Goal: Use online tool/utility: Utilize a website feature to perform a specific function

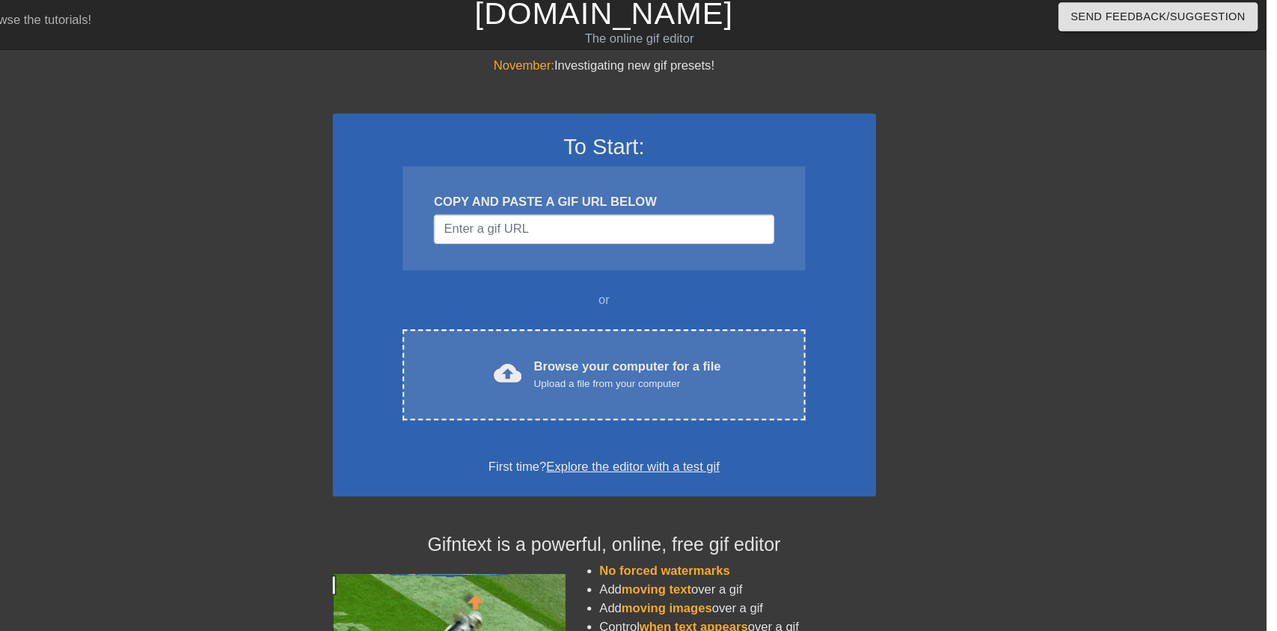
click at [528, 355] on div "cloud_upload Browse your computer for a file Upload a file from your computer" at bounding box center [638, 366] width 325 height 34
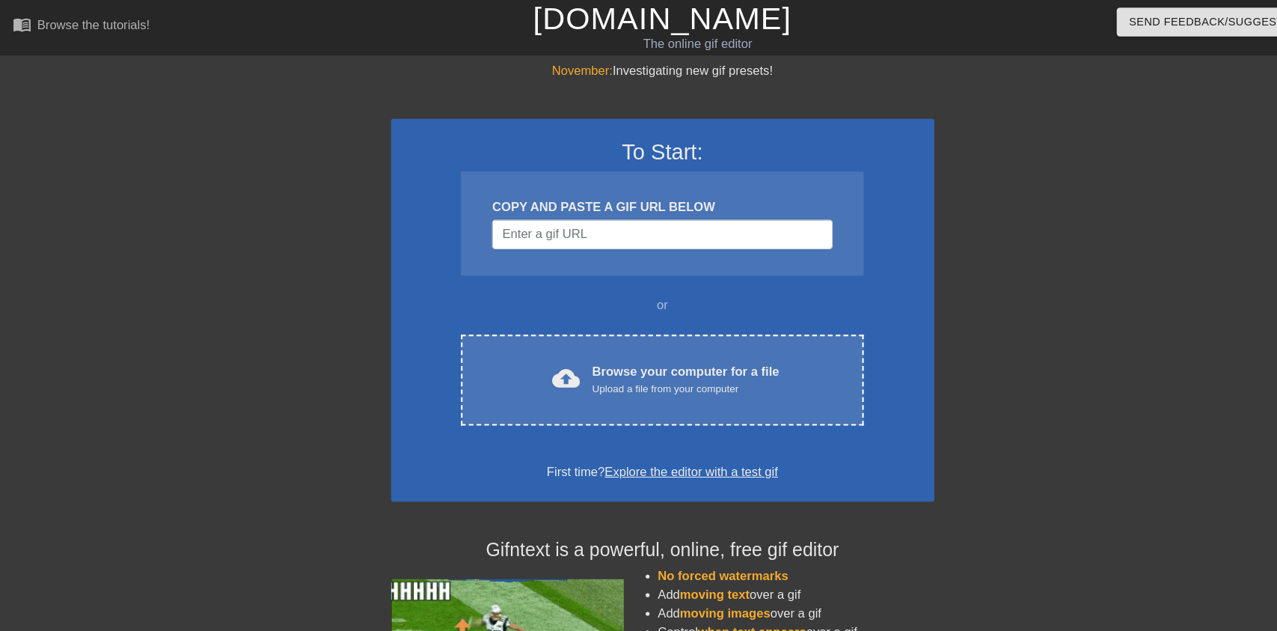
click at [771, 374] on div "cloud_upload Browse your computer for a file Upload a file from your computer" at bounding box center [638, 366] width 325 height 34
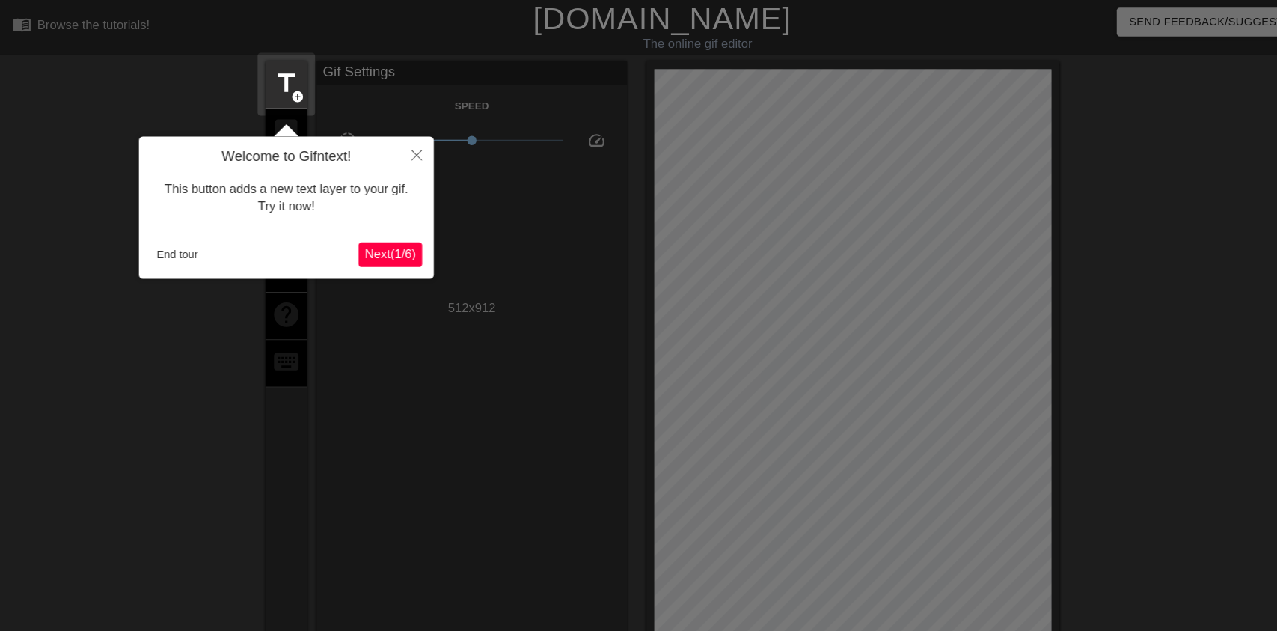
scroll to position [36, 0]
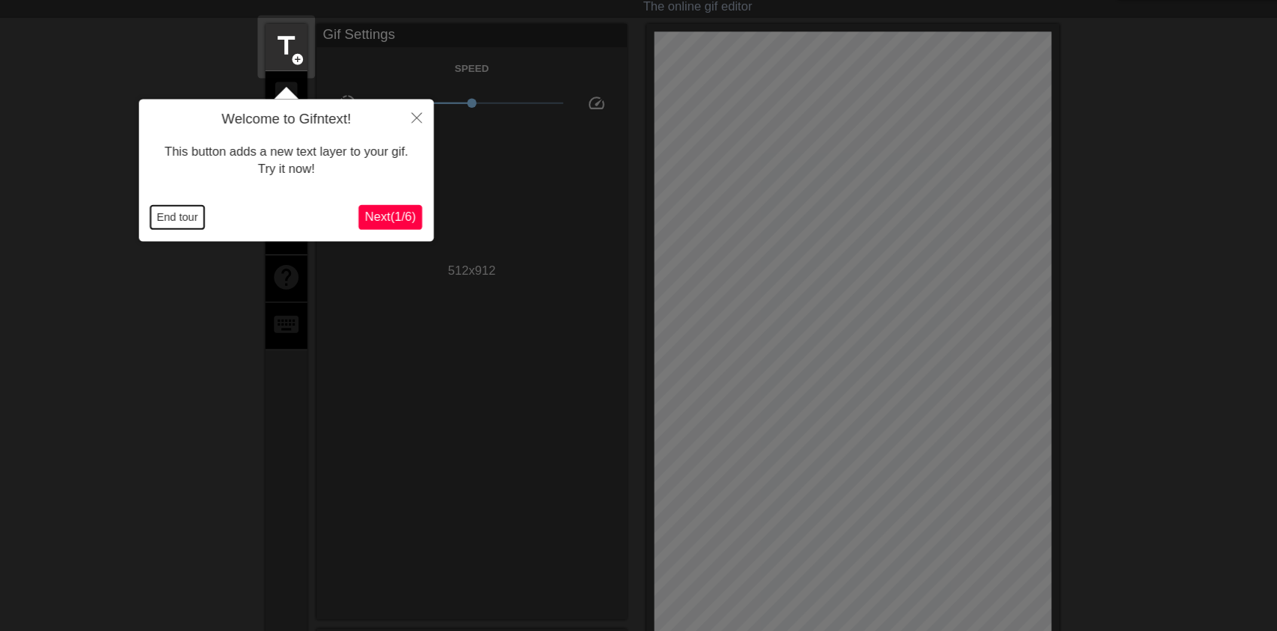
click at [162, 201] on button "End tour" at bounding box center [171, 209] width 52 height 22
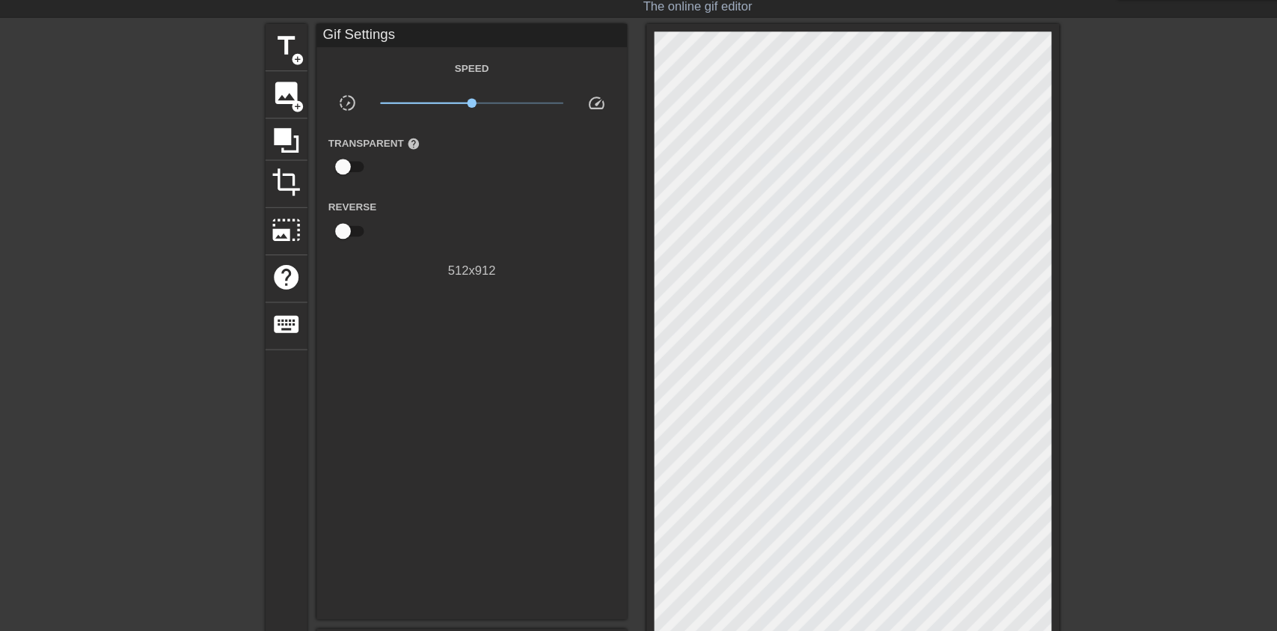
click at [271, 93] on span "image" at bounding box center [276, 90] width 28 height 28
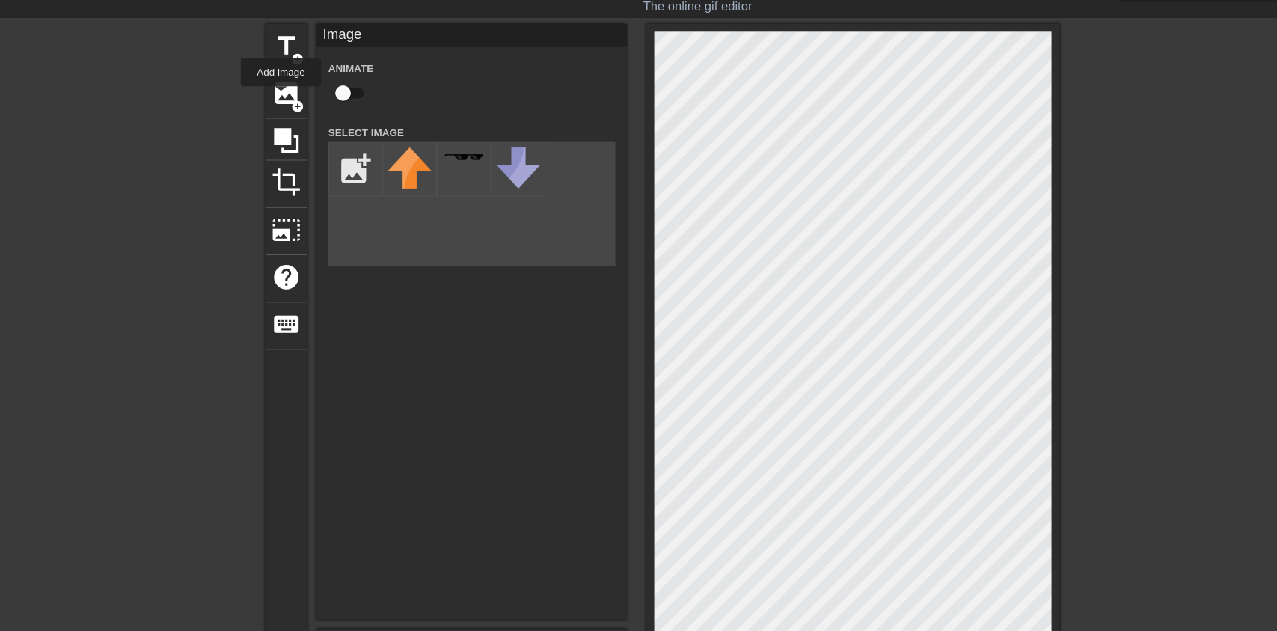
click at [324, 85] on input "checkbox" at bounding box center [330, 90] width 85 height 28
checkbox input "true"
click at [343, 170] on input "file" at bounding box center [342, 163] width 51 height 51
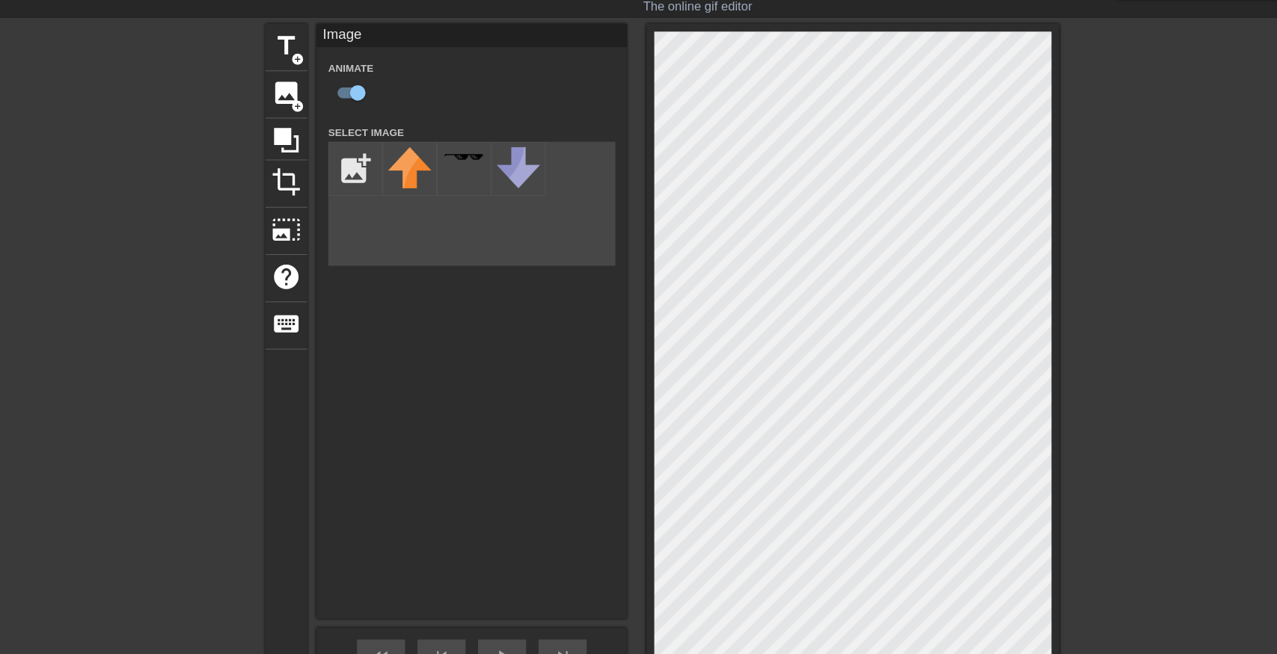
type input "C:\fakepath\9887665543334.png"
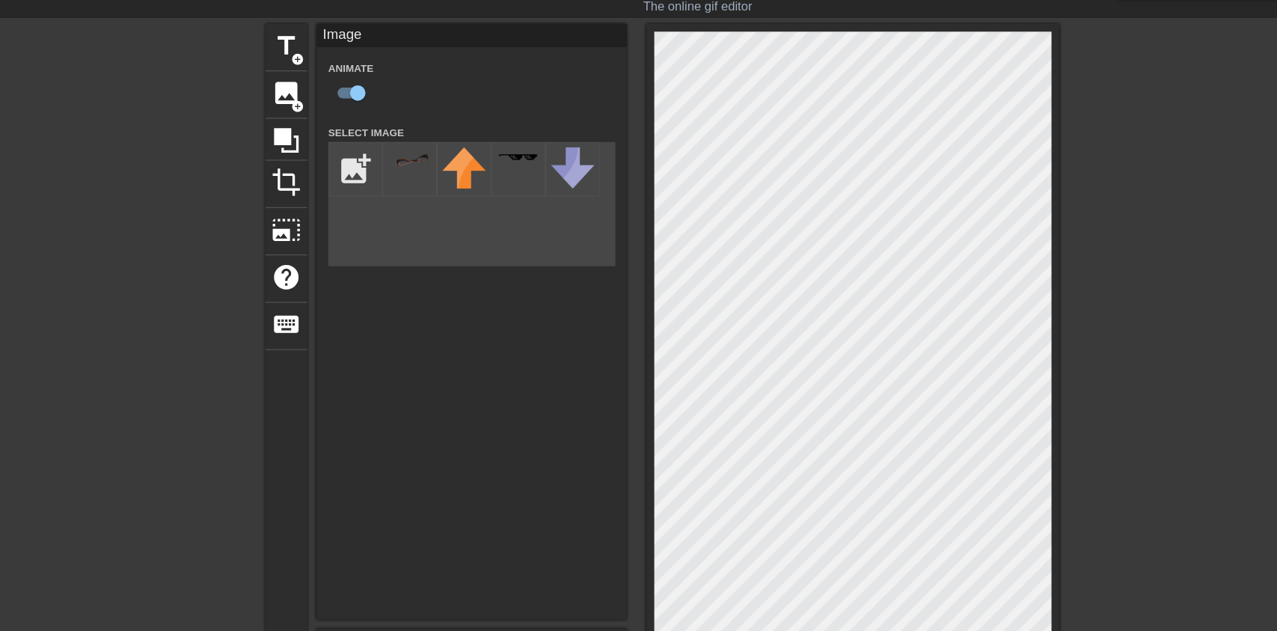
click at [380, 155] on img at bounding box center [395, 153] width 42 height 22
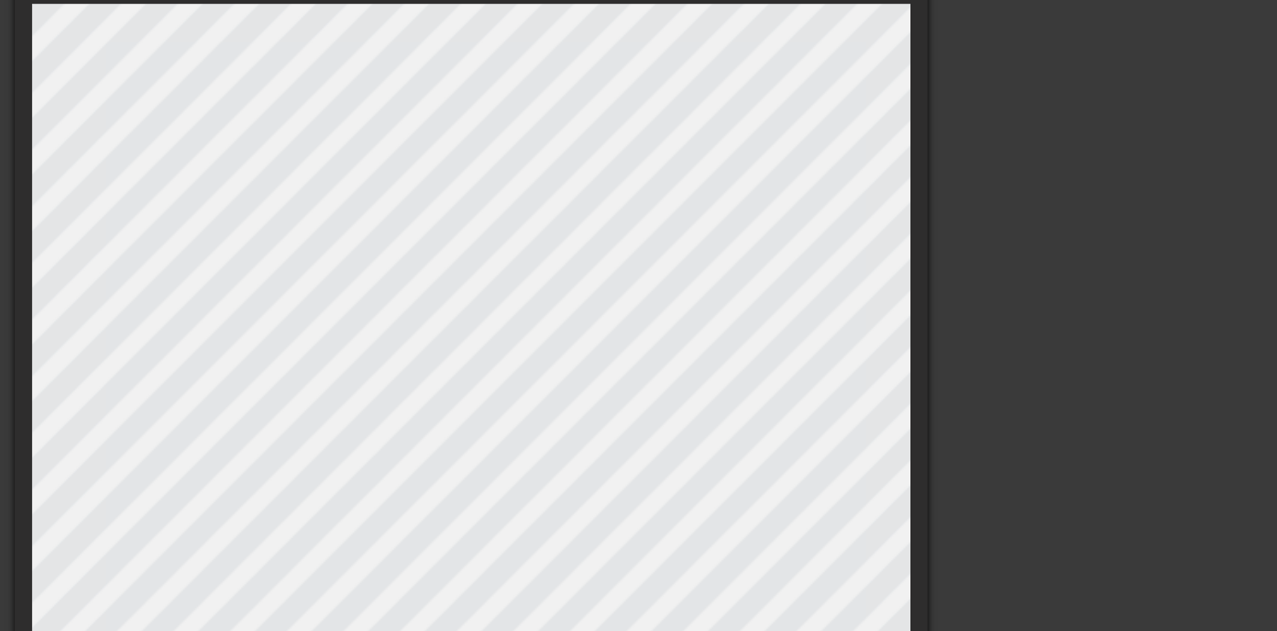
scroll to position [40, 0]
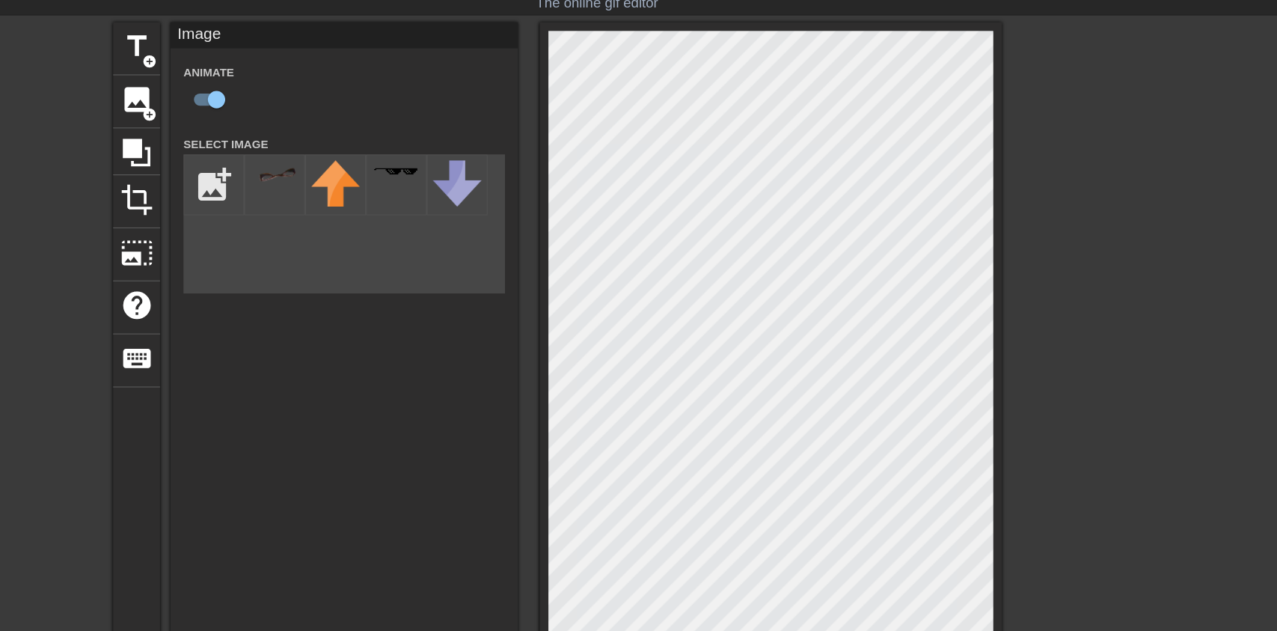
click at [1149, 173] on div at bounding box center [1151, 243] width 224 height 449
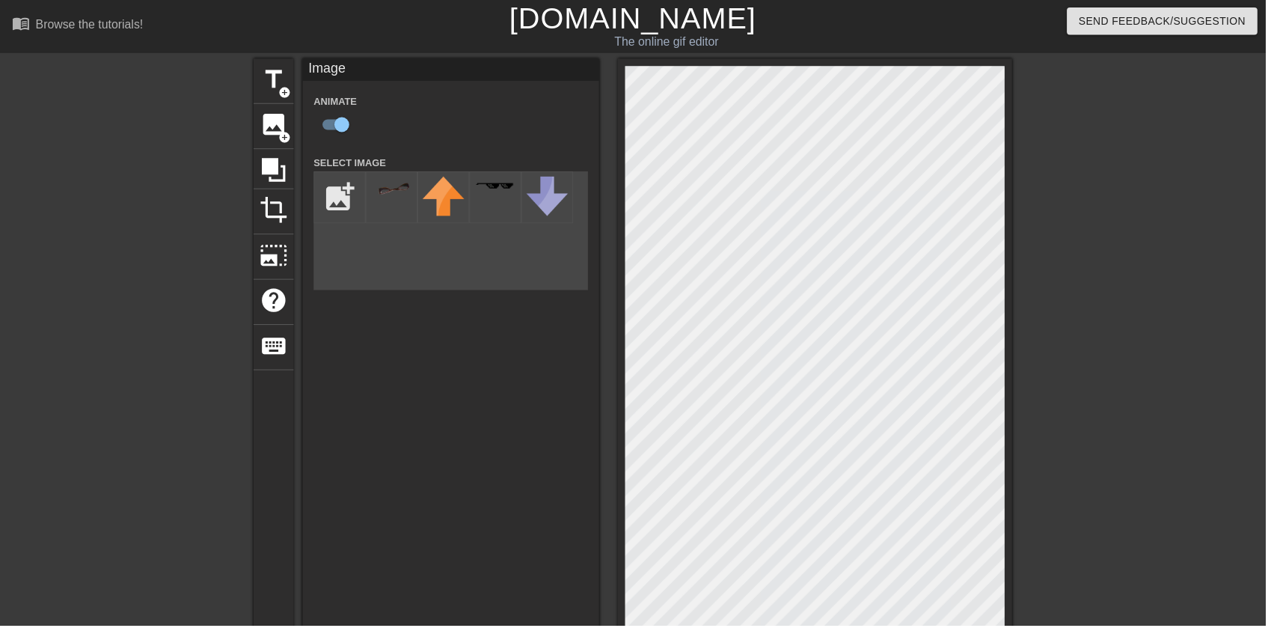
scroll to position [120, 0]
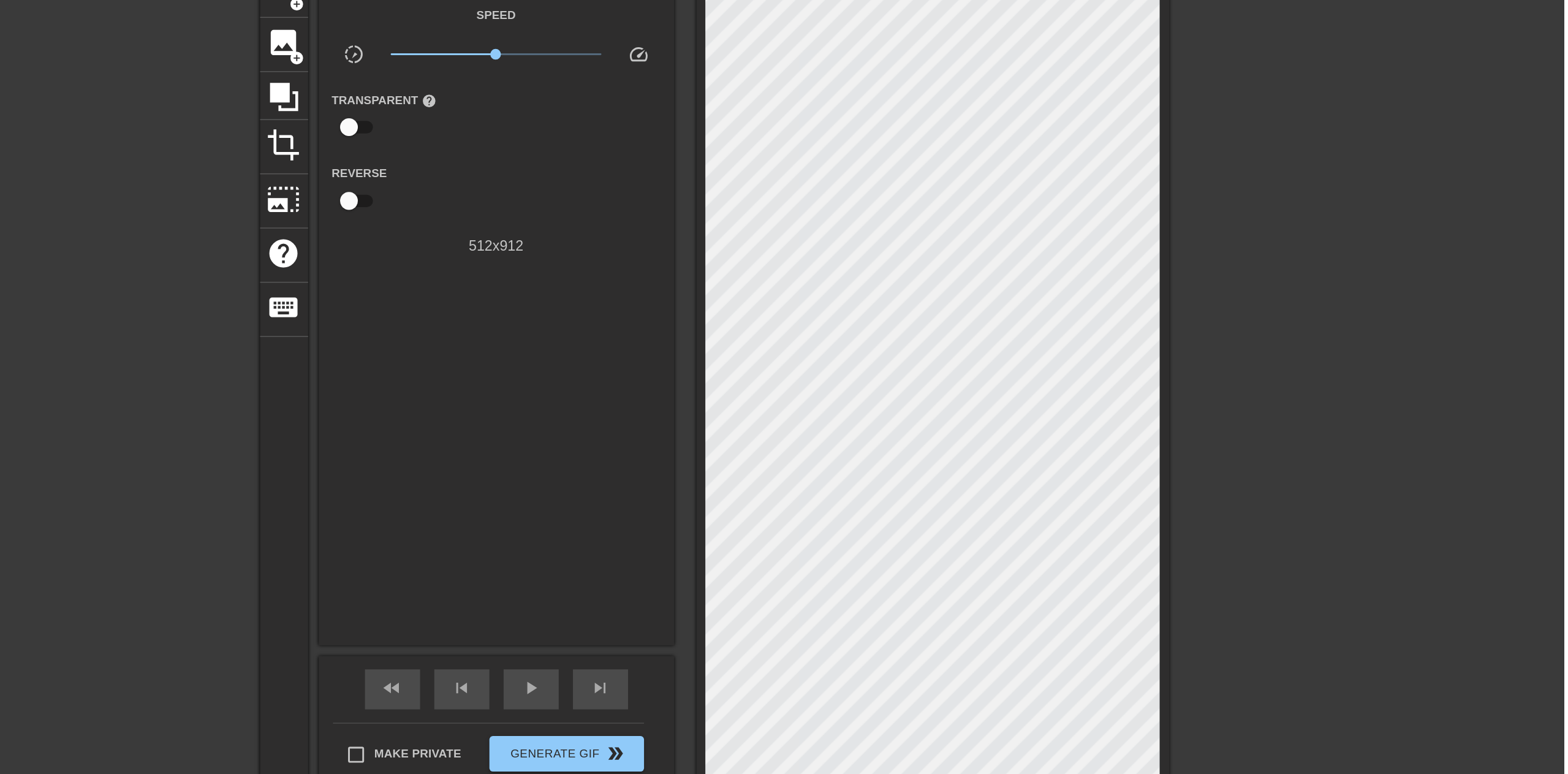
scroll to position [0, 0]
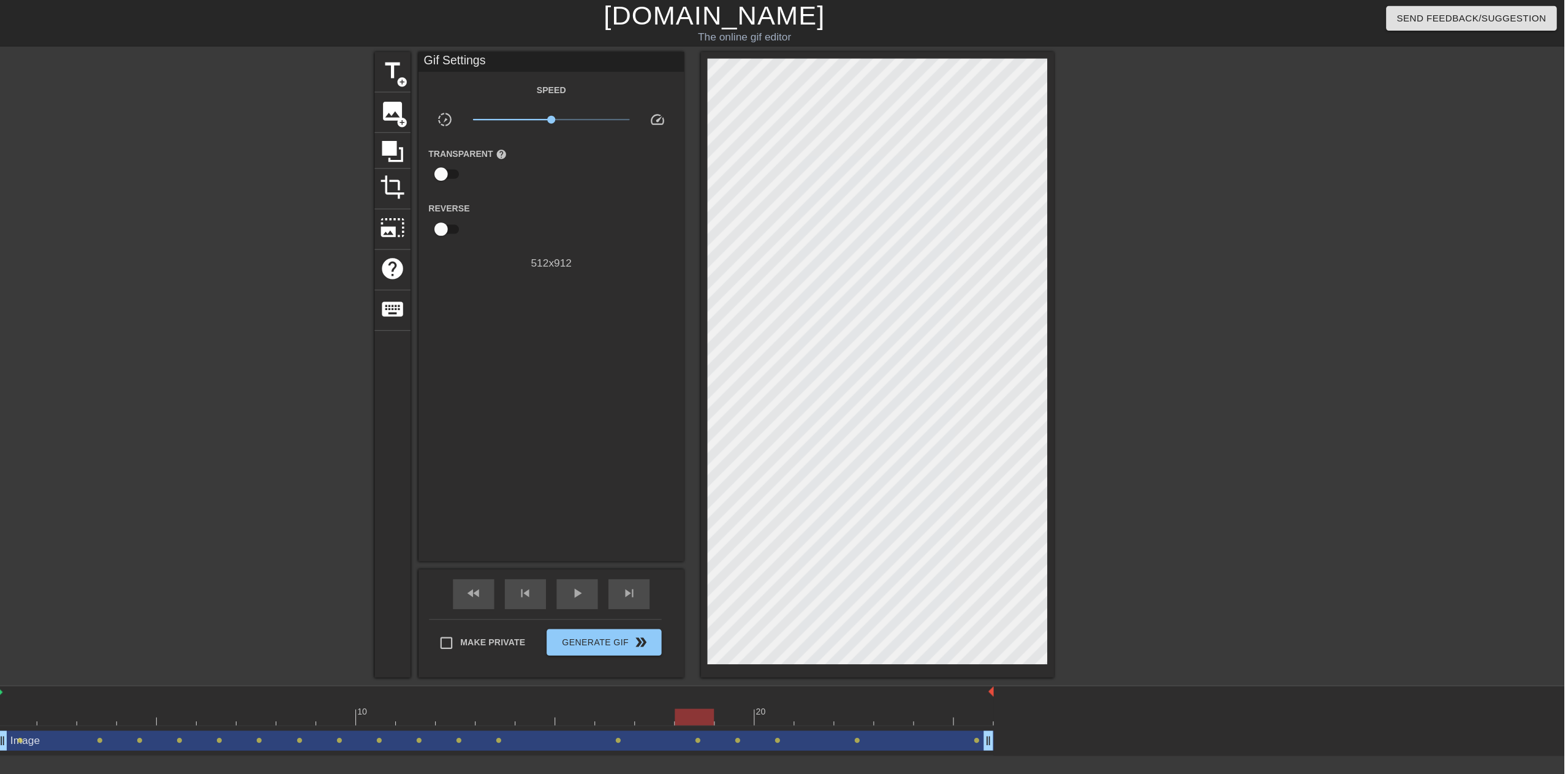
click at [1402, 256] on div "title add_circle image add_circle crop photo_size_select_large help keyboard Gi…" at bounding box center [784, 337] width 1568 height 577
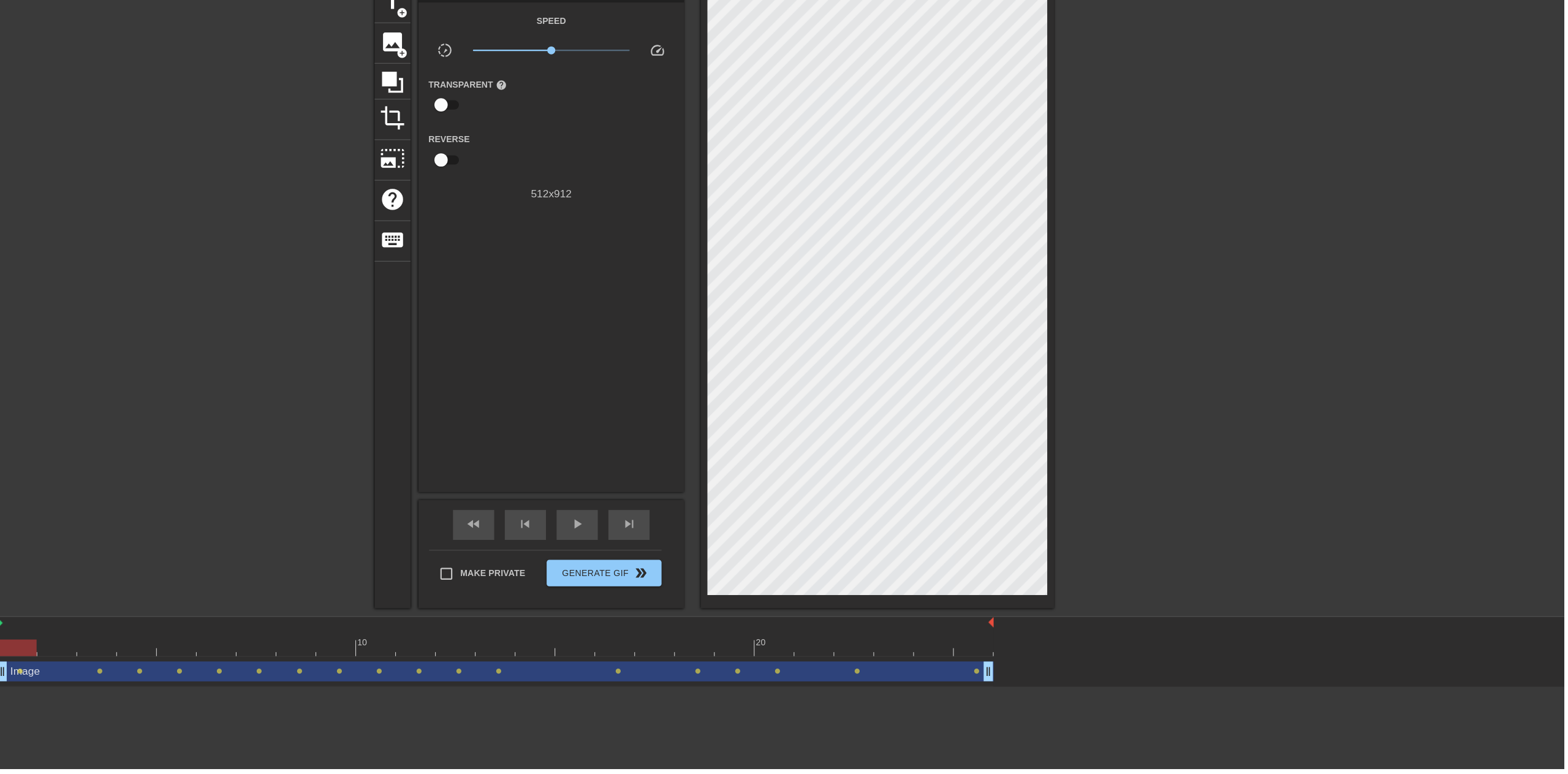
click at [1419, 428] on div "title add_circle image add_circle crop photo_size_select_large help keyboard Gi…" at bounding box center [784, 337] width 1568 height 577
click at [715, 653] on div at bounding box center [729, 653] width 37 height 16
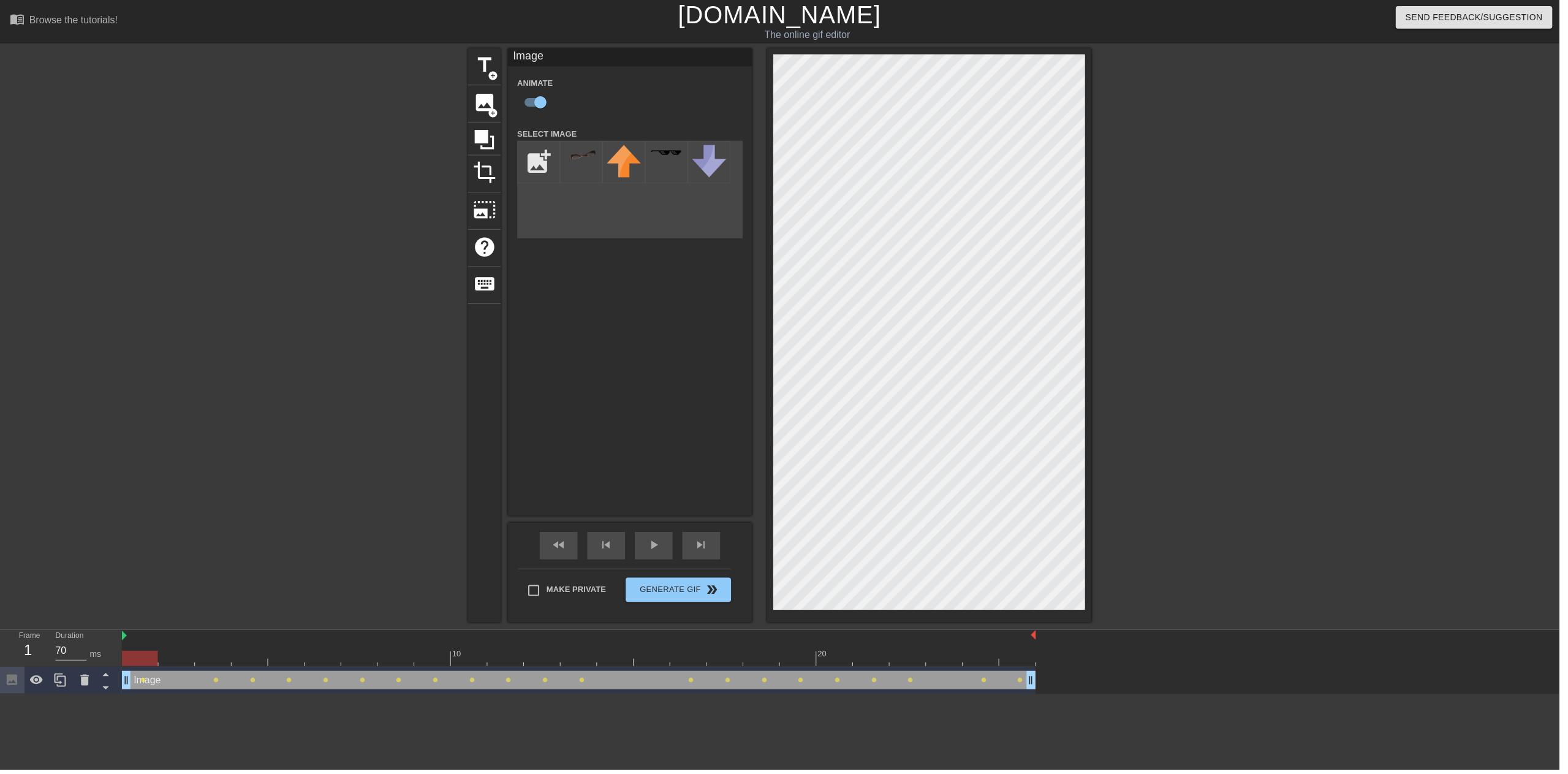
click at [661, 547] on span "play_arrow" at bounding box center [658, 548] width 15 height 15
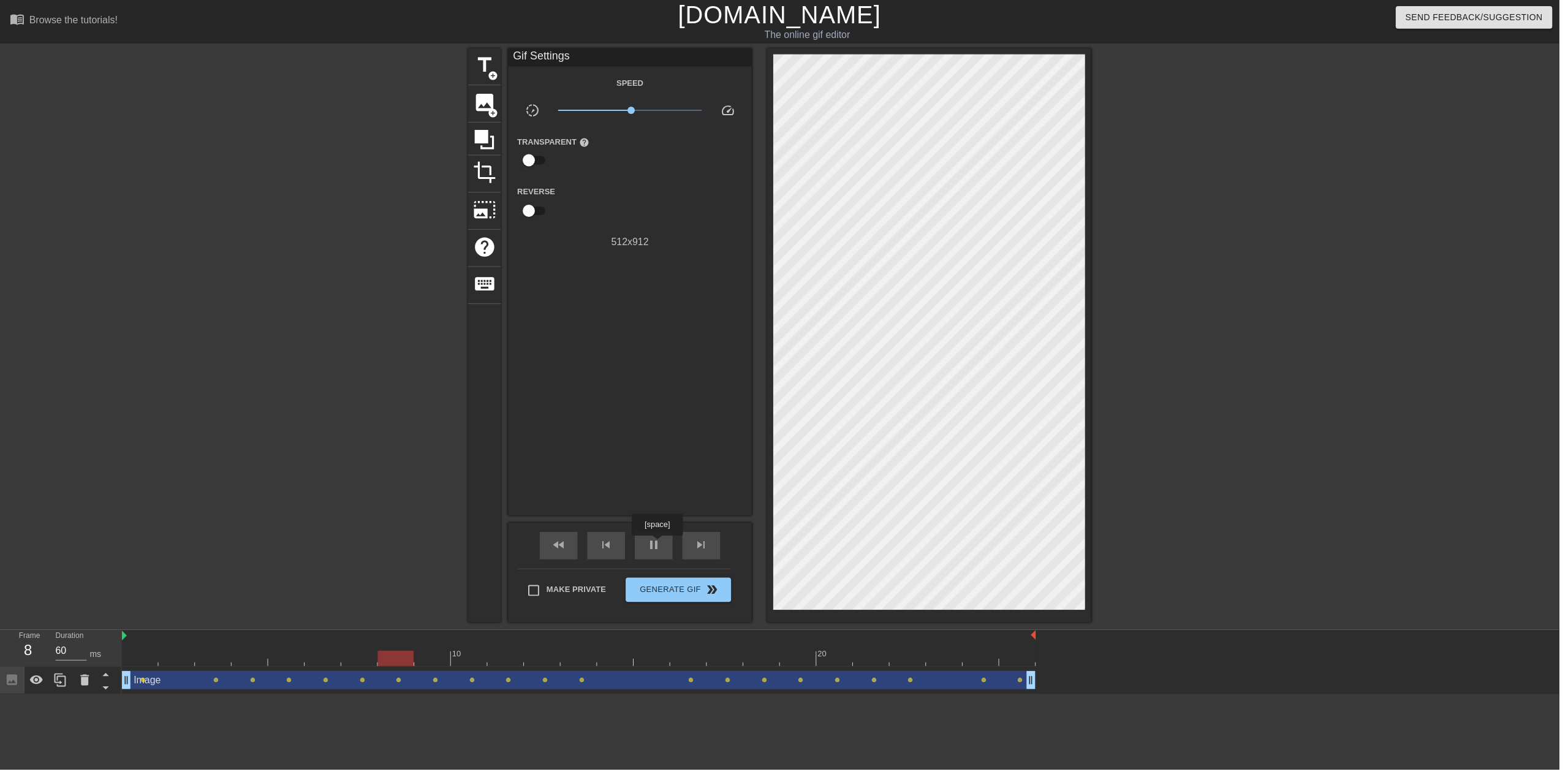
type input "70"
click at [711, 595] on span "double_arrow" at bounding box center [716, 593] width 15 height 15
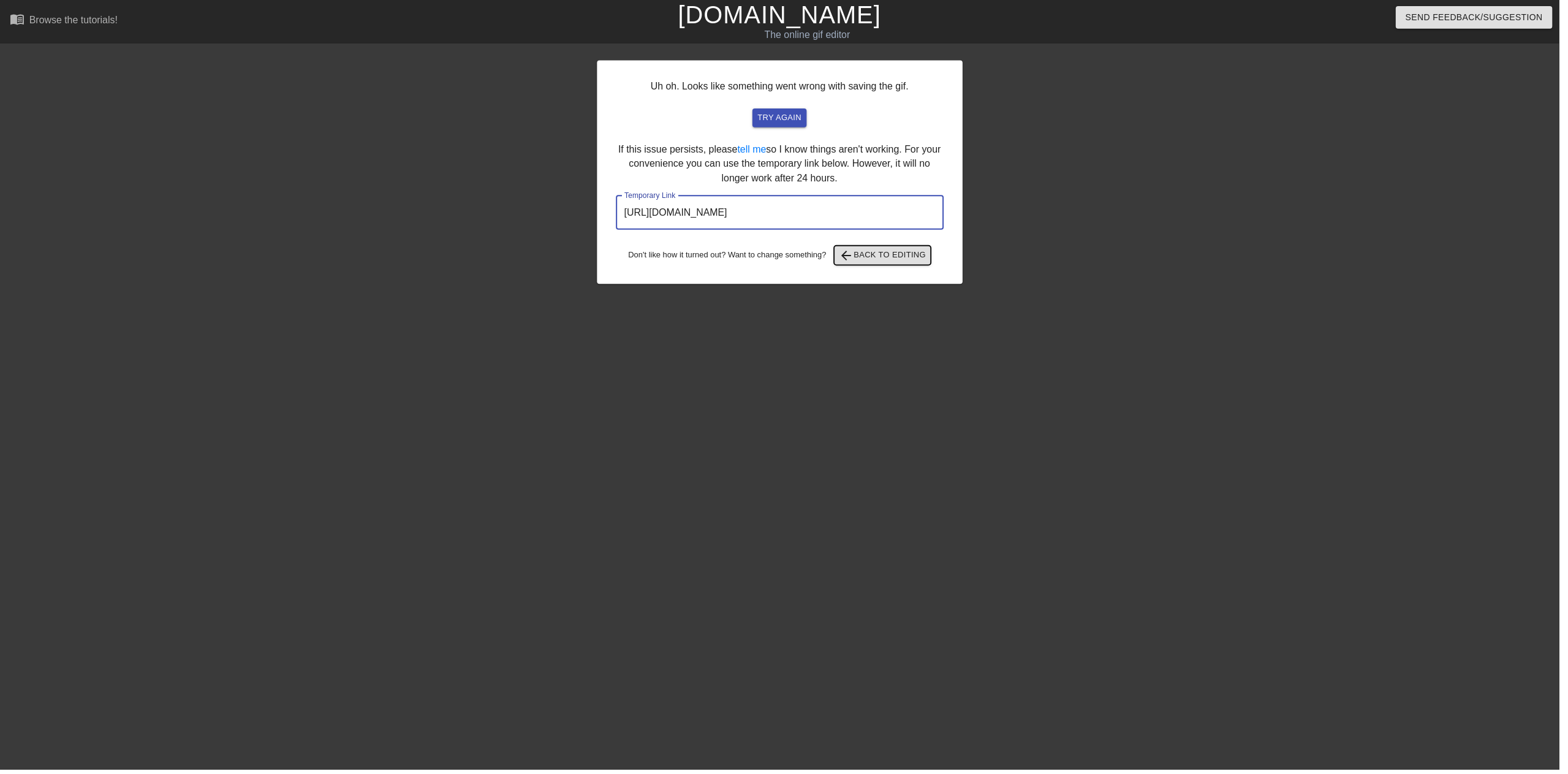
click at [860, 260] on span "arrow_back Back to Editing" at bounding box center [887, 256] width 88 height 15
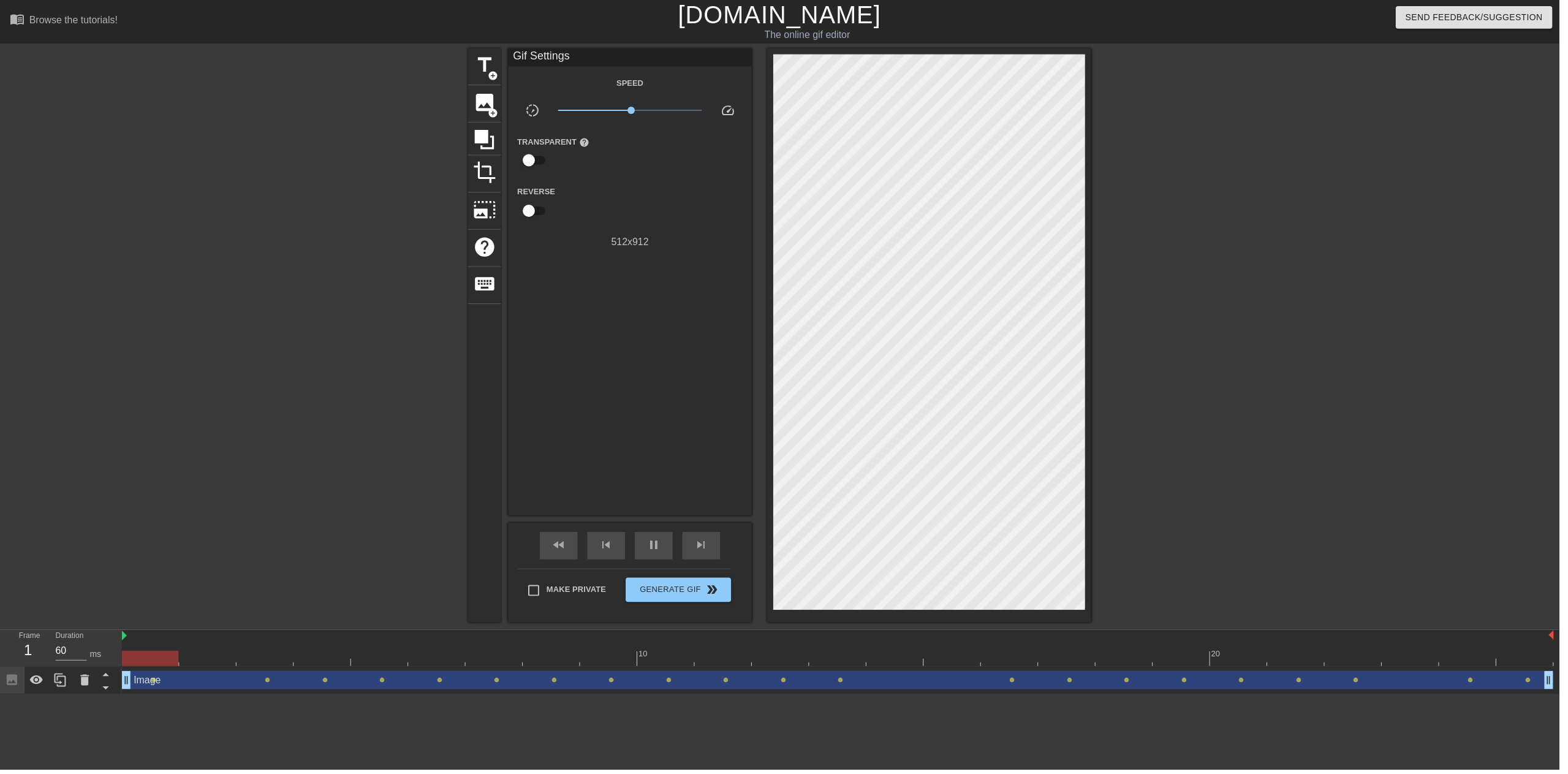
click at [670, 543] on div "pause" at bounding box center [657, 549] width 38 height 28
type input "70"
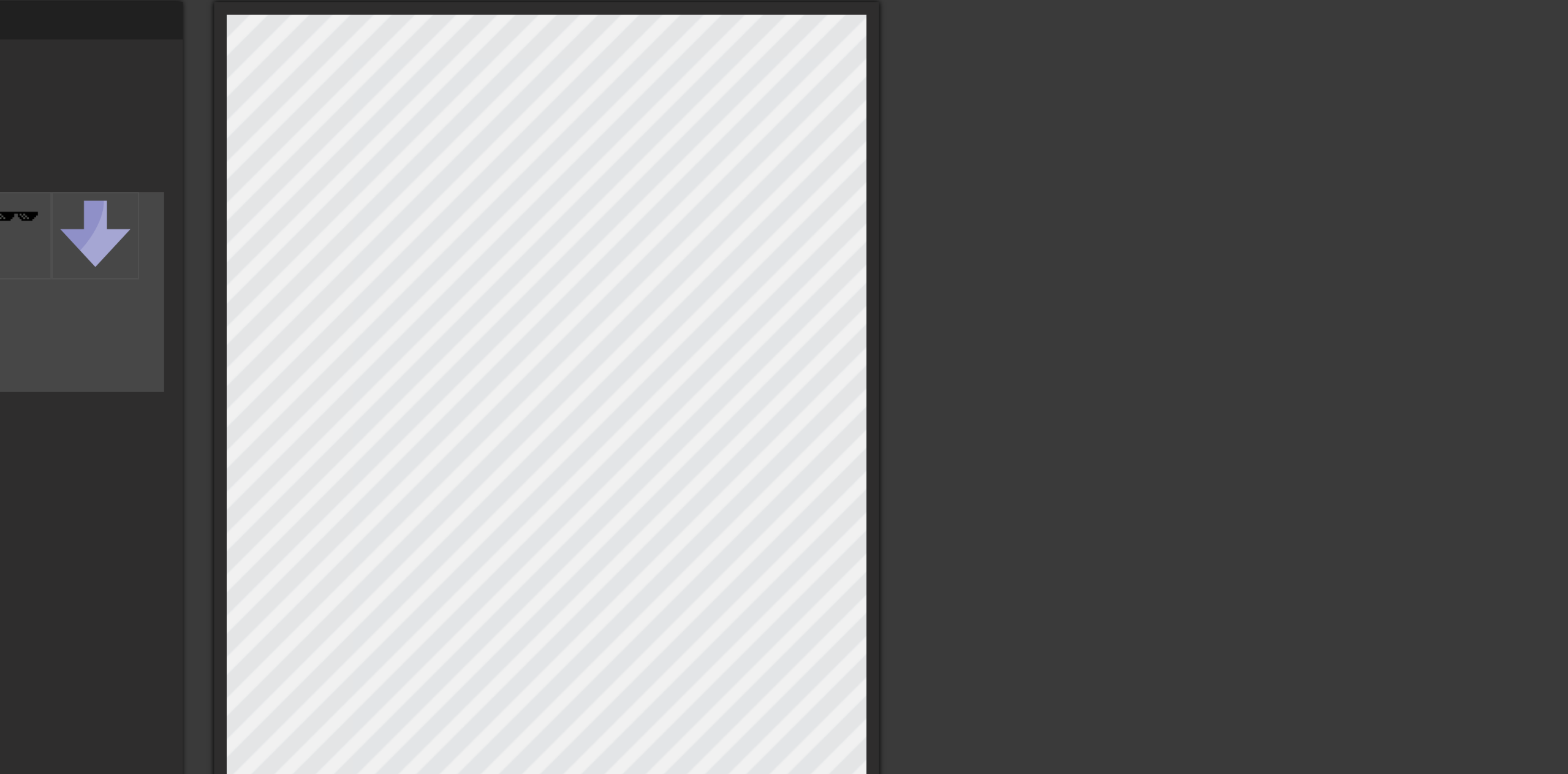
click at [1185, 239] on div at bounding box center [1204, 232] width 184 height 368
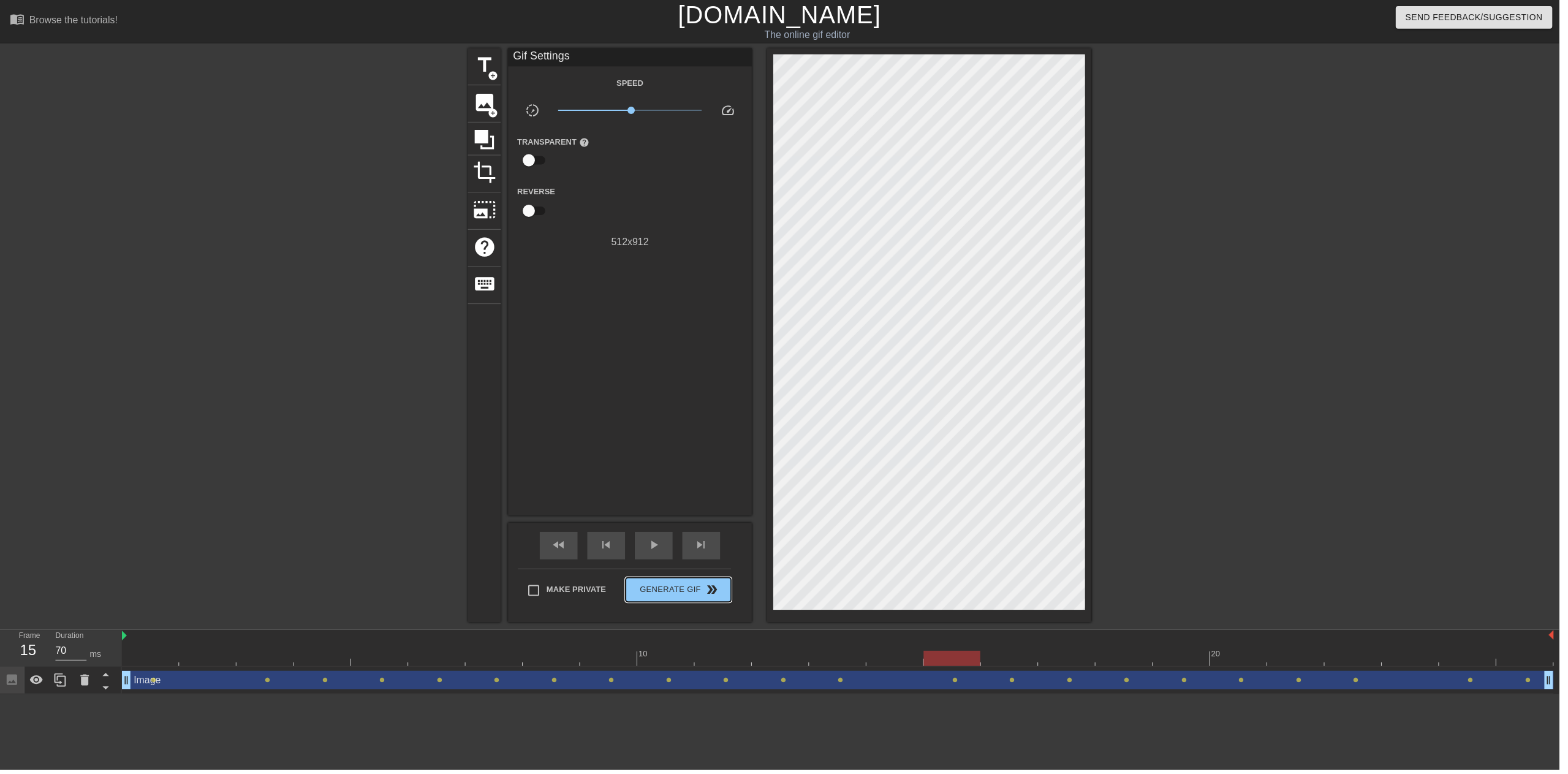
click at [638, 589] on span "Generate Gif double_arrow" at bounding box center [682, 593] width 96 height 15
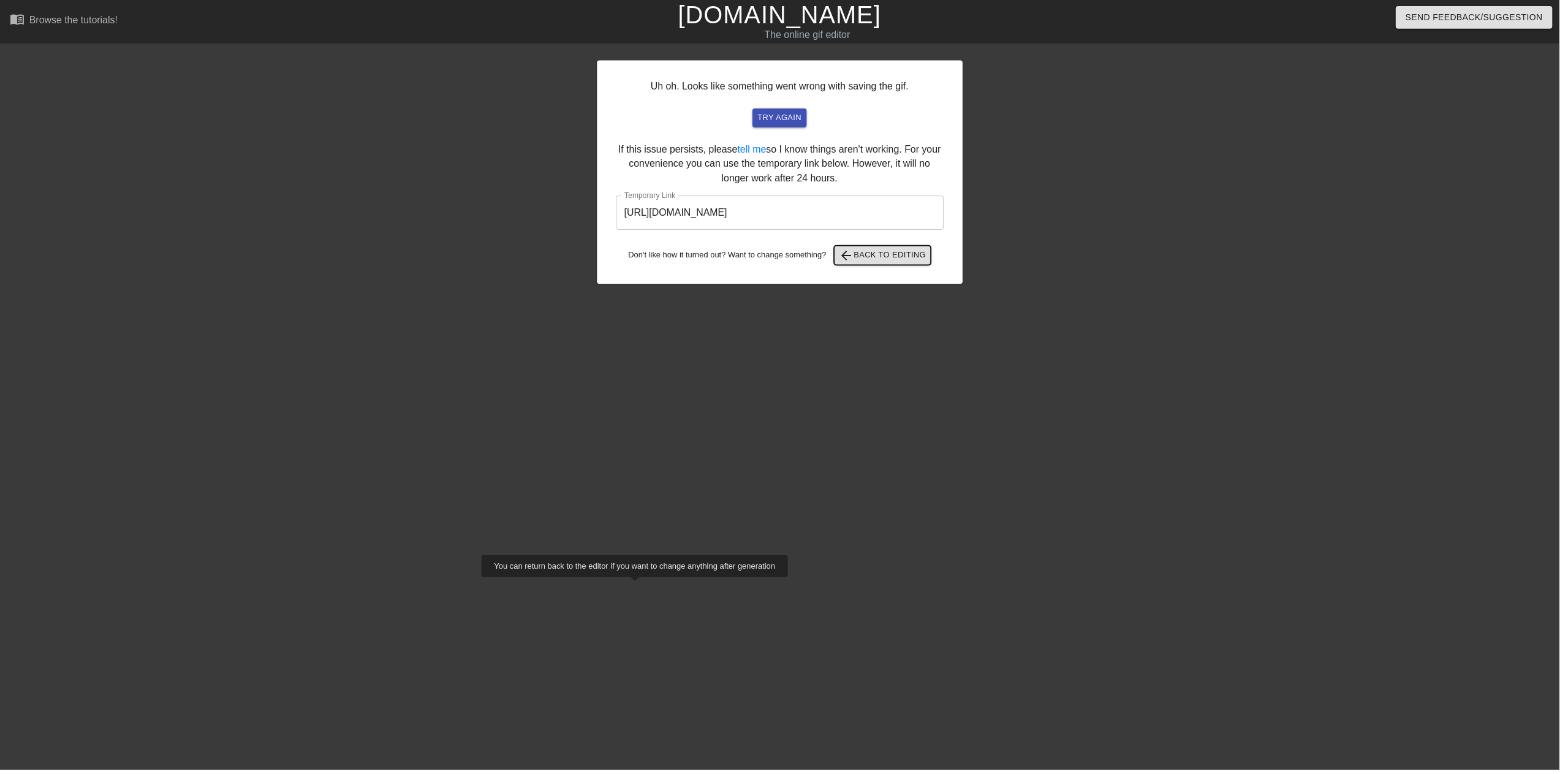
click at [858, 254] on span "arrow_back" at bounding box center [851, 256] width 15 height 15
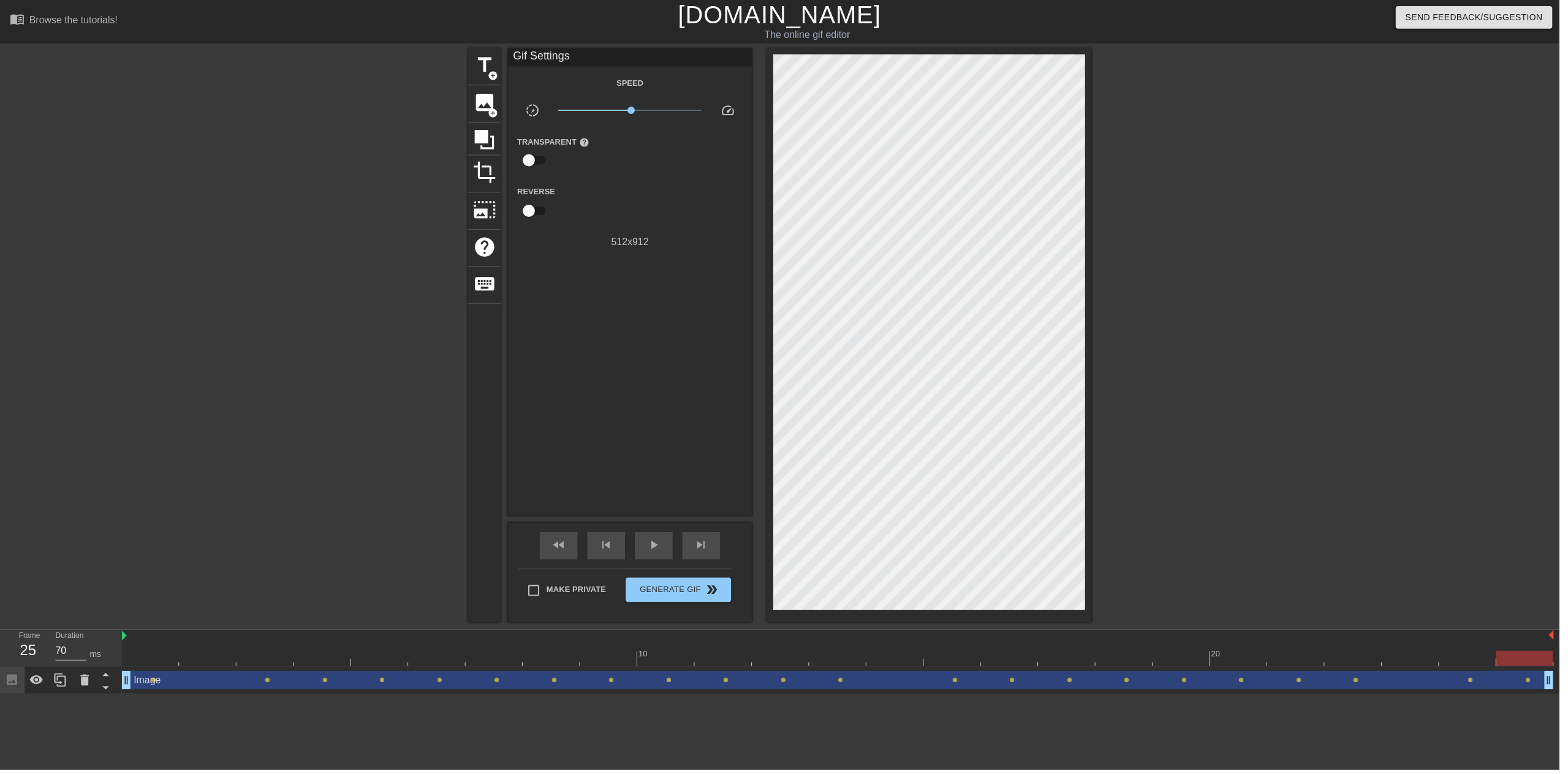
click at [403, 652] on div at bounding box center [382, 653] width 57 height 16
click at [492, 677] on div "Image drag_handle drag_handle" at bounding box center [843, 684] width 1440 height 18
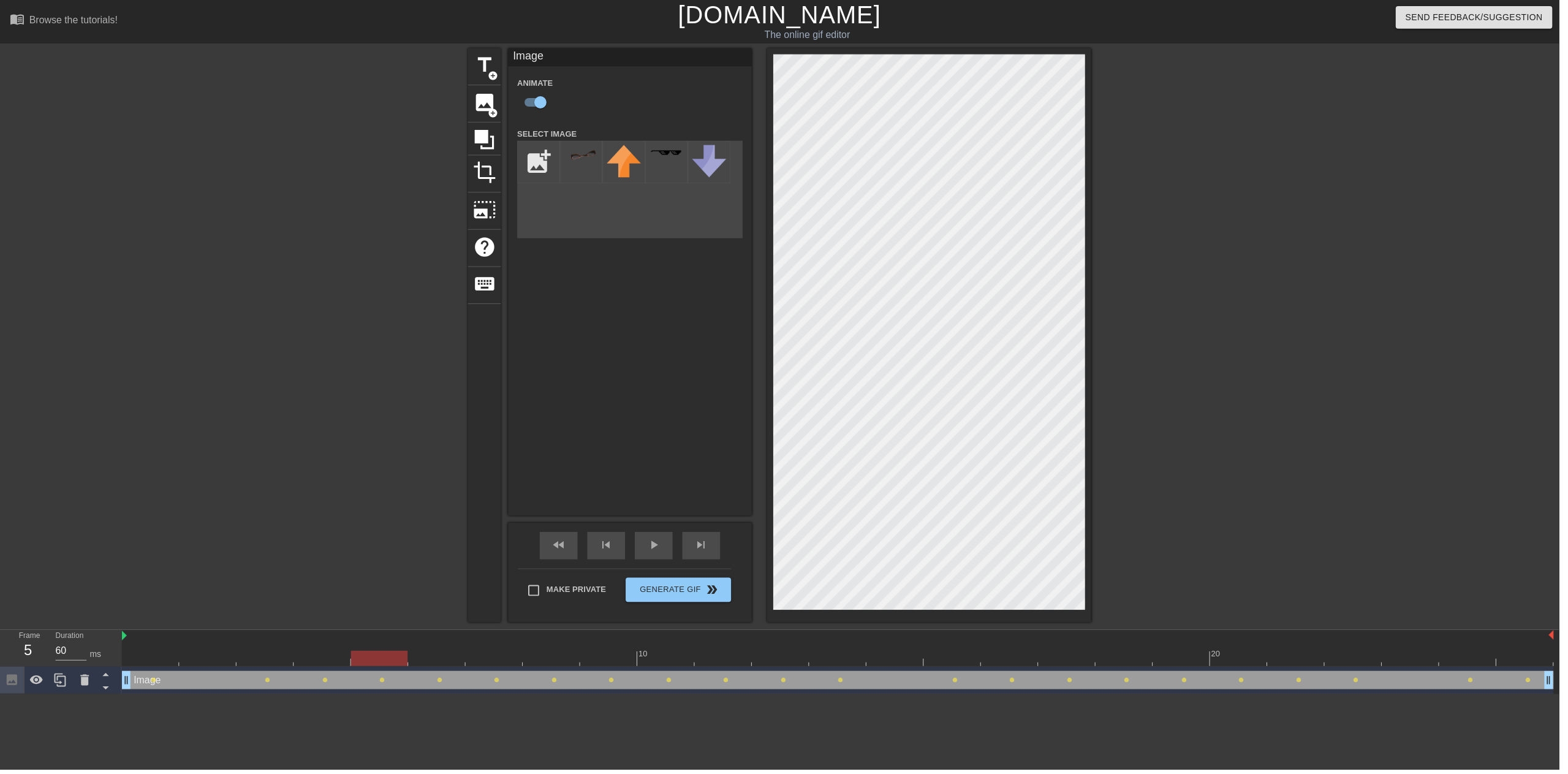
click at [393, 662] on div at bounding box center [382, 662] width 57 height 16
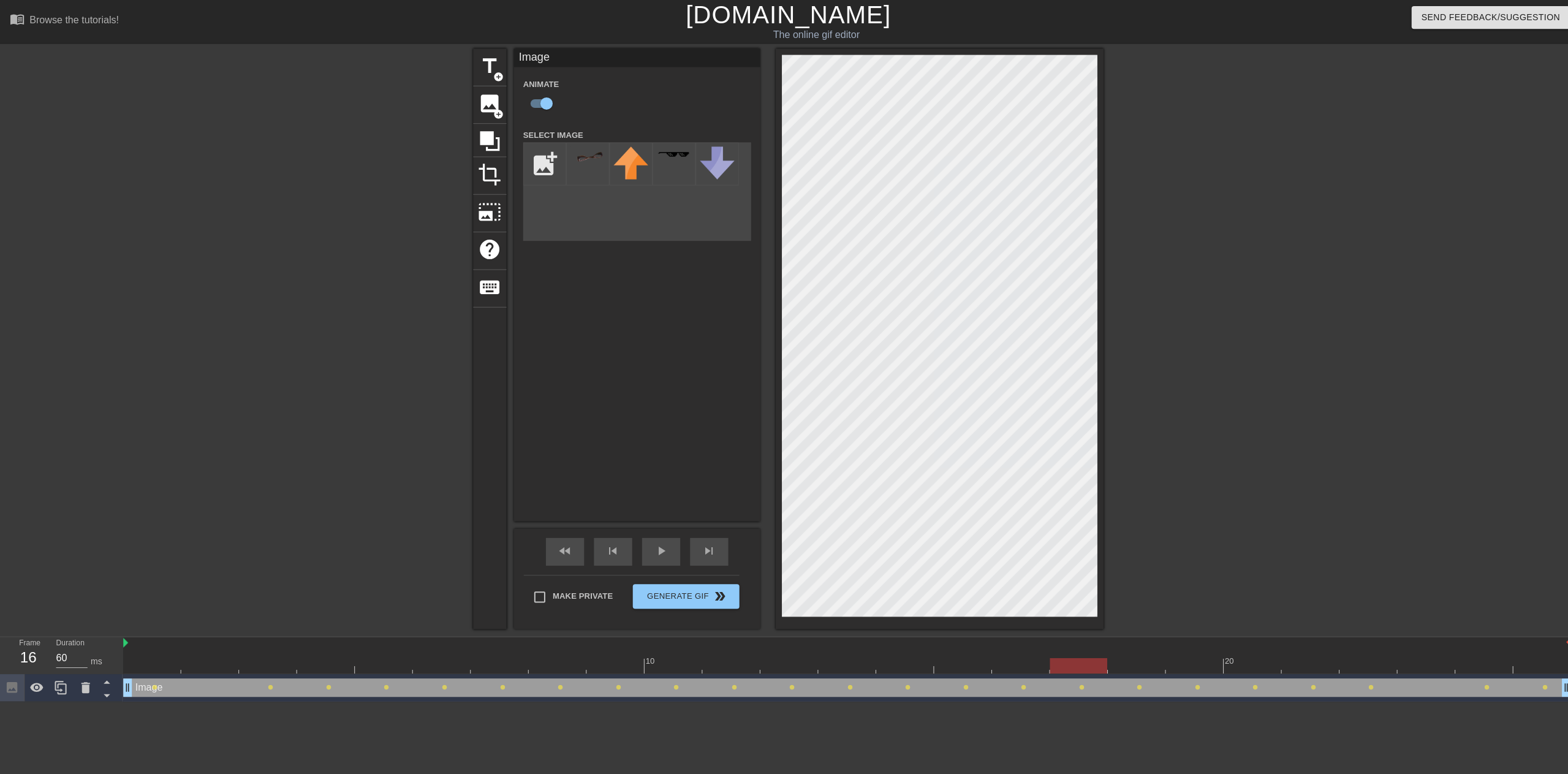
type input "70"
click at [673, 592] on span "Generate Gif double_arrow" at bounding box center [682, 593] width 96 height 15
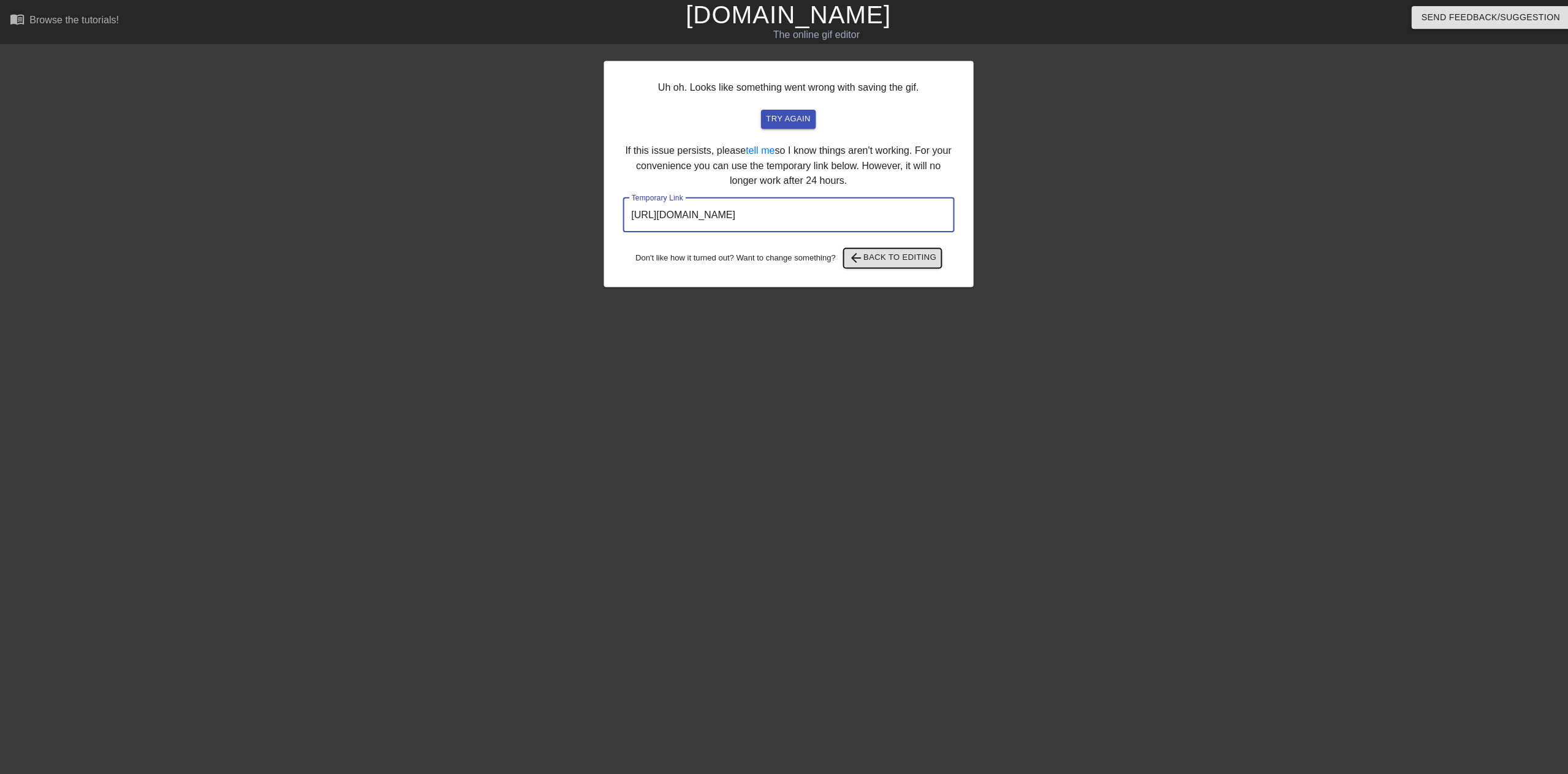
click at [872, 259] on span "arrow_back Back to Editing" at bounding box center [887, 256] width 88 height 15
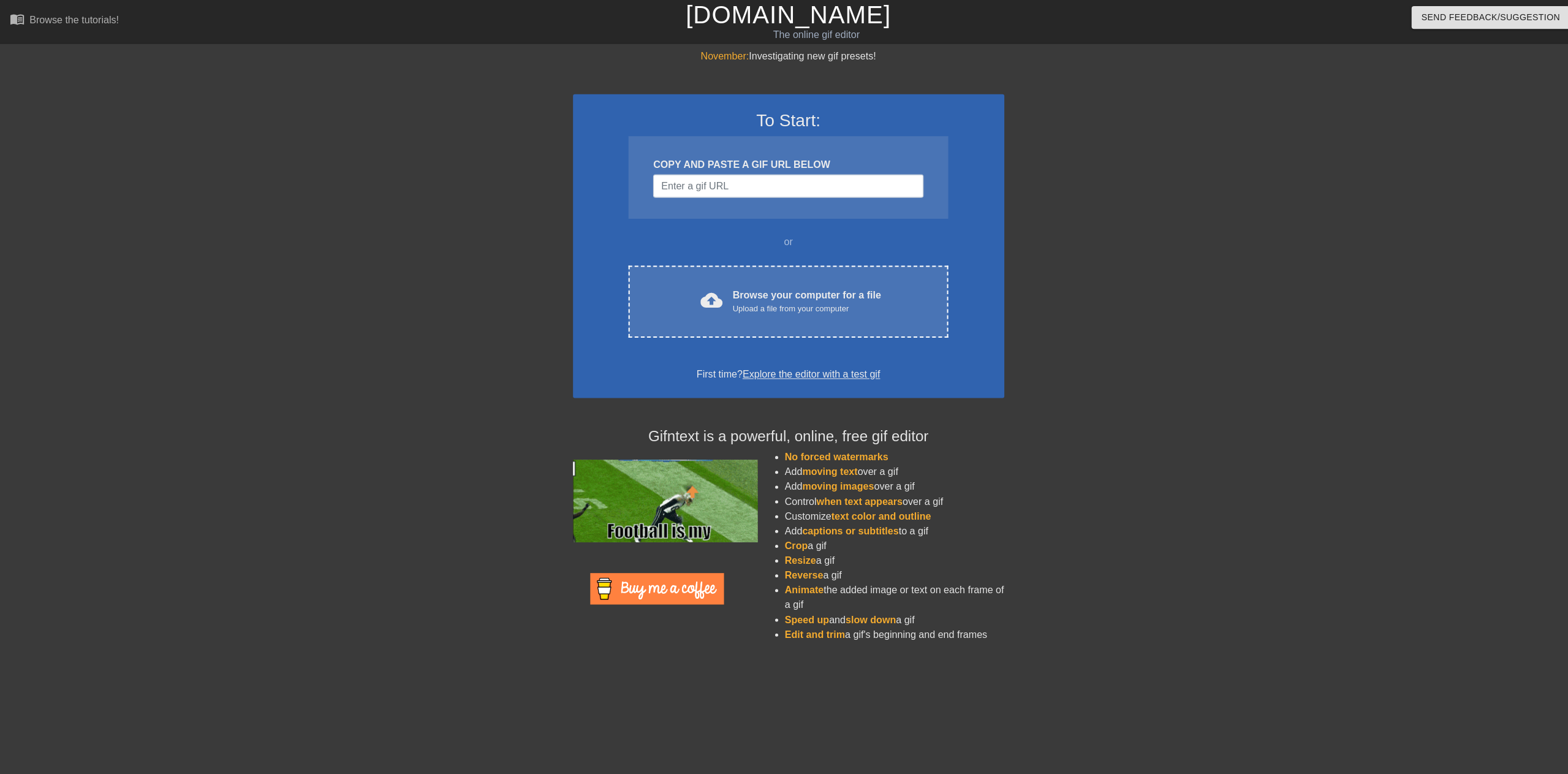
click at [762, 288] on div "Browse your computer for a file Upload a file from your computer" at bounding box center [802, 299] width 147 height 27
click at [821, 301] on div "Upload a file from your computer" at bounding box center [802, 306] width 147 height 12
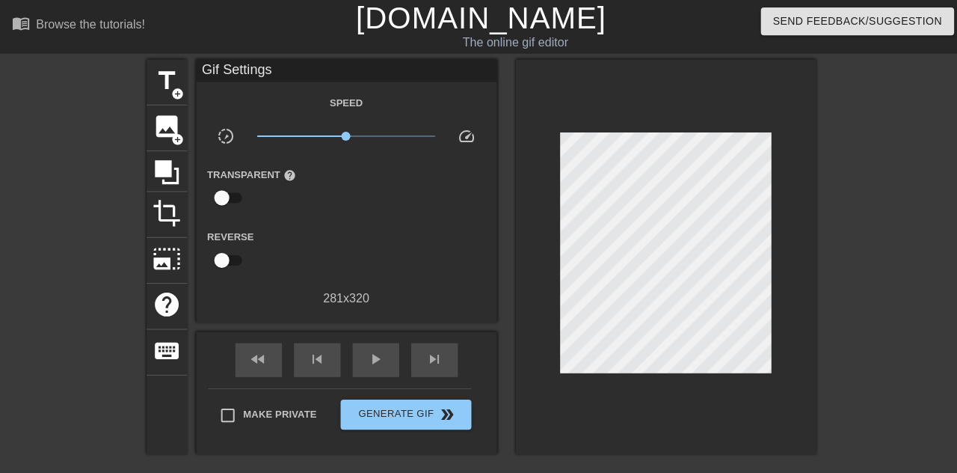
click at [886, 141] on div at bounding box center [942, 283] width 224 height 449
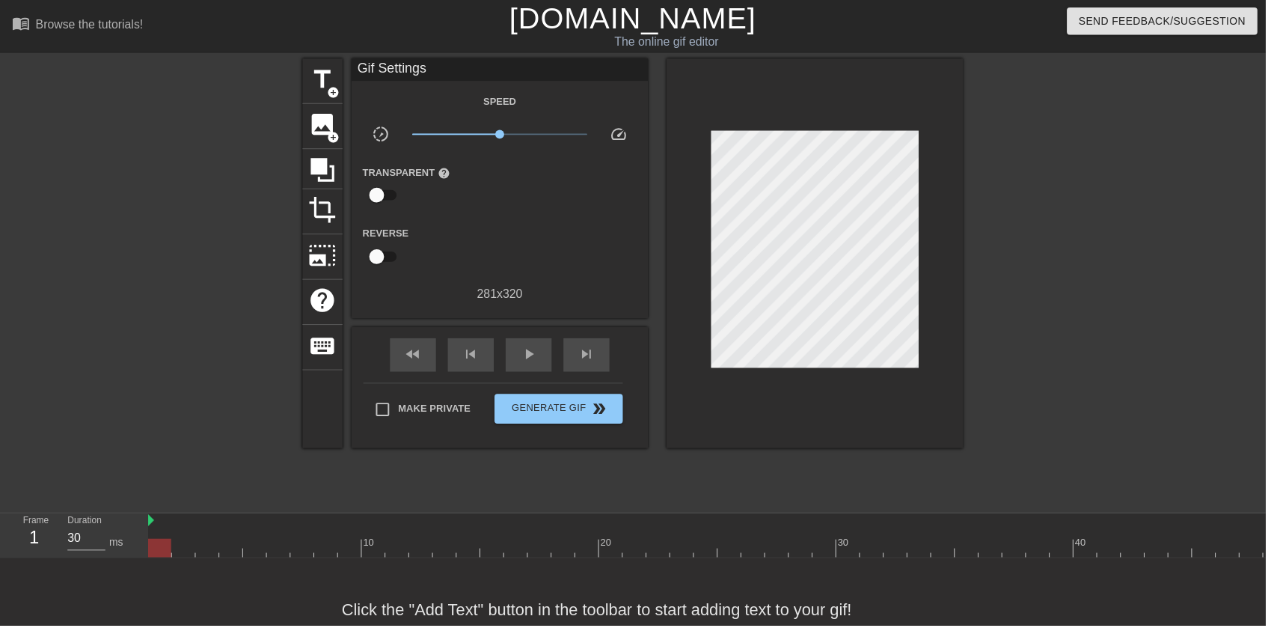
click at [1137, 403] on div at bounding box center [1102, 283] width 224 height 449
click at [328, 127] on span "image" at bounding box center [325, 125] width 28 height 28
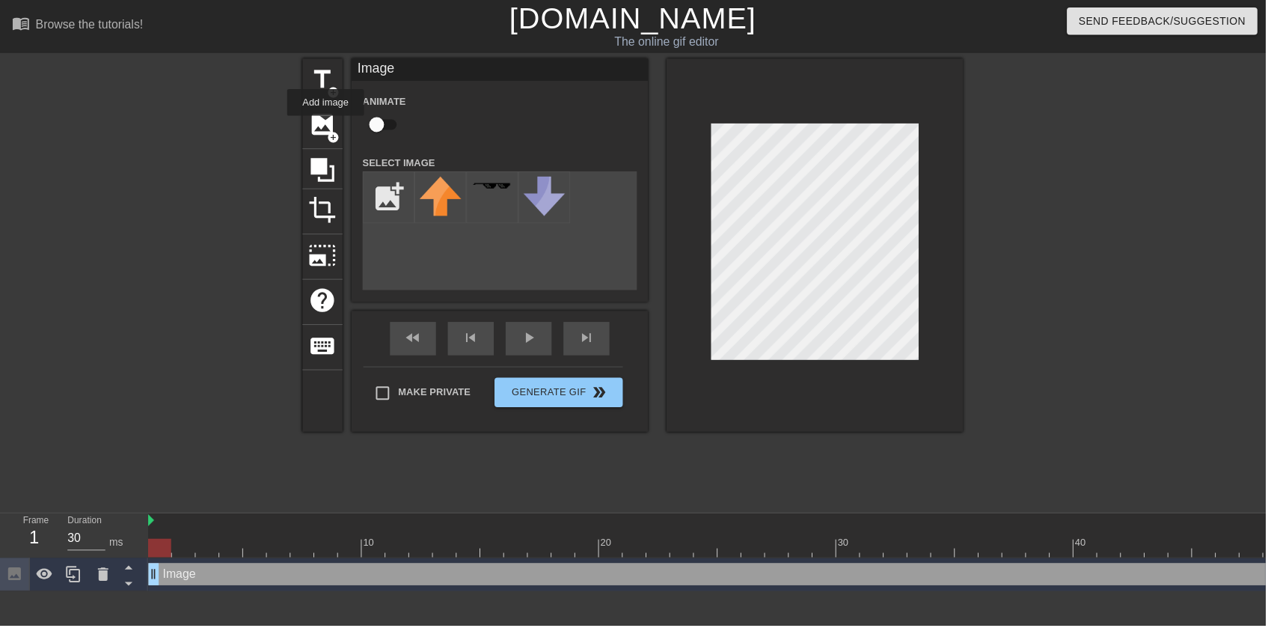
click at [384, 133] on input "checkbox" at bounding box center [379, 125] width 85 height 28
checkbox input "true"
click at [380, 192] on input "file" at bounding box center [392, 199] width 51 height 51
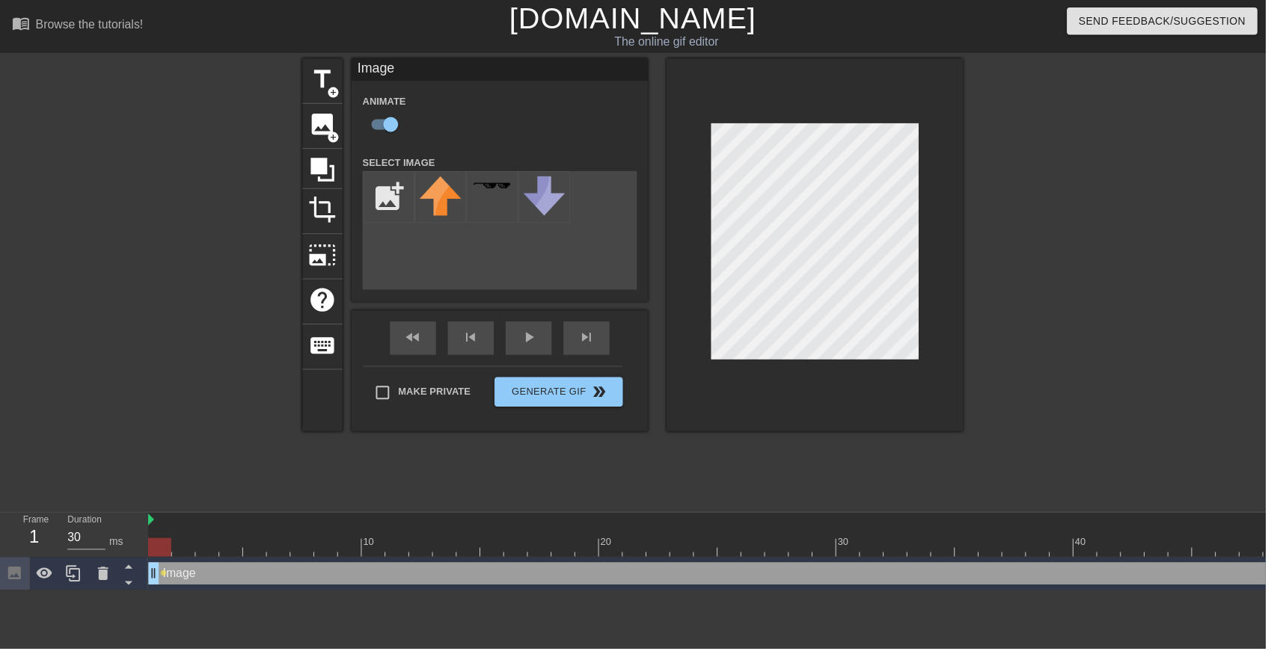
type input "C:\fakepath\vlc_20250815_094333.png"
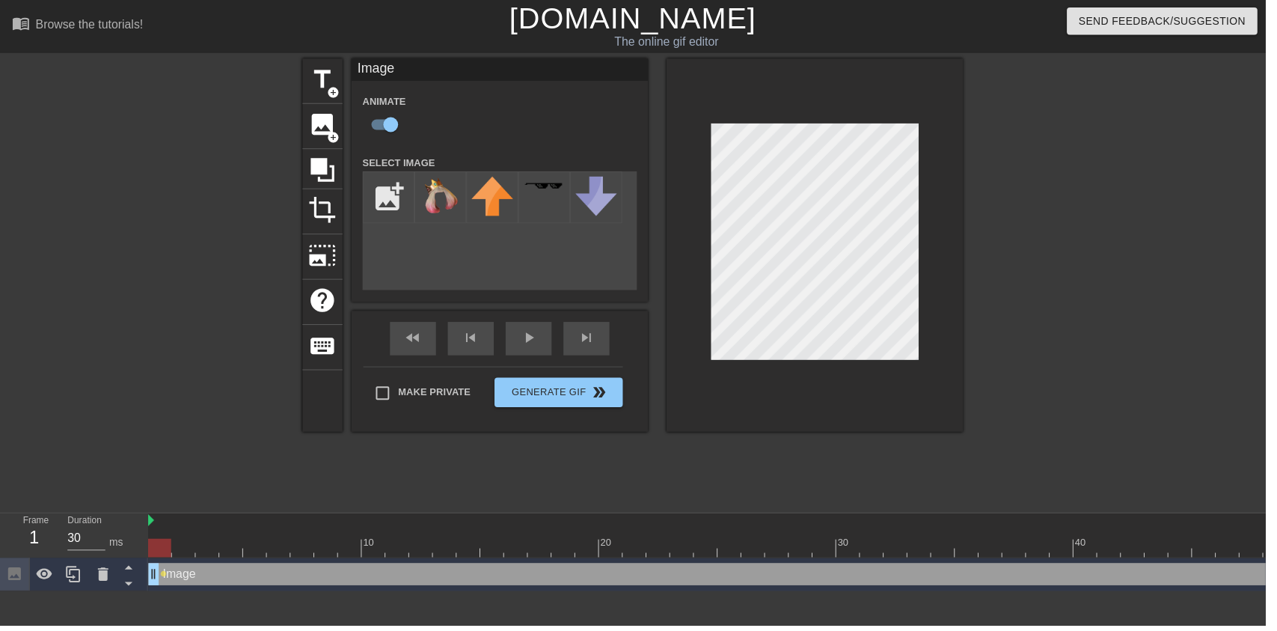
click at [438, 212] on img at bounding box center [444, 197] width 42 height 38
click at [100, 591] on div at bounding box center [104, 578] width 30 height 33
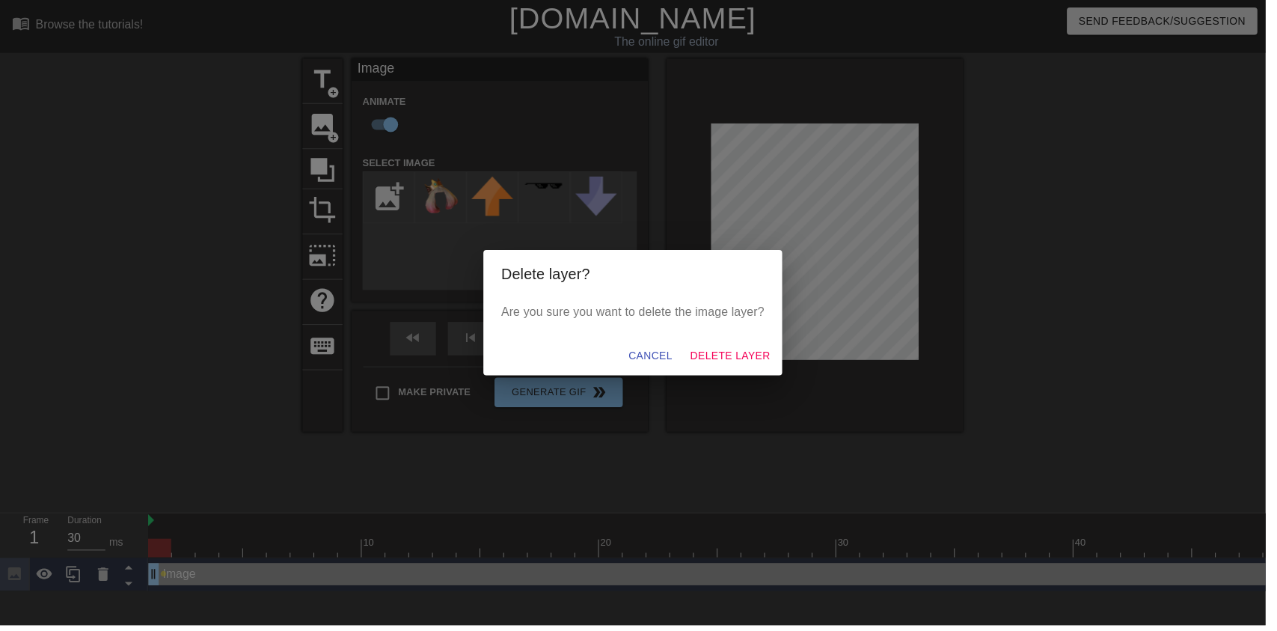
click at [767, 392] on div "Delete layer? Are you sure you want to delete the image layer? Cancel Delete La…" at bounding box center [638, 315] width 1277 height 631
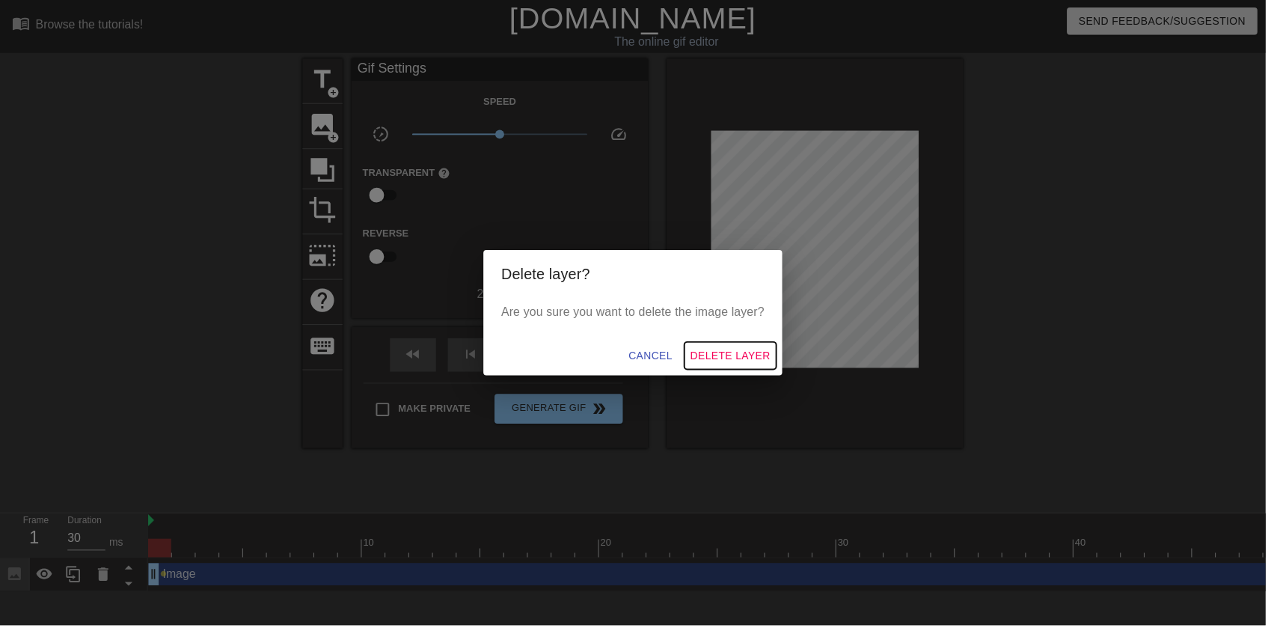
click at [756, 358] on span "Delete Layer" at bounding box center [736, 358] width 81 height 19
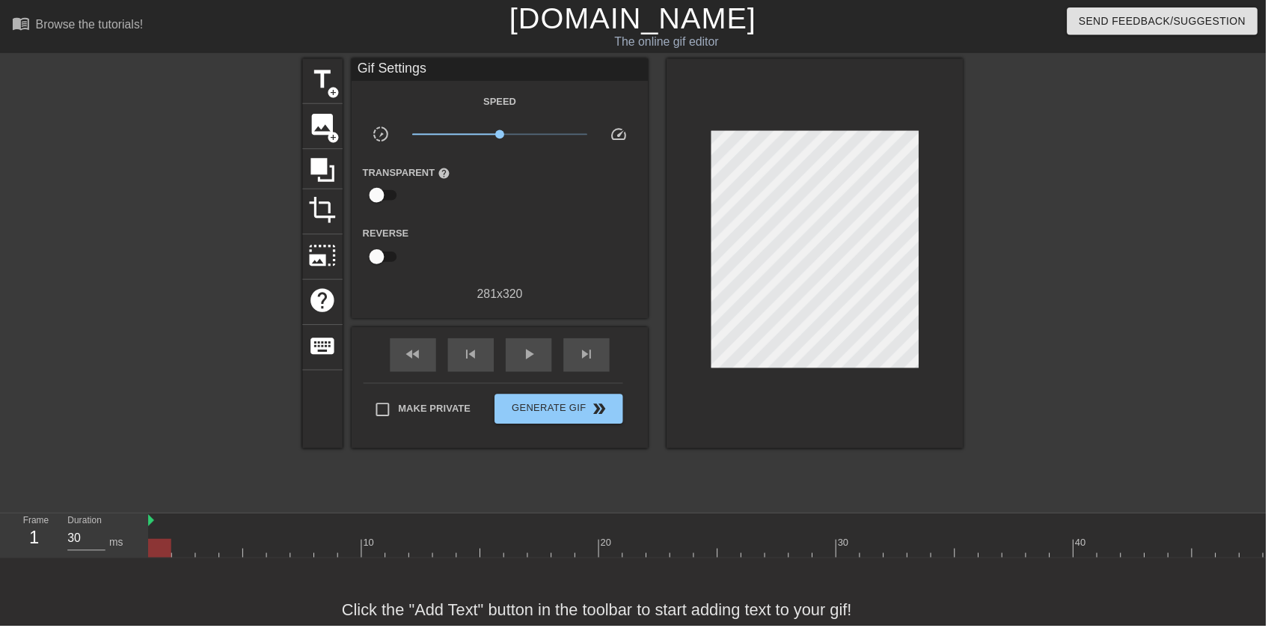
click at [332, 129] on span "image" at bounding box center [325, 125] width 28 height 28
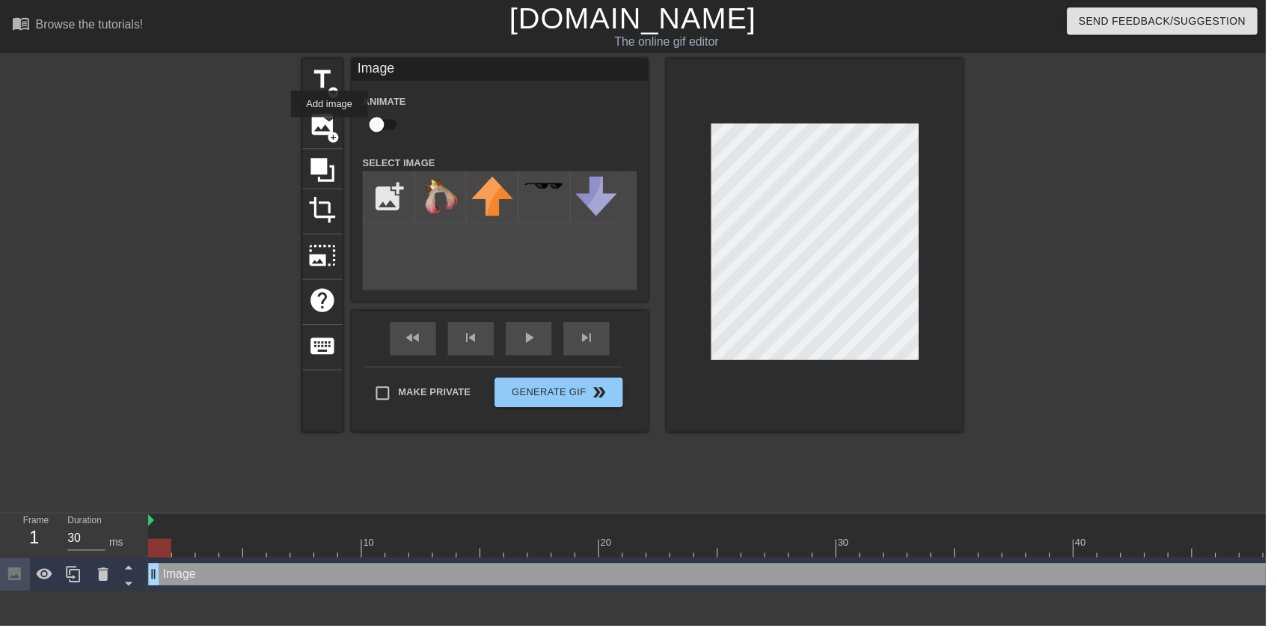
click at [382, 191] on input "file" at bounding box center [392, 199] width 51 height 51
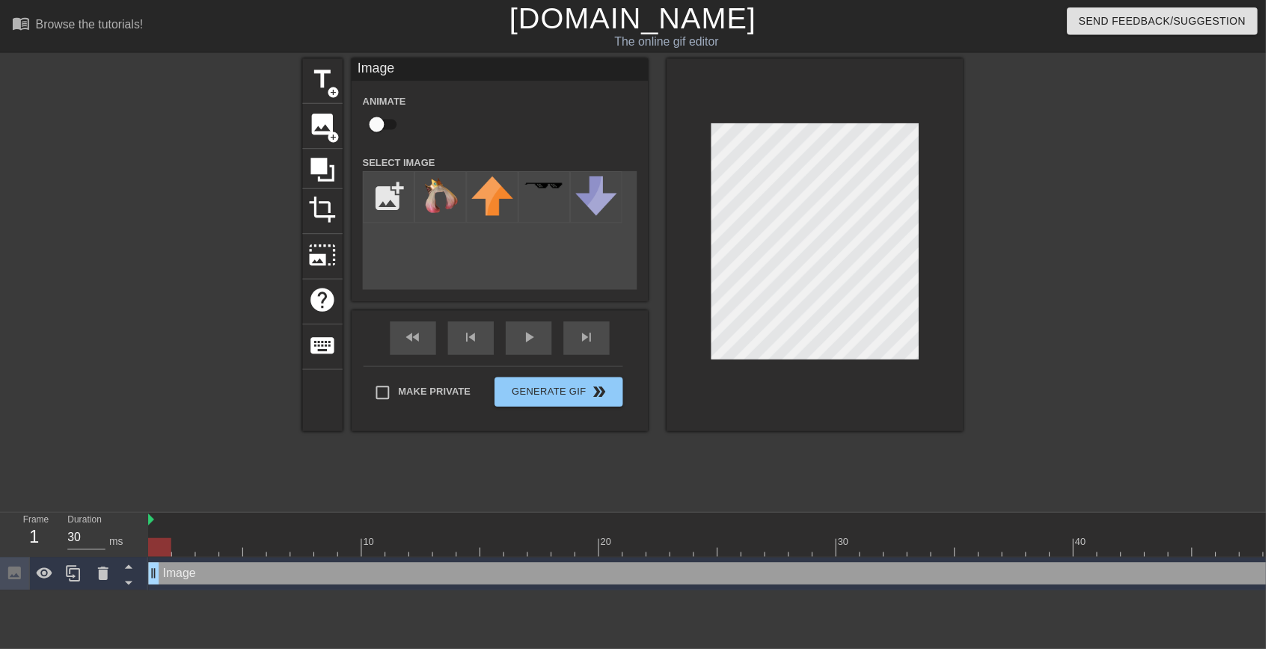
type input "C:\fakepath\vlc_20250815_094333 (1).png"
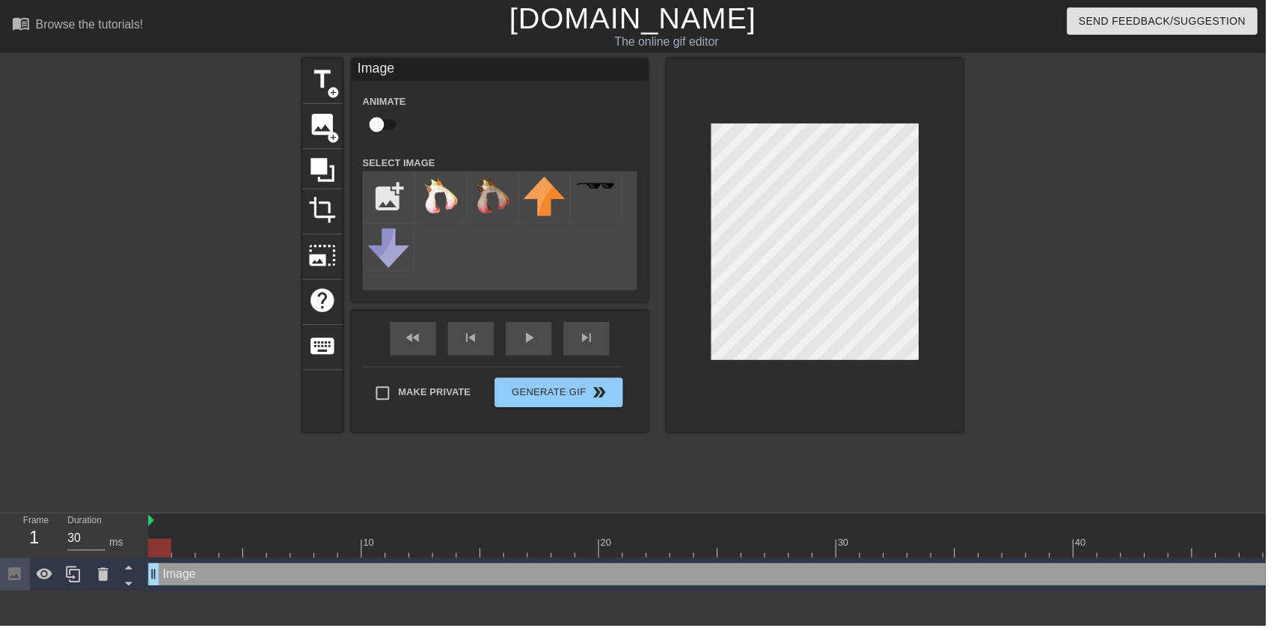
click at [432, 189] on img at bounding box center [444, 197] width 42 height 38
click at [372, 119] on input "checkbox" at bounding box center [379, 125] width 85 height 28
checkbox input "true"
click at [96, 572] on icon at bounding box center [104, 579] width 18 height 18
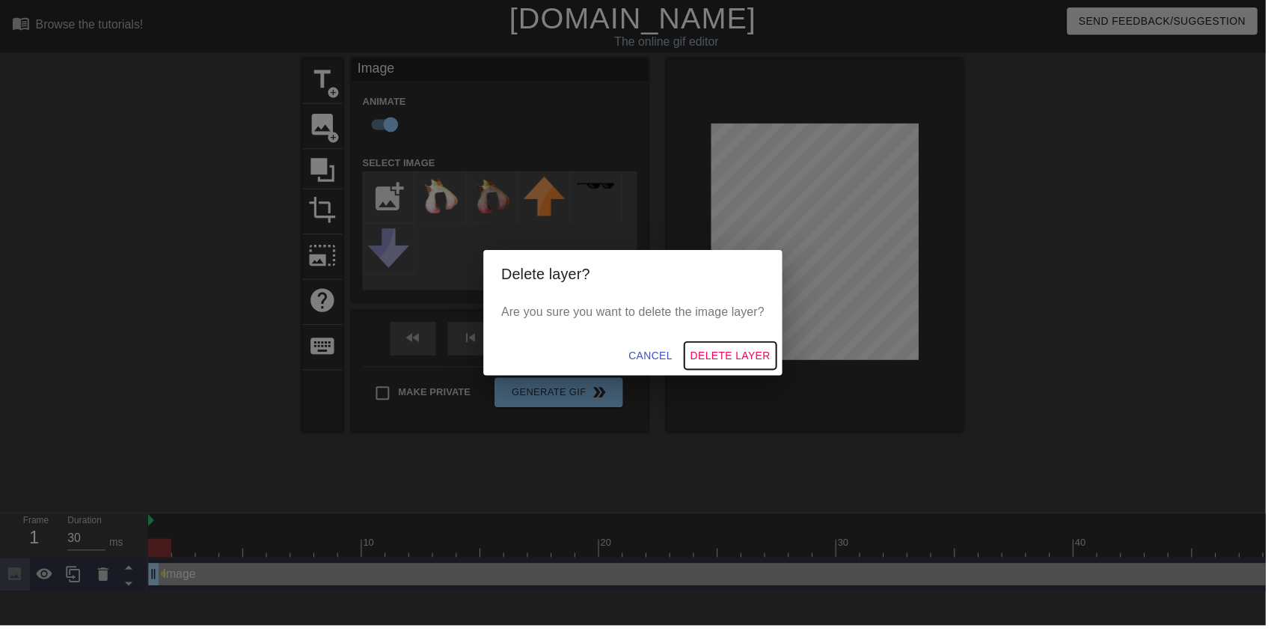
click at [771, 359] on span "Delete Layer" at bounding box center [736, 358] width 81 height 19
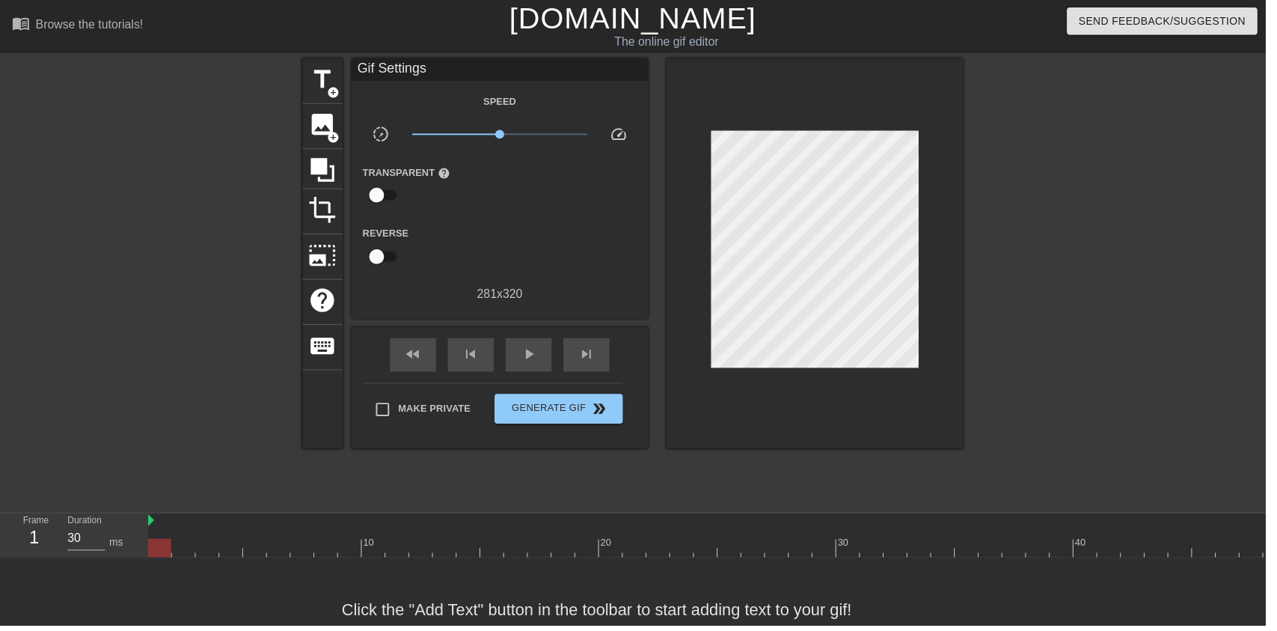
click at [313, 124] on span "image" at bounding box center [325, 125] width 28 height 28
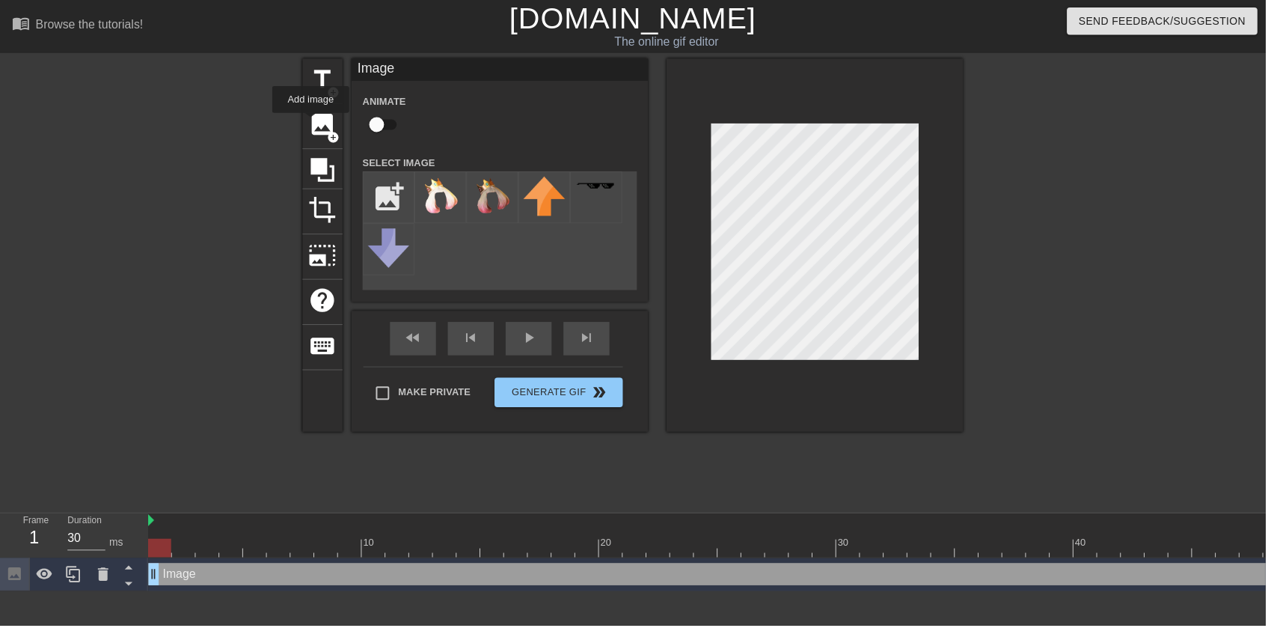
click at [496, 200] on img at bounding box center [497, 197] width 42 height 38
click at [372, 117] on input "checkbox" at bounding box center [379, 125] width 85 height 28
checkbox input "true"
click at [556, 343] on div "play_arrow" at bounding box center [533, 342] width 46 height 34
click at [526, 336] on div "fast_rewind skip_previous pause skip_next" at bounding box center [504, 341] width 244 height 56
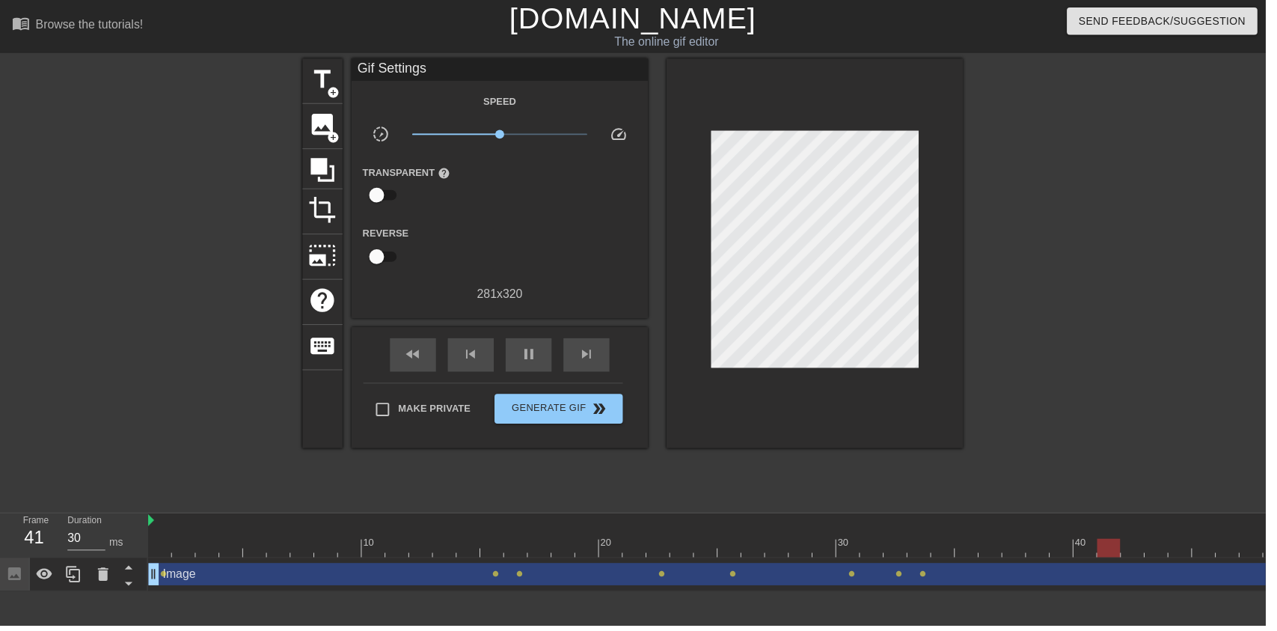
click at [528, 359] on span "pause" at bounding box center [533, 357] width 18 height 18
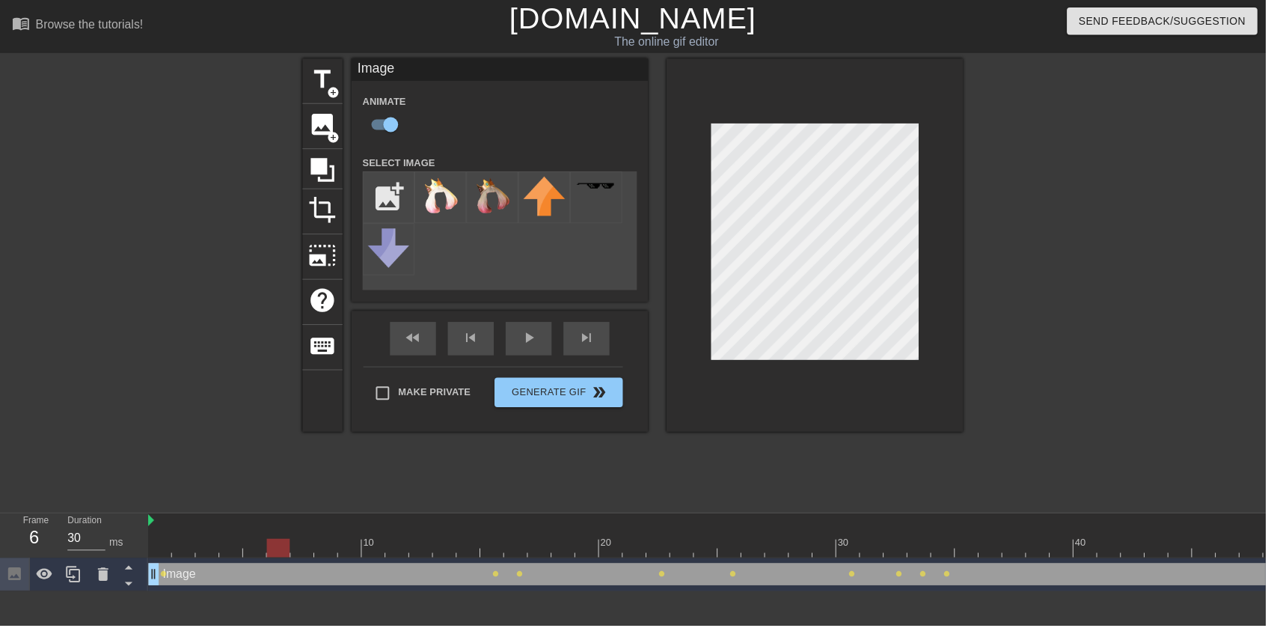
click at [542, 348] on div "play_arrow" at bounding box center [533, 342] width 46 height 34
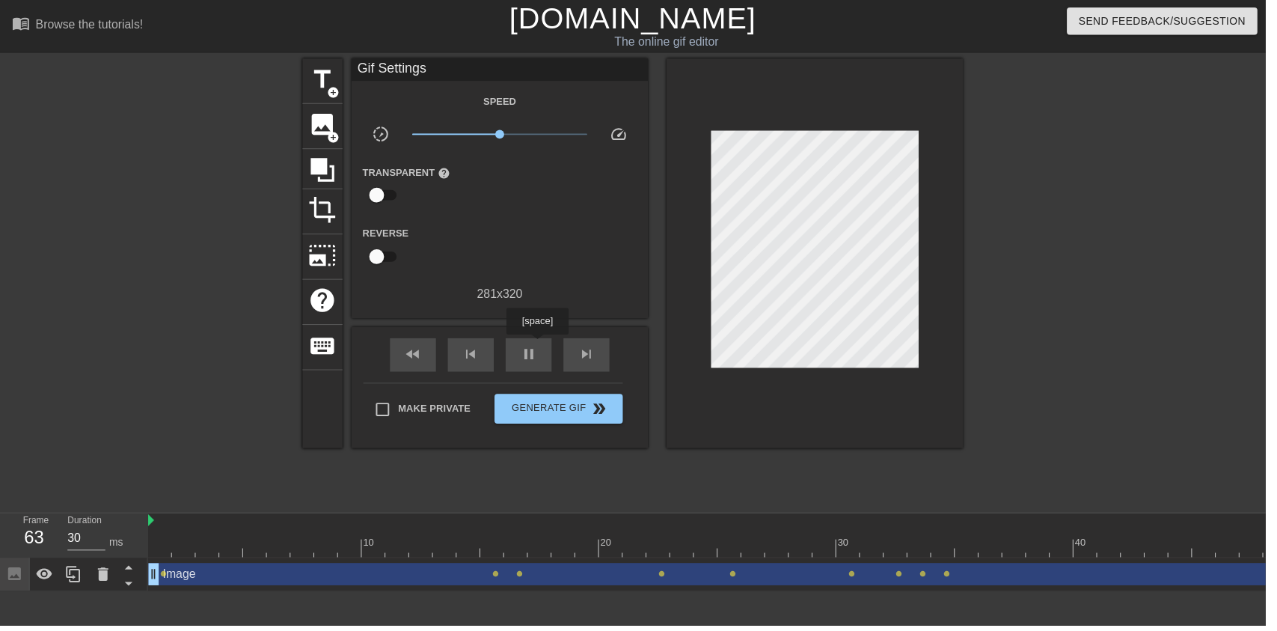
click at [542, 355] on div "pause" at bounding box center [533, 358] width 46 height 34
click at [334, 120] on span "image" at bounding box center [325, 125] width 28 height 28
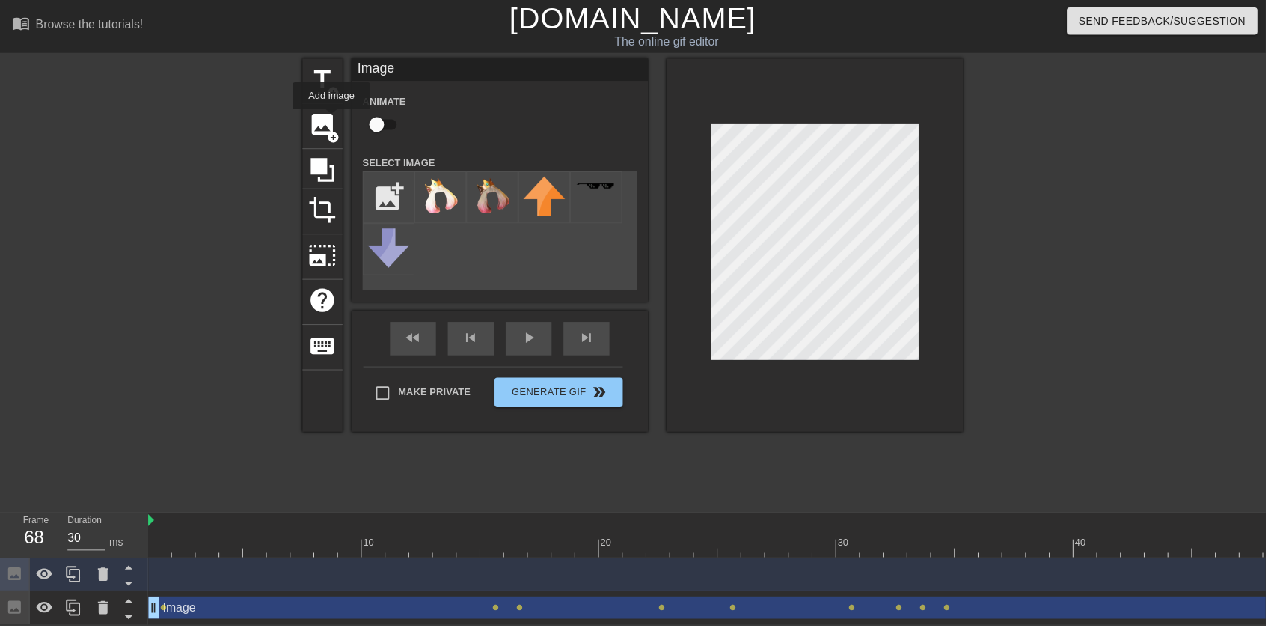
click at [402, 191] on input "file" at bounding box center [392, 199] width 51 height 51
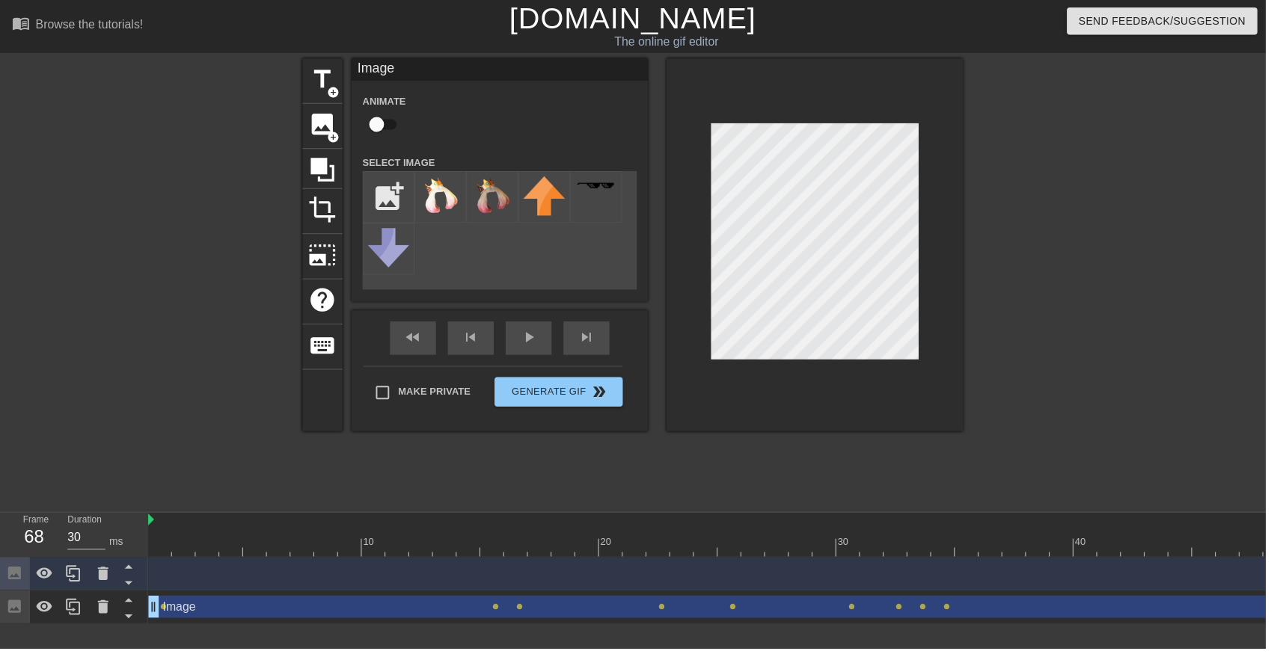
type input "C:\fakepath\9887665543334.png"
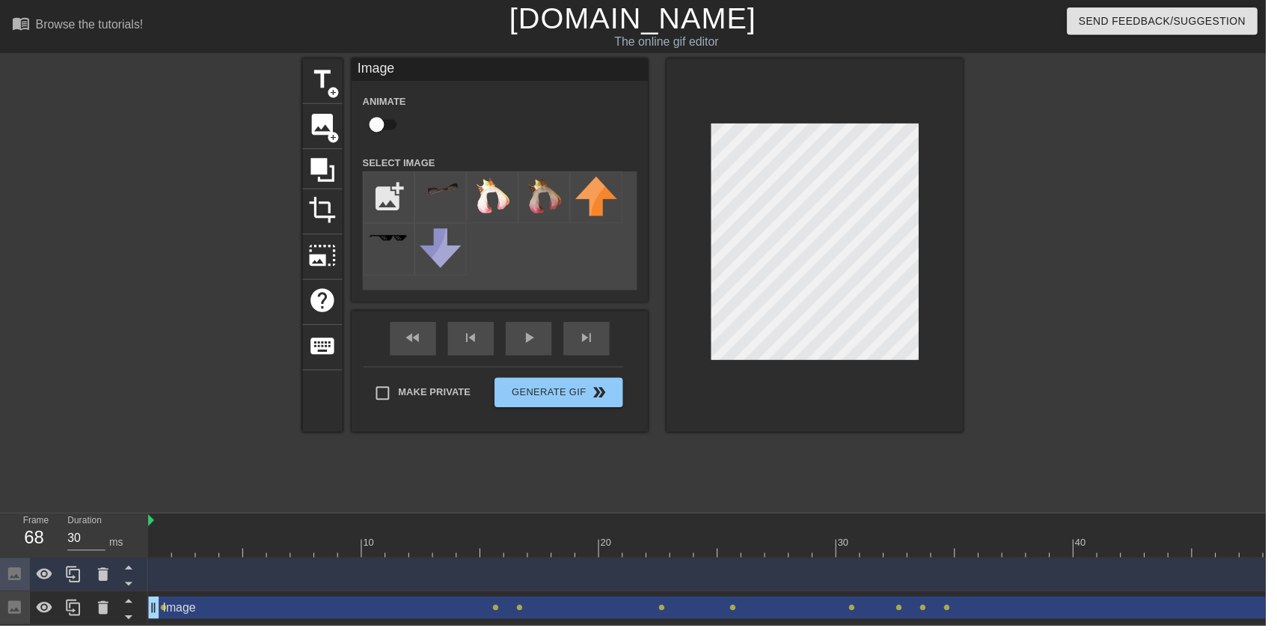
click at [455, 201] on div at bounding box center [444, 199] width 52 height 52
click at [316, 604] on div "Image drag_handle drag_handle" at bounding box center [1023, 612] width 1747 height 22
checkbox input "true"
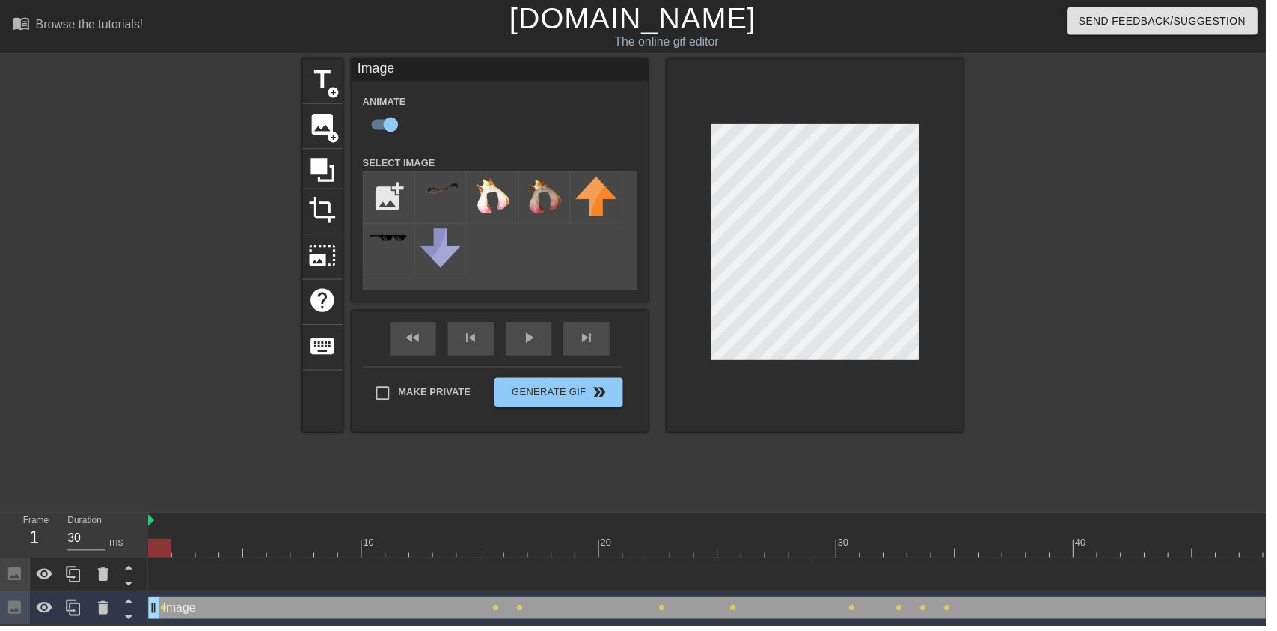
click at [253, 588] on div "Image drag_handle drag_handle" at bounding box center [1023, 579] width 1747 height 22
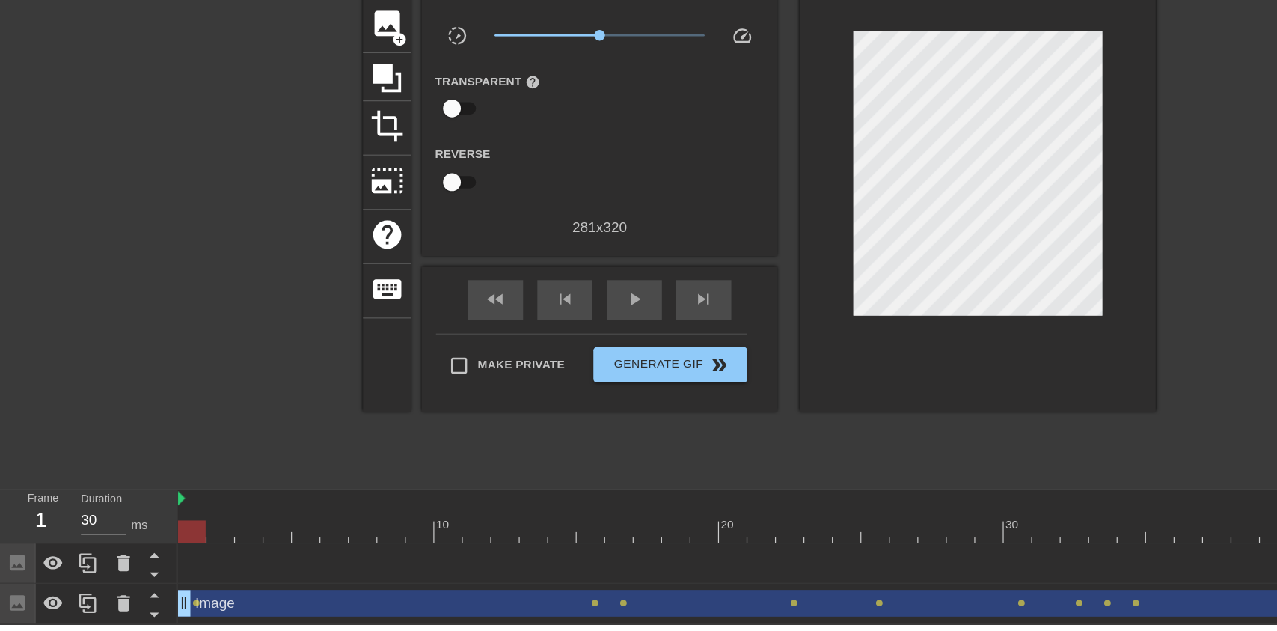
click at [260, 610] on div "Image drag_handle drag_handle" at bounding box center [1023, 612] width 1747 height 22
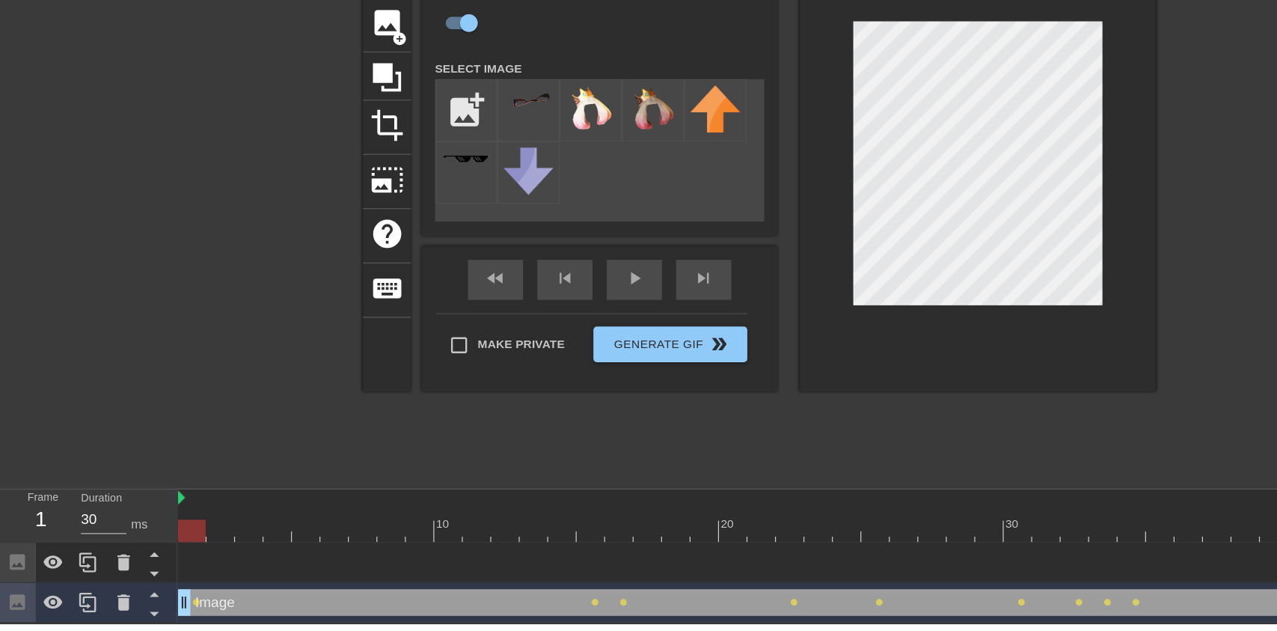
click at [110, 615] on icon at bounding box center [104, 613] width 18 height 18
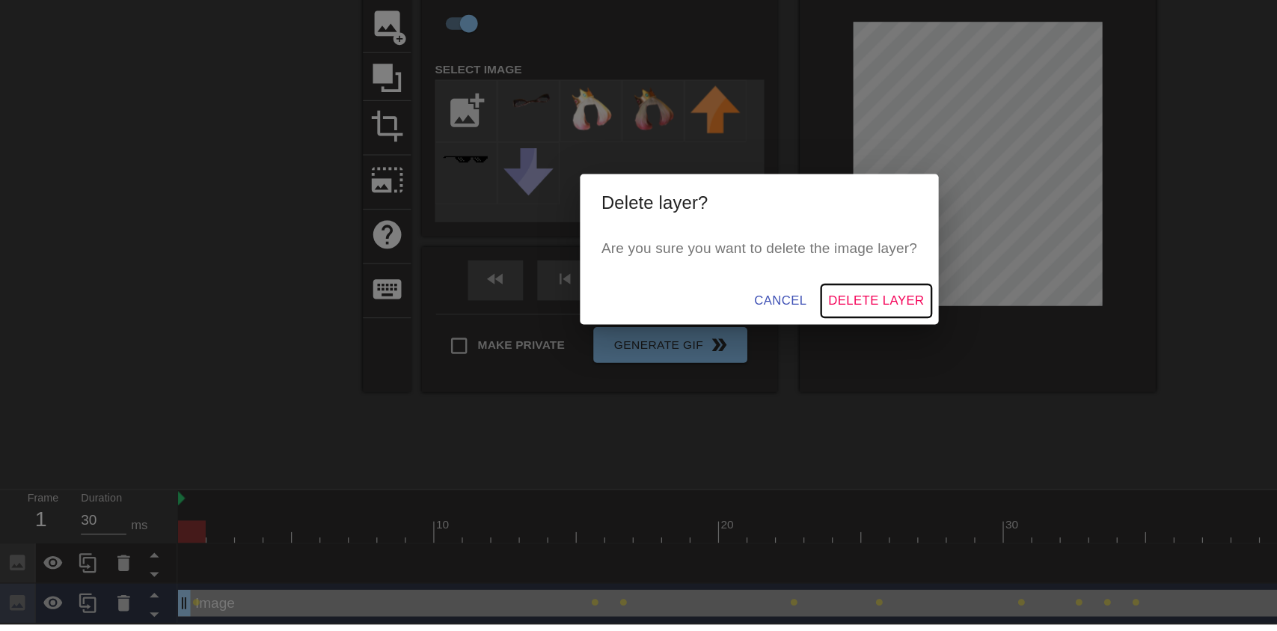
click at [746, 366] on span "Delete Layer" at bounding box center [736, 358] width 81 height 19
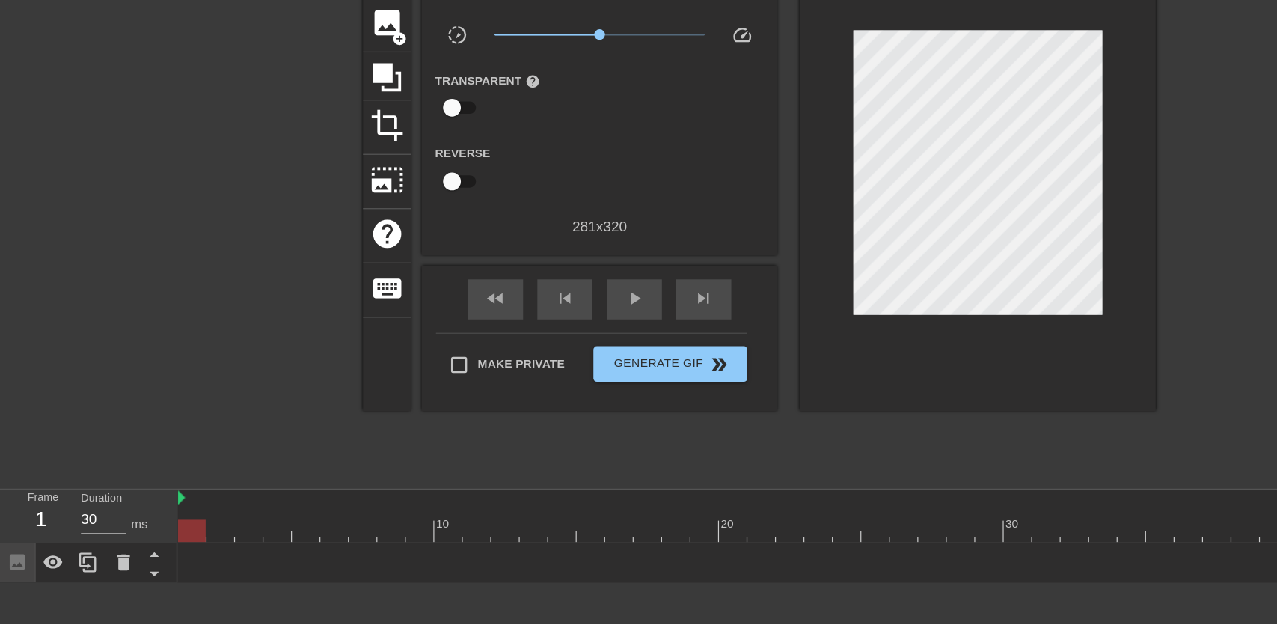
click at [114, 580] on div at bounding box center [104, 578] width 30 height 33
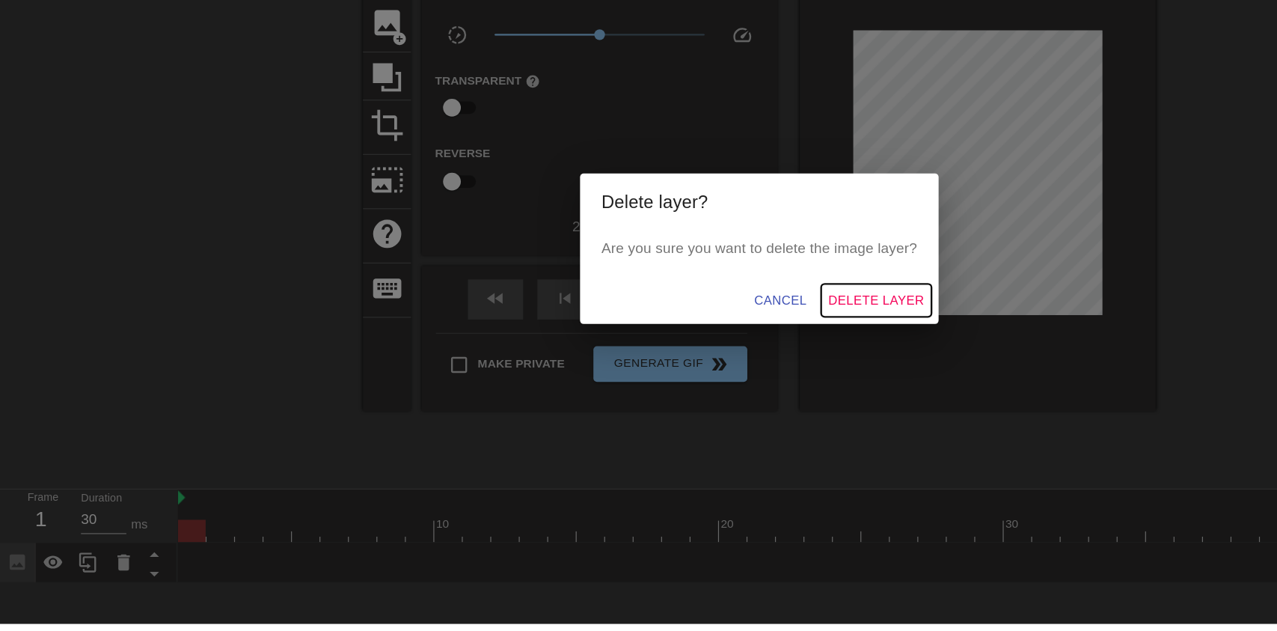
click at [738, 366] on span "Delete Layer" at bounding box center [736, 358] width 81 height 19
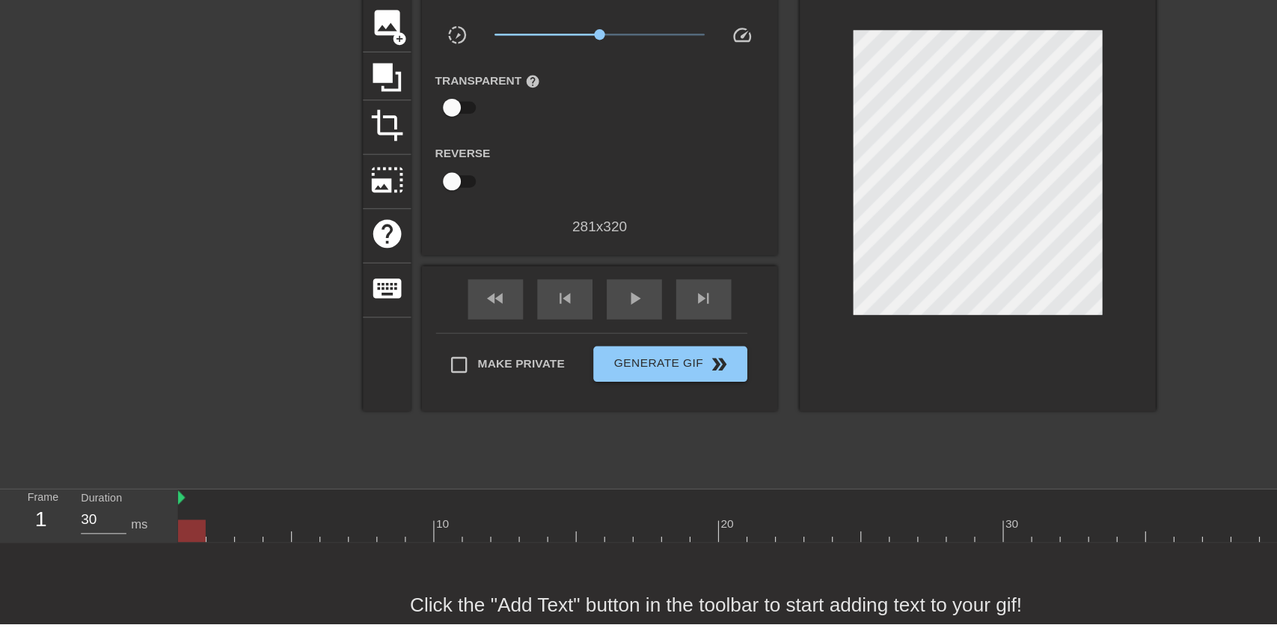
click at [321, 138] on span "image" at bounding box center [325, 125] width 28 height 28
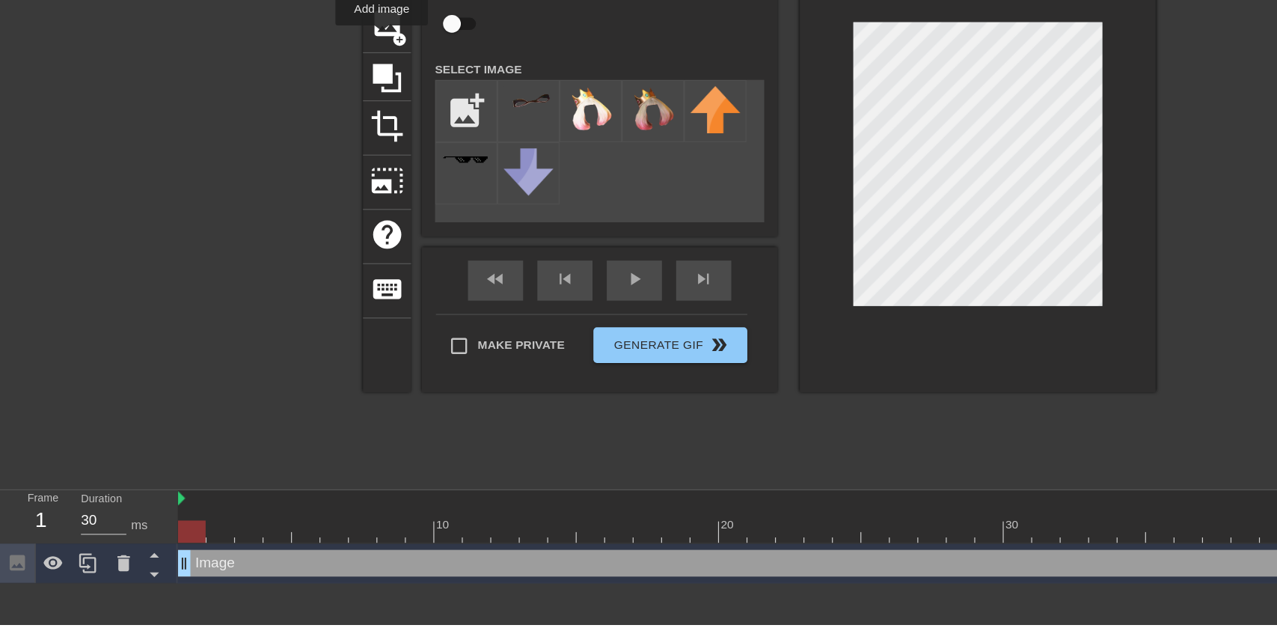
click at [438, 191] on img at bounding box center [444, 189] width 42 height 22
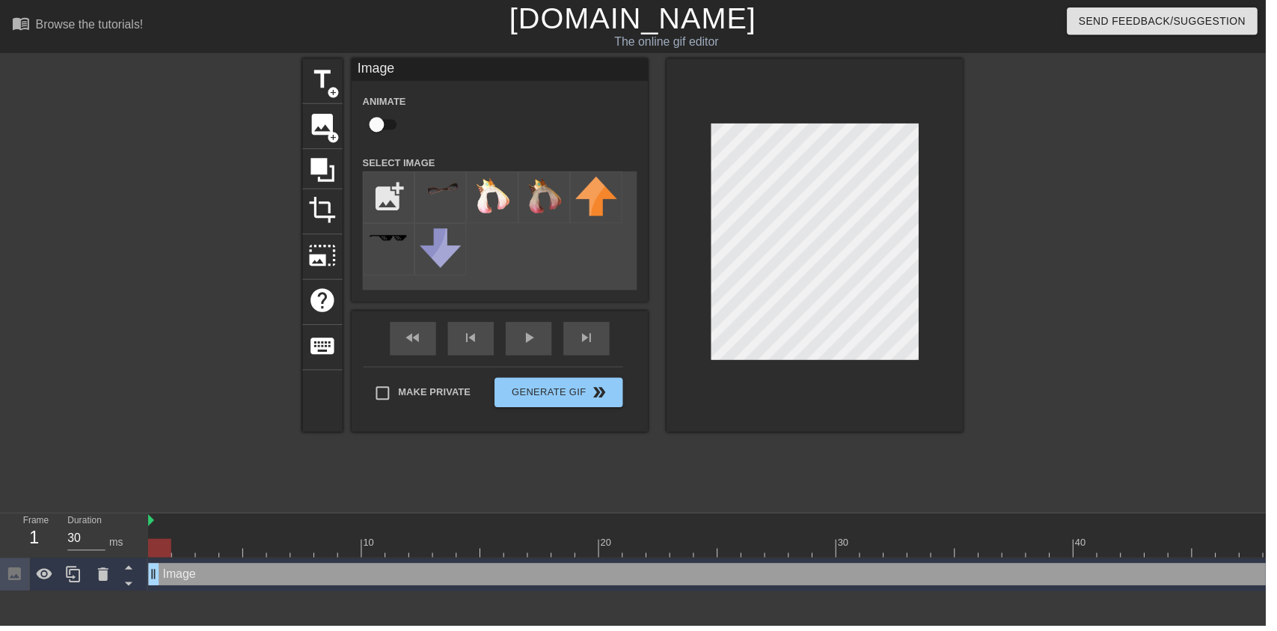
click at [392, 132] on input "checkbox" at bounding box center [379, 125] width 85 height 28
checkbox input "true"
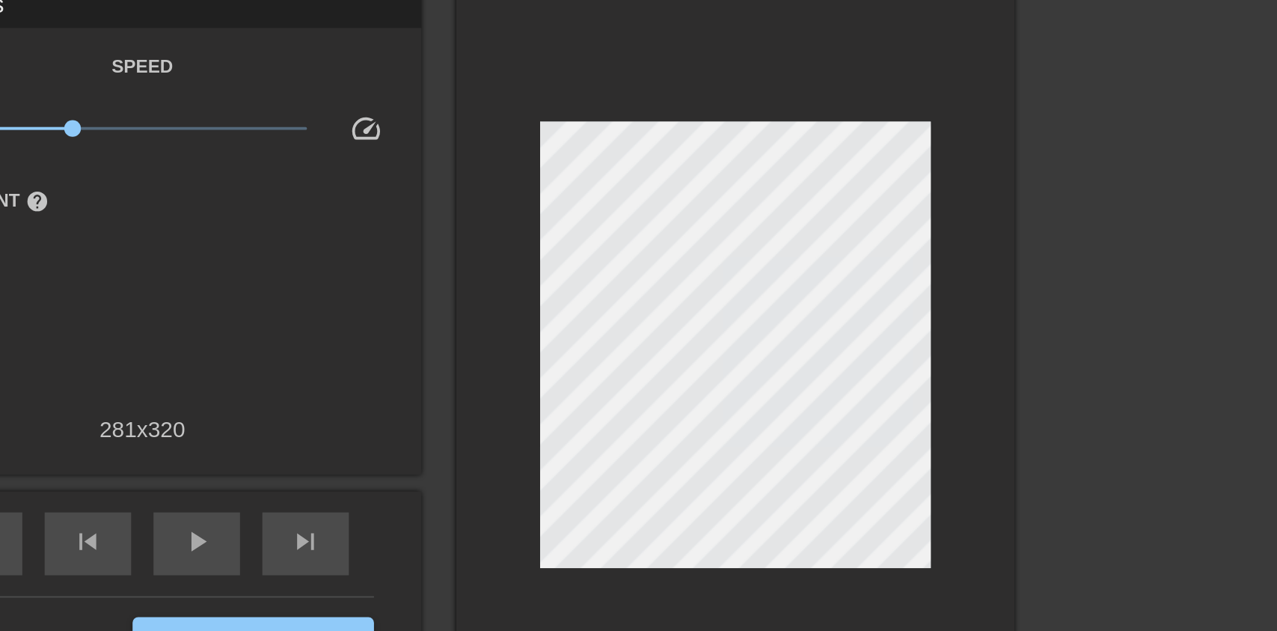
click at [520, 358] on div "play_arrow" at bounding box center [533, 358] width 46 height 34
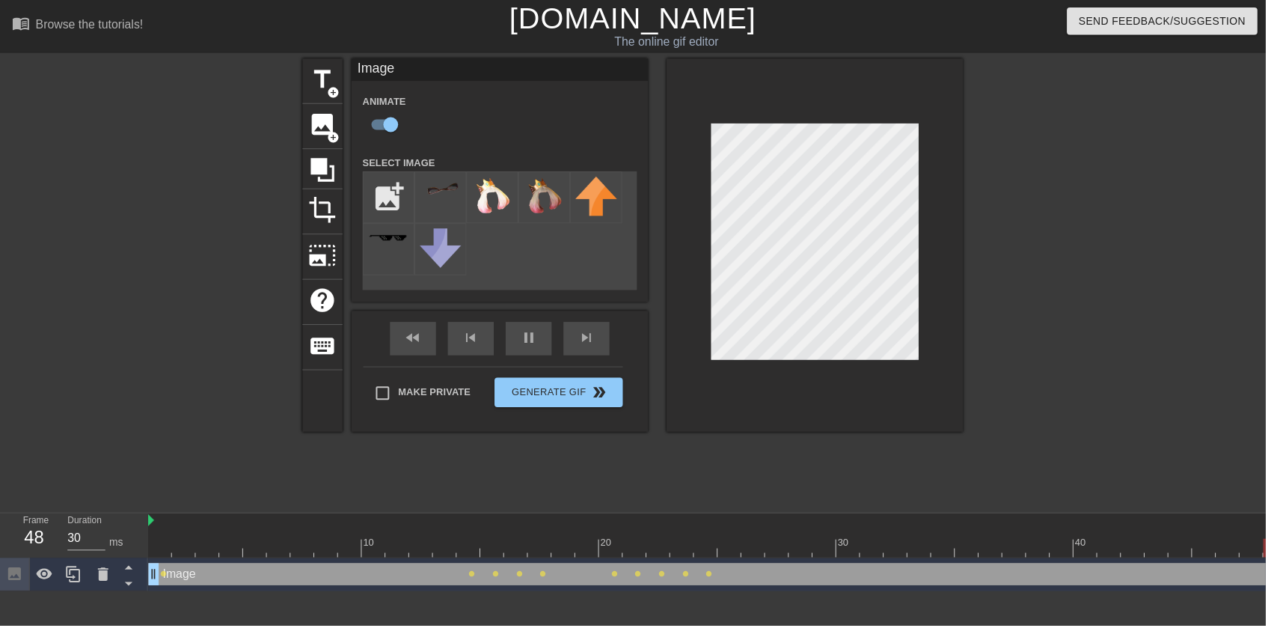
click at [97, 586] on icon at bounding box center [104, 579] width 18 height 18
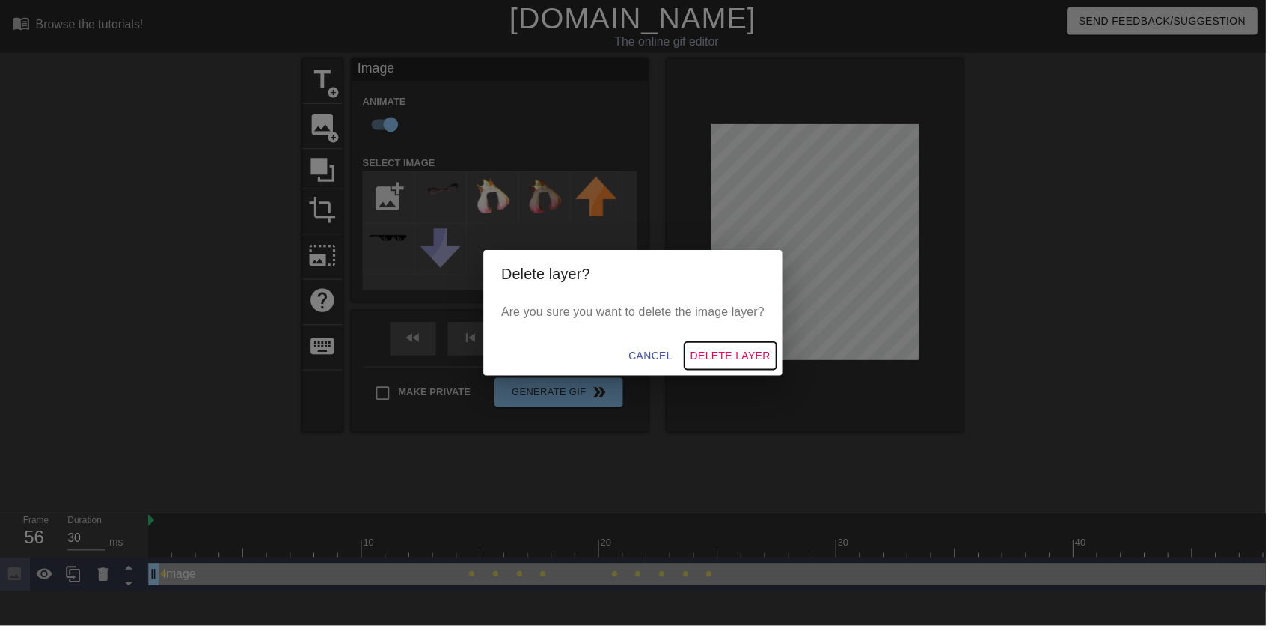
click at [754, 360] on span "Delete Layer" at bounding box center [736, 358] width 81 height 19
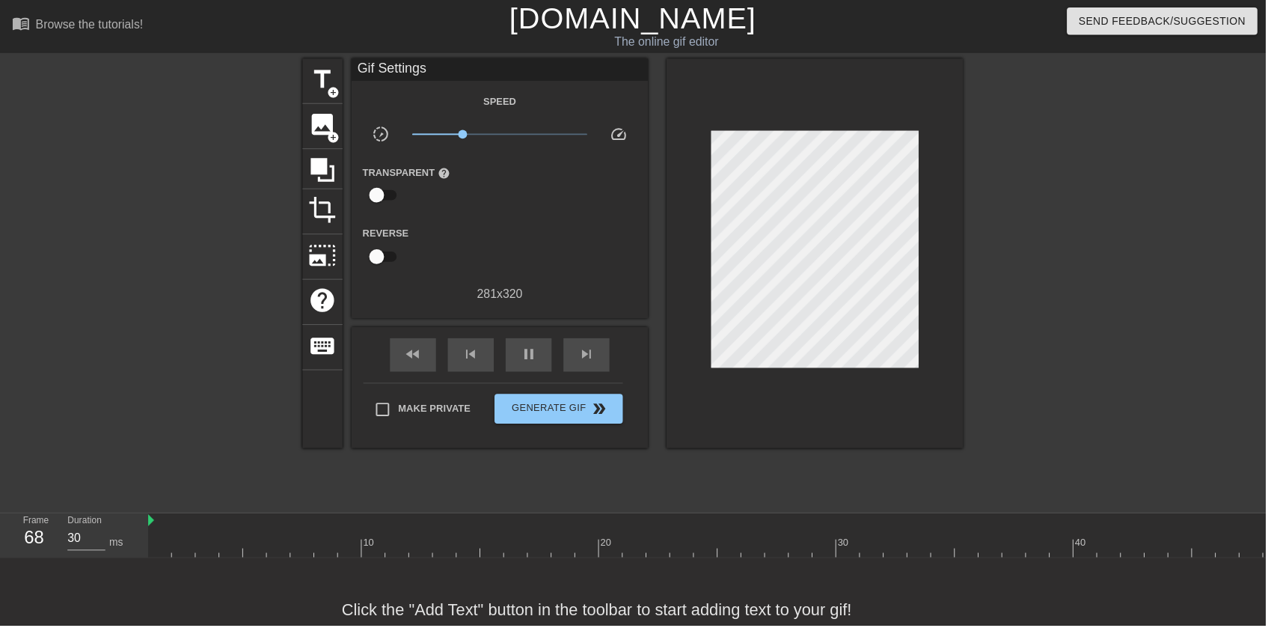
click at [325, 126] on span "image" at bounding box center [325, 125] width 28 height 28
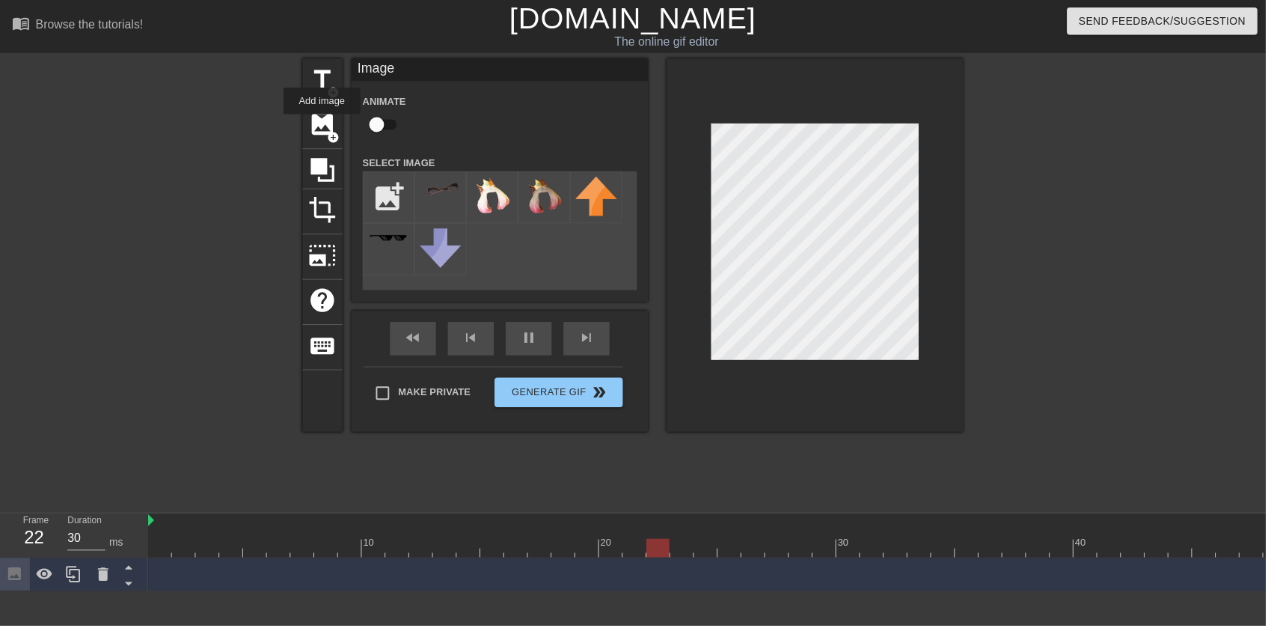
click at [556, 331] on div "fast_rewind skip_previous pause skip_next" at bounding box center [504, 341] width 244 height 56
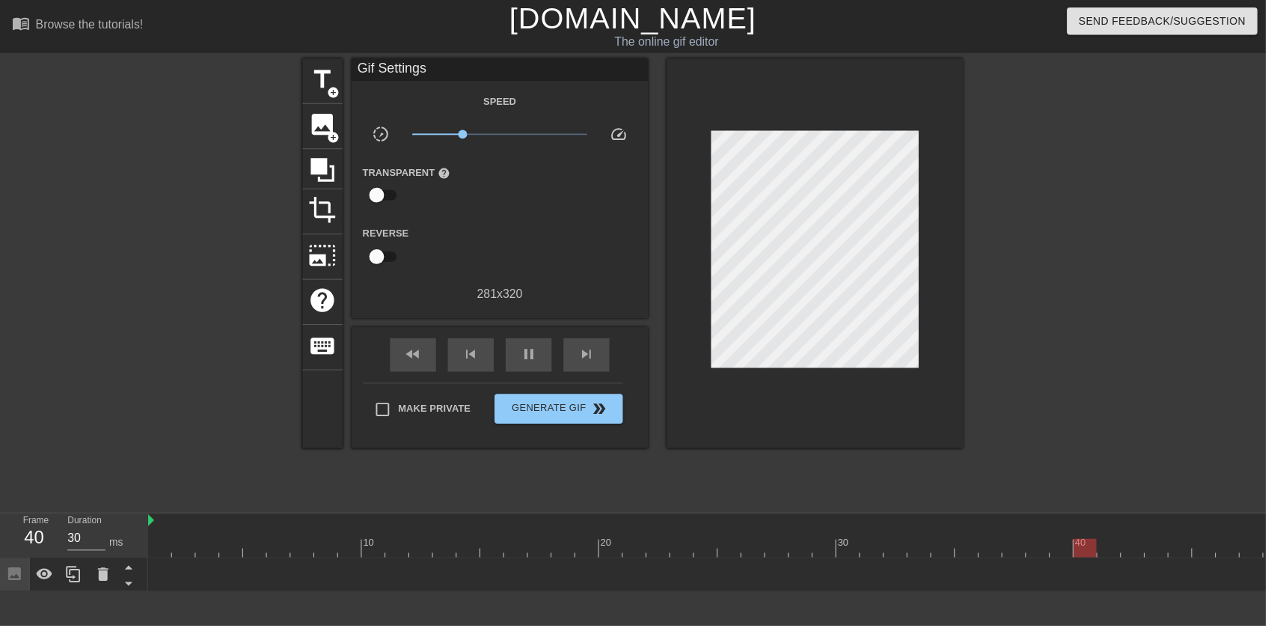
click at [547, 351] on div "pause" at bounding box center [533, 358] width 46 height 34
click at [326, 138] on span "image" at bounding box center [325, 125] width 28 height 28
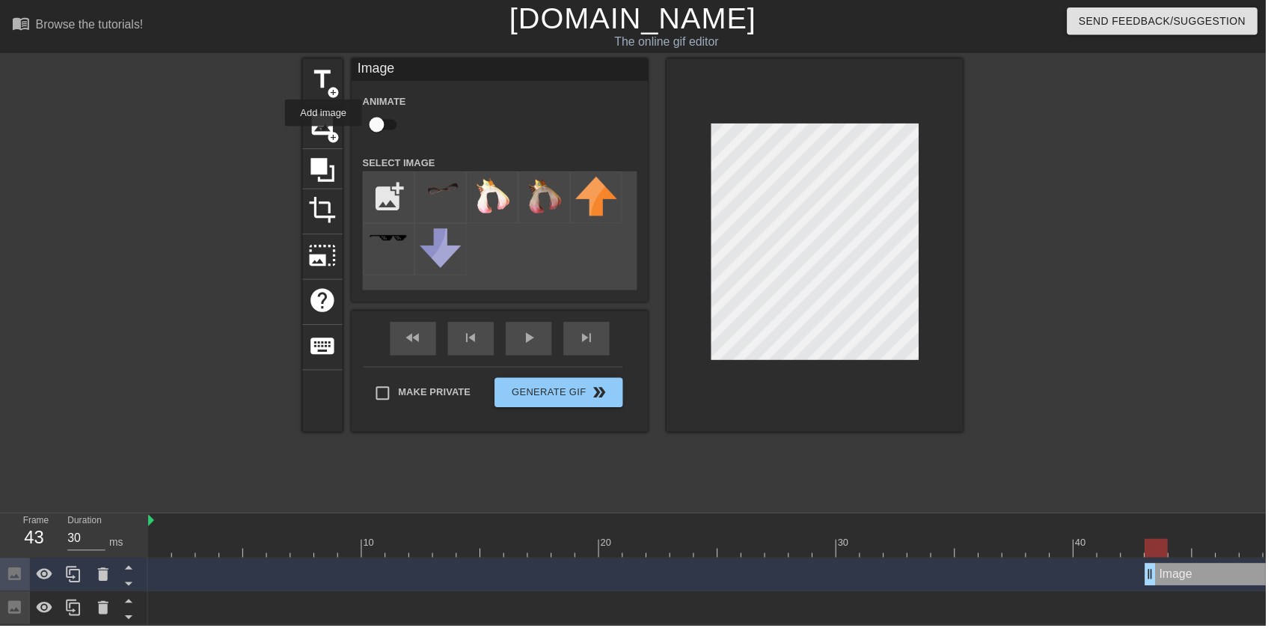
click at [102, 578] on icon at bounding box center [104, 578] width 10 height 13
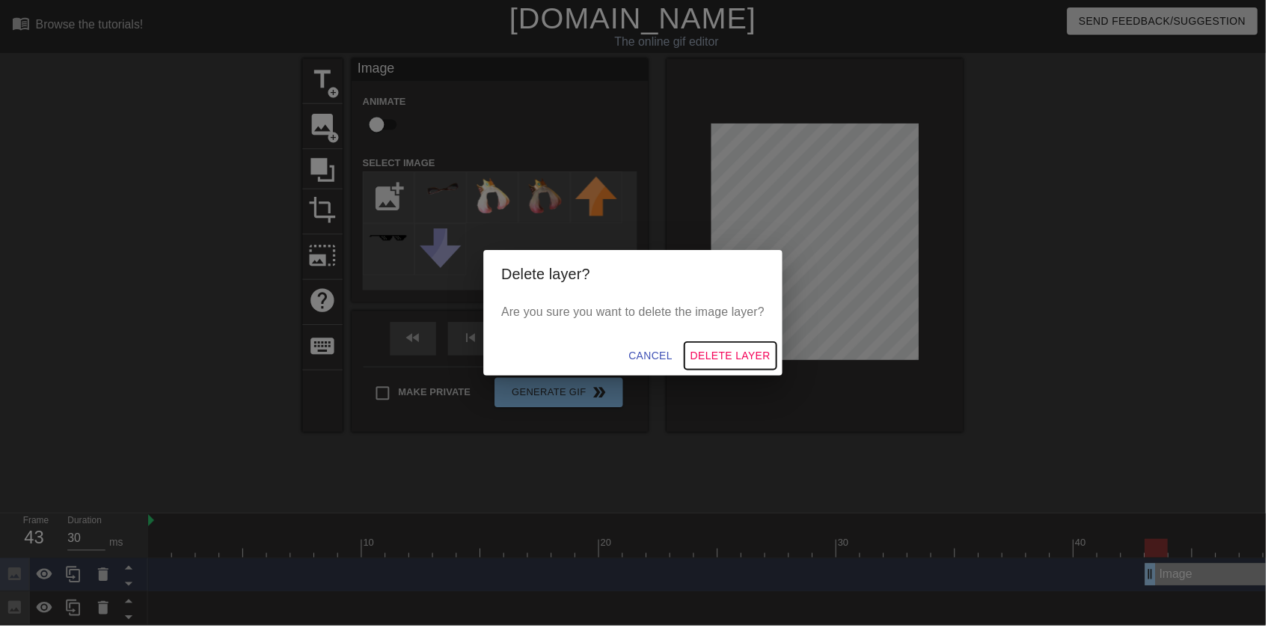
click at [760, 371] on button "Delete Layer" at bounding box center [736, 359] width 93 height 28
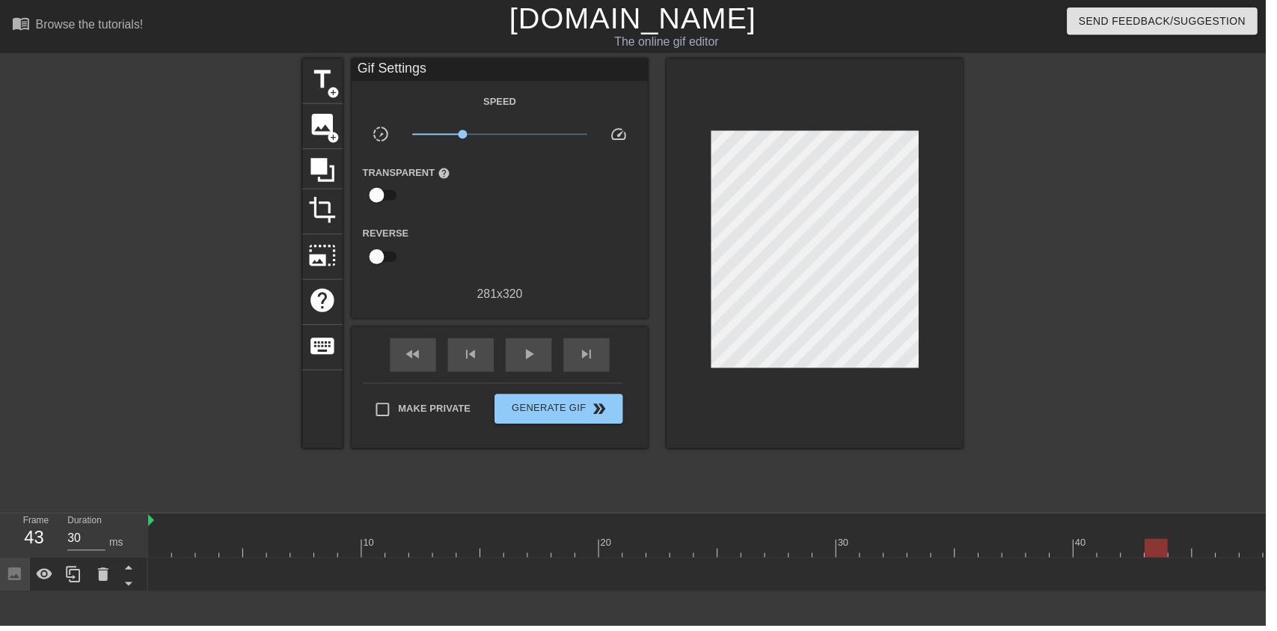
click at [95, 571] on icon at bounding box center [104, 579] width 18 height 18
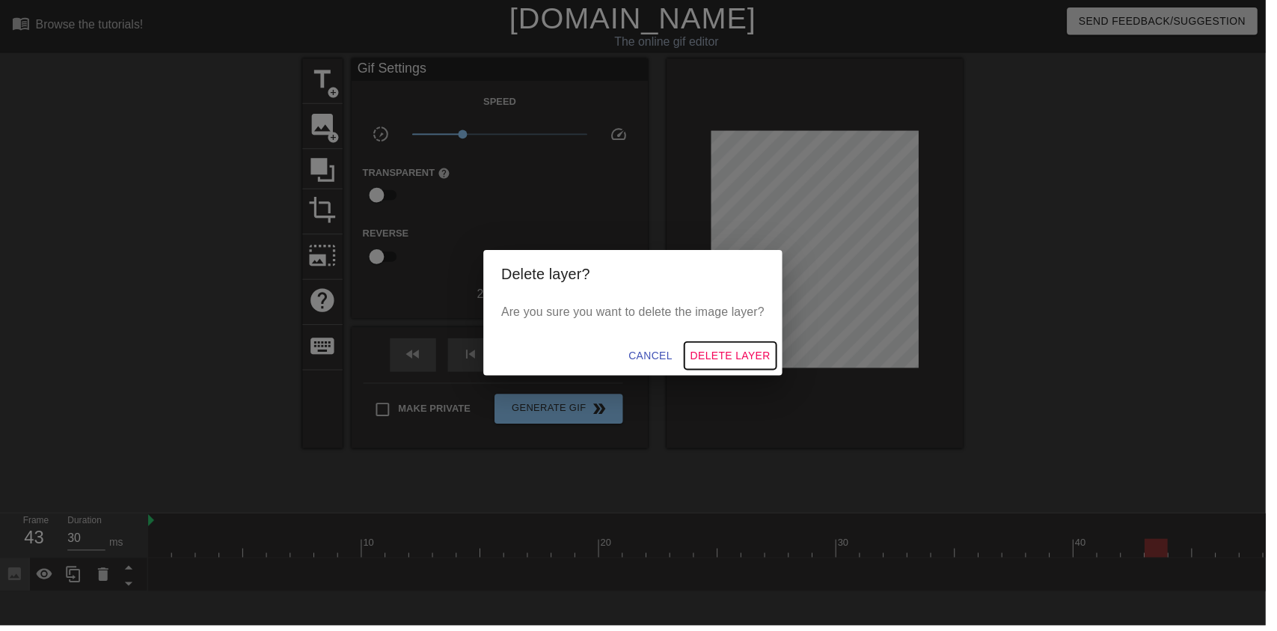
click at [762, 362] on span "Delete Layer" at bounding box center [736, 358] width 81 height 19
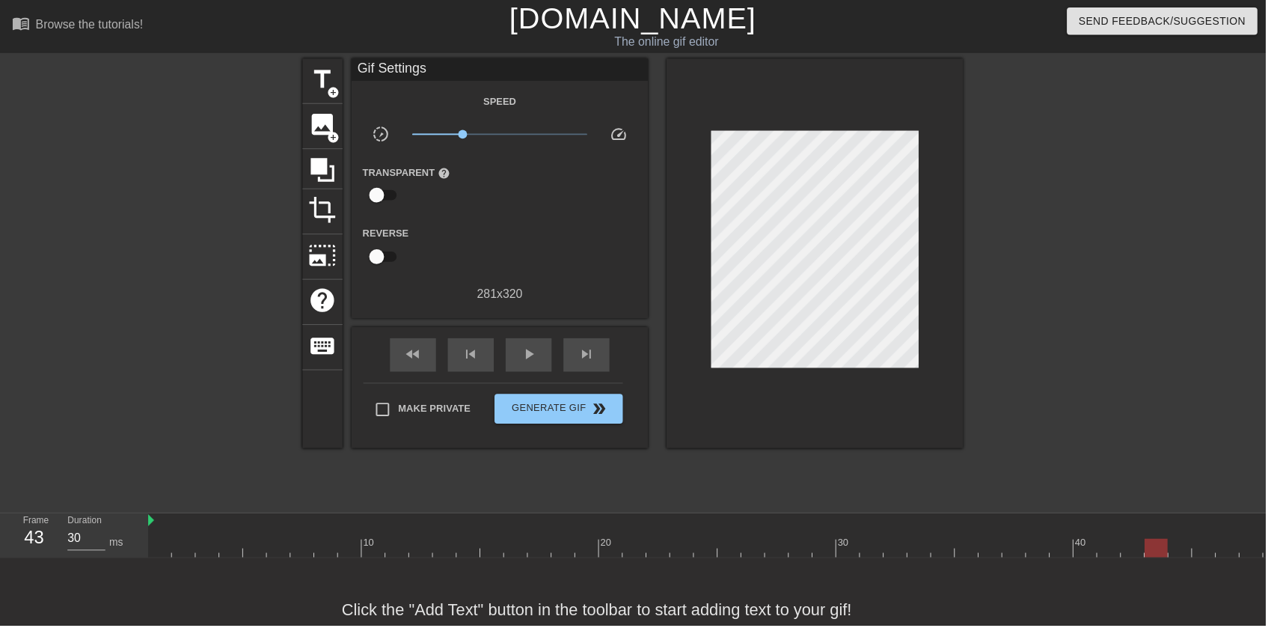
click at [323, 129] on span "image" at bounding box center [325, 125] width 28 height 28
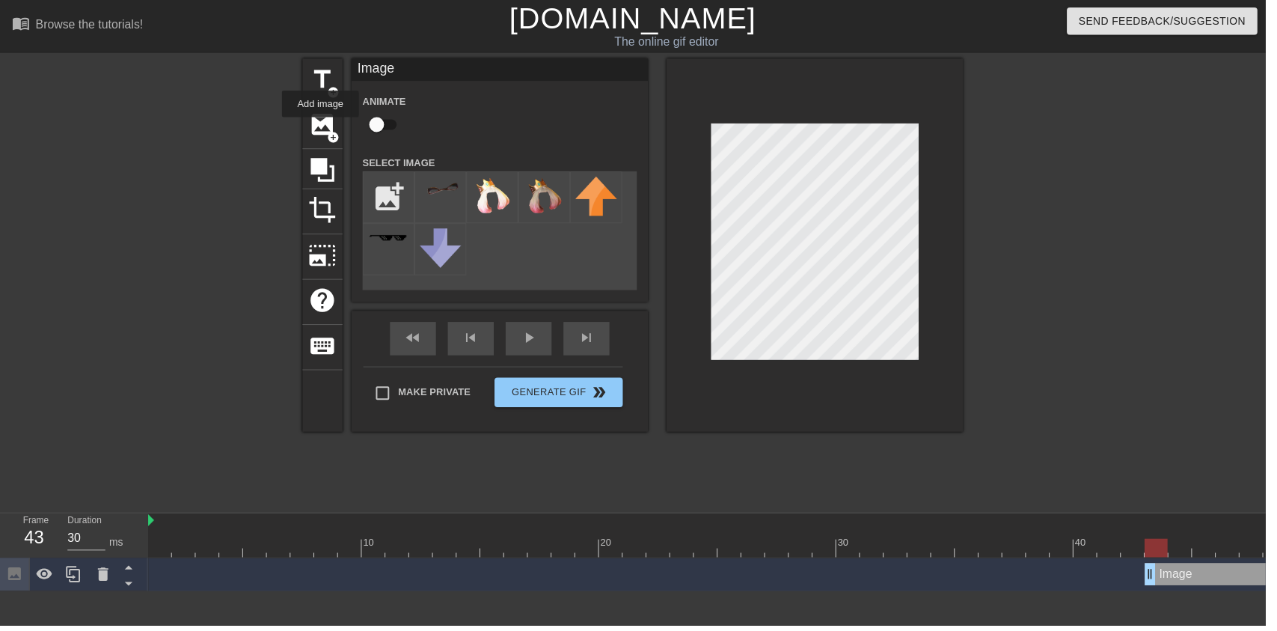
click at [438, 178] on img at bounding box center [444, 189] width 42 height 22
click at [382, 125] on input "checkbox" at bounding box center [379, 125] width 85 height 28
checkbox input "true"
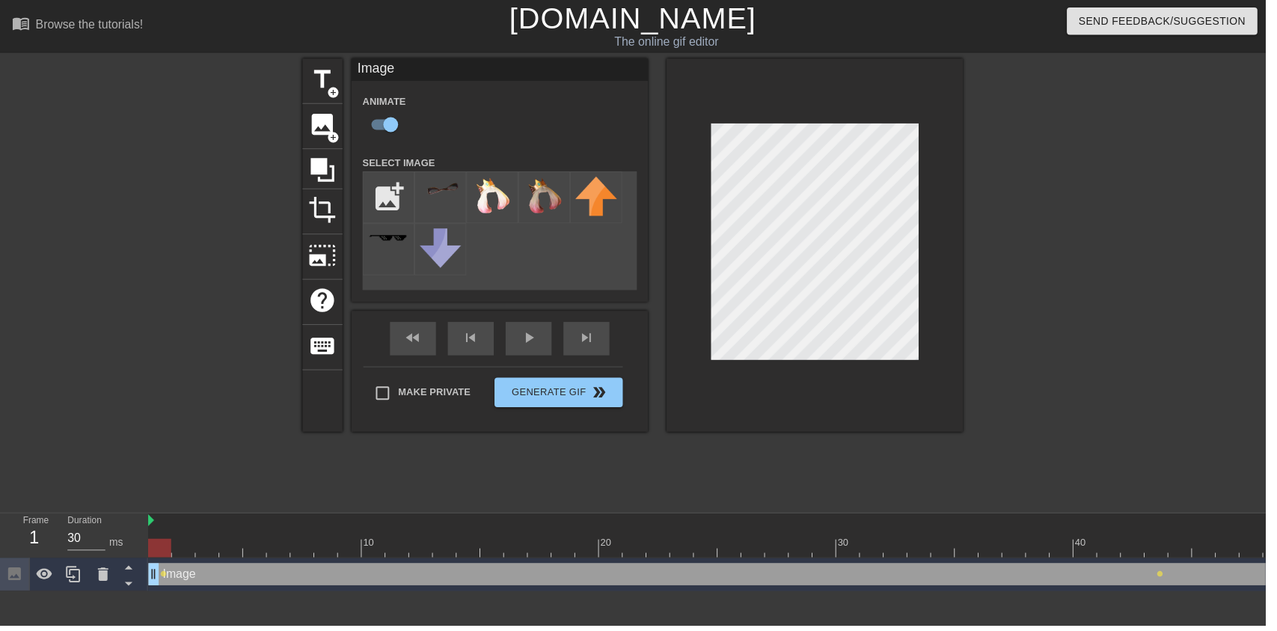
click at [548, 338] on div "fast_rewind skip_previous play_arrow skip_next" at bounding box center [504, 341] width 244 height 56
click at [544, 349] on div "play_arrow" at bounding box center [533, 342] width 46 height 34
click at [547, 336] on div "fast_rewind skip_previous pause skip_next" at bounding box center [504, 341] width 244 height 56
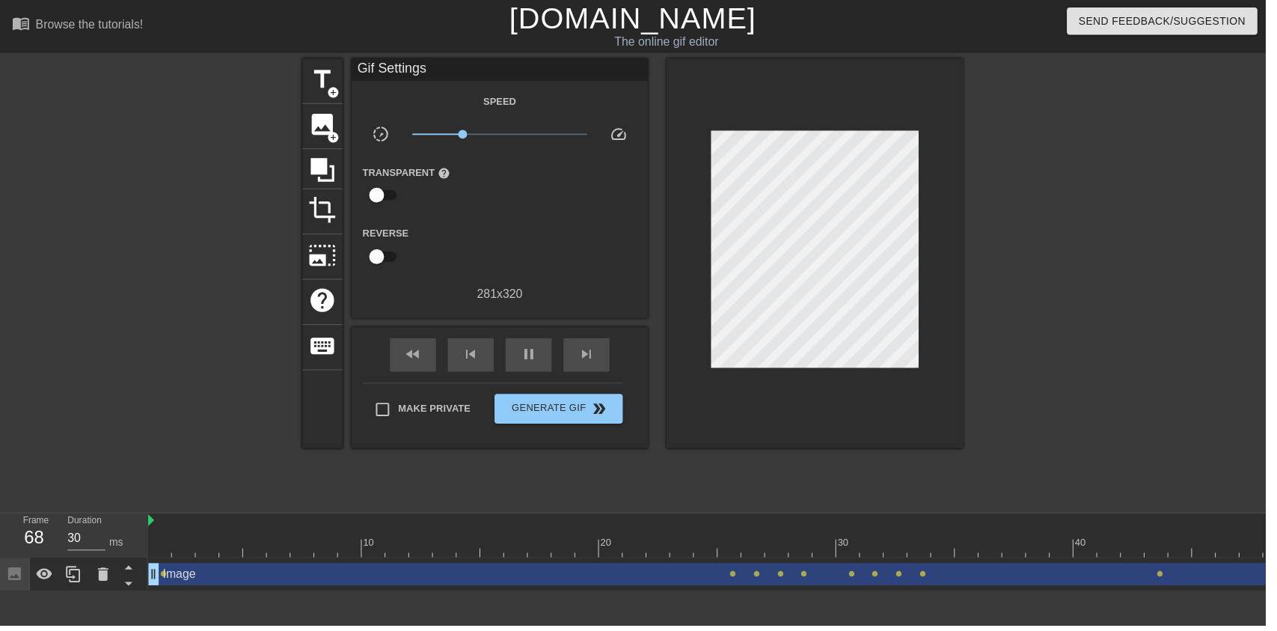
click at [541, 368] on div "pause" at bounding box center [533, 358] width 46 height 34
click at [692, 574] on div "Image drag_handle drag_handle" at bounding box center [1023, 579] width 1747 height 22
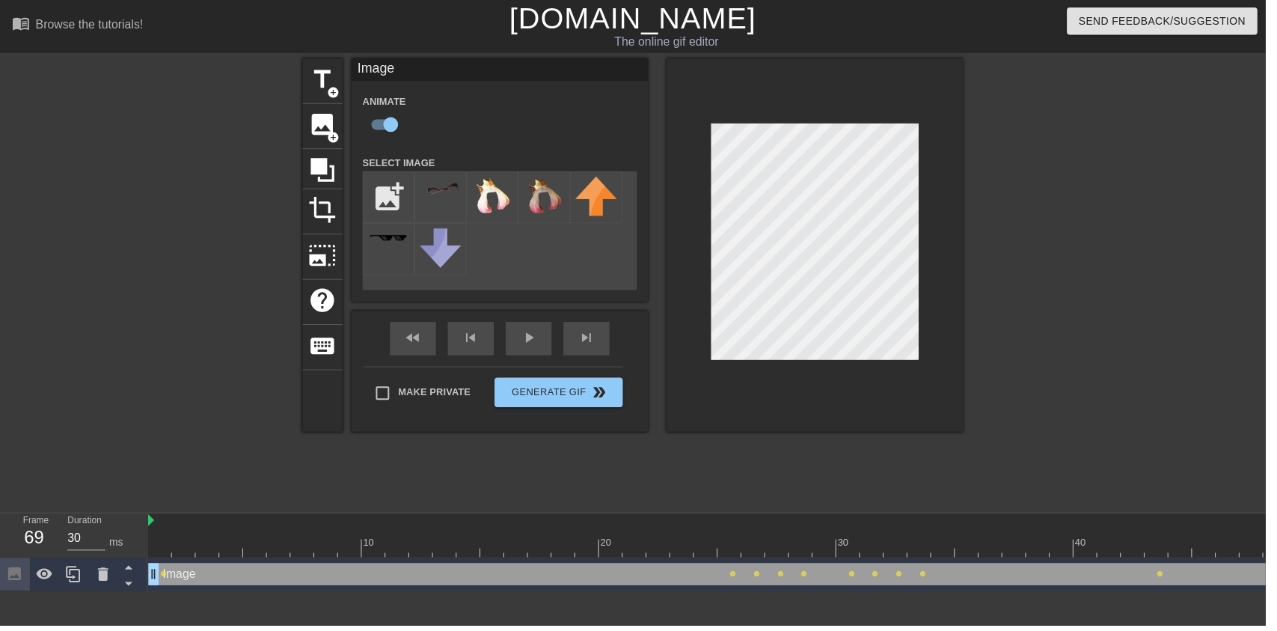
click at [726, 540] on div at bounding box center [727, 546] width 3 height 15
click at [810, 568] on div "Image drag_handle drag_handle" at bounding box center [1023, 579] width 1747 height 22
click at [805, 550] on div at bounding box center [1023, 552] width 1747 height 19
click at [1287, 3] on div "Send Feedback/Suggestion" at bounding box center [1071, 26] width 433 height 52
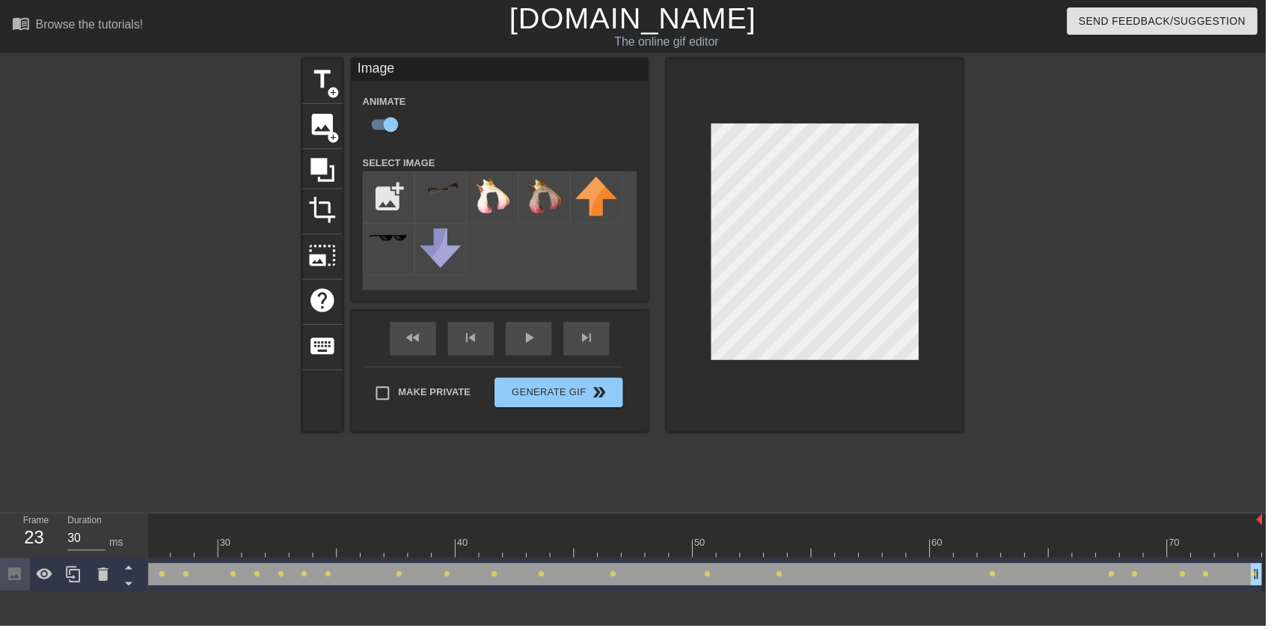
click at [551, 189] on img at bounding box center [549, 197] width 42 height 38
click at [441, 195] on img at bounding box center [444, 189] width 42 height 22
click at [1062, 420] on div at bounding box center [1102, 283] width 224 height 449
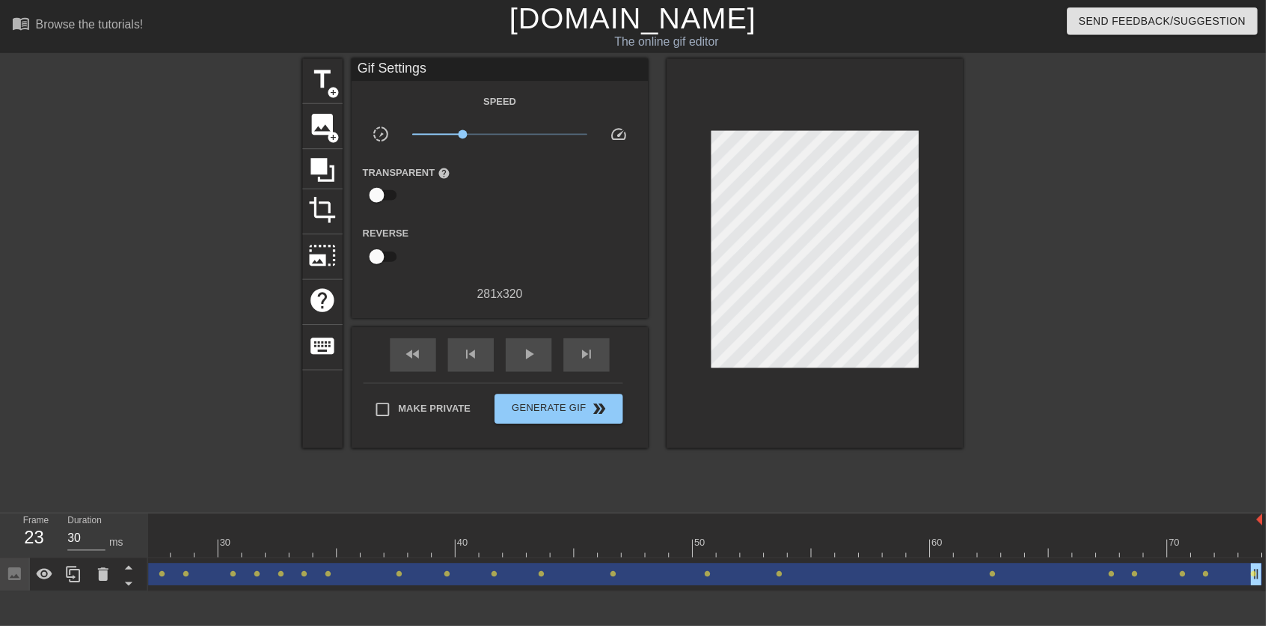
click at [325, 120] on span "image" at bounding box center [325, 125] width 28 height 28
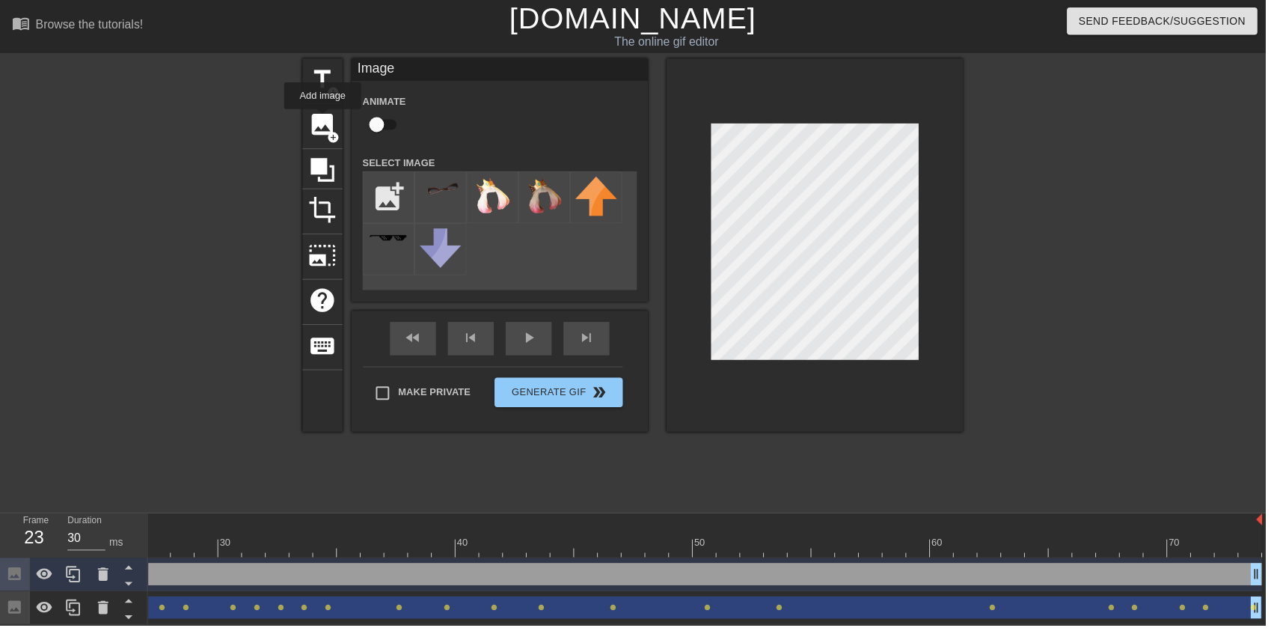
click at [550, 197] on img at bounding box center [549, 197] width 42 height 38
click at [389, 112] on input "checkbox" at bounding box center [379, 125] width 85 height 28
checkbox input "true"
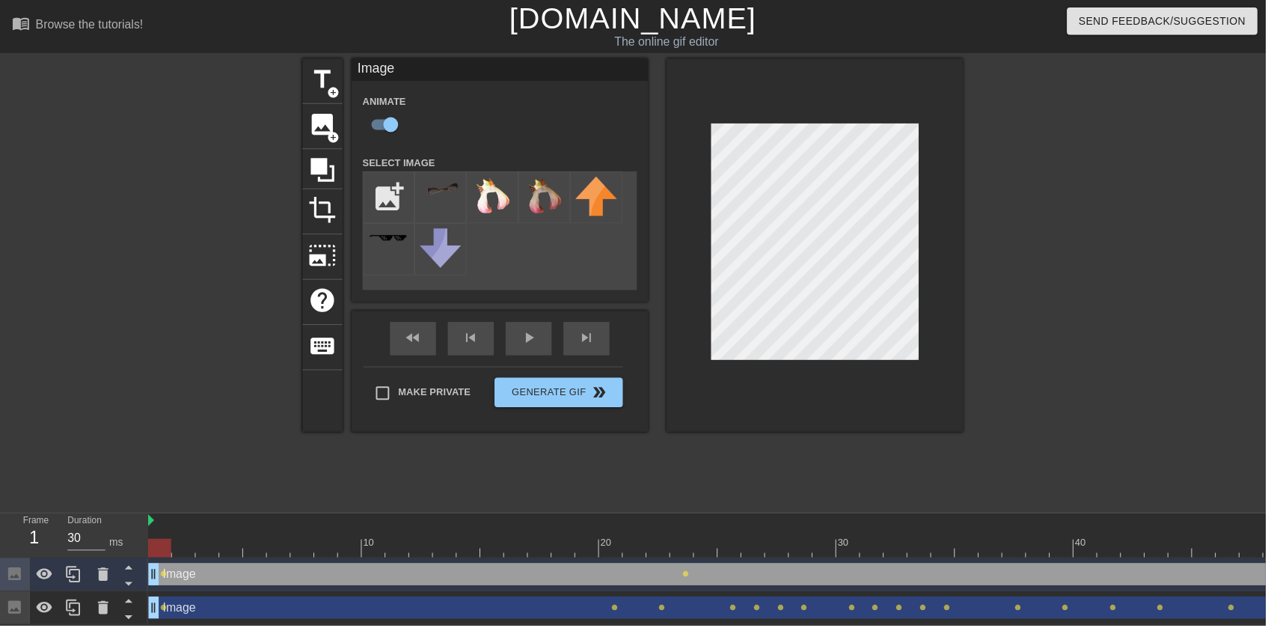
click at [549, 352] on div "play_arrow" at bounding box center [533, 342] width 46 height 34
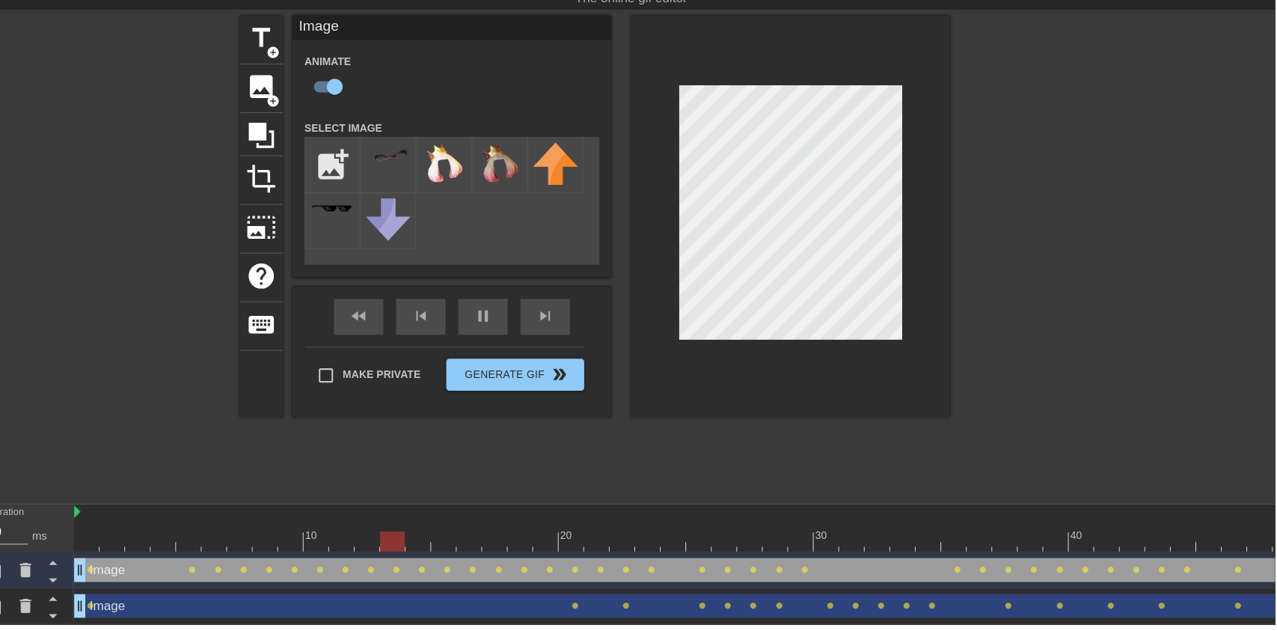
click at [951, 147] on div at bounding box center [821, 247] width 299 height 376
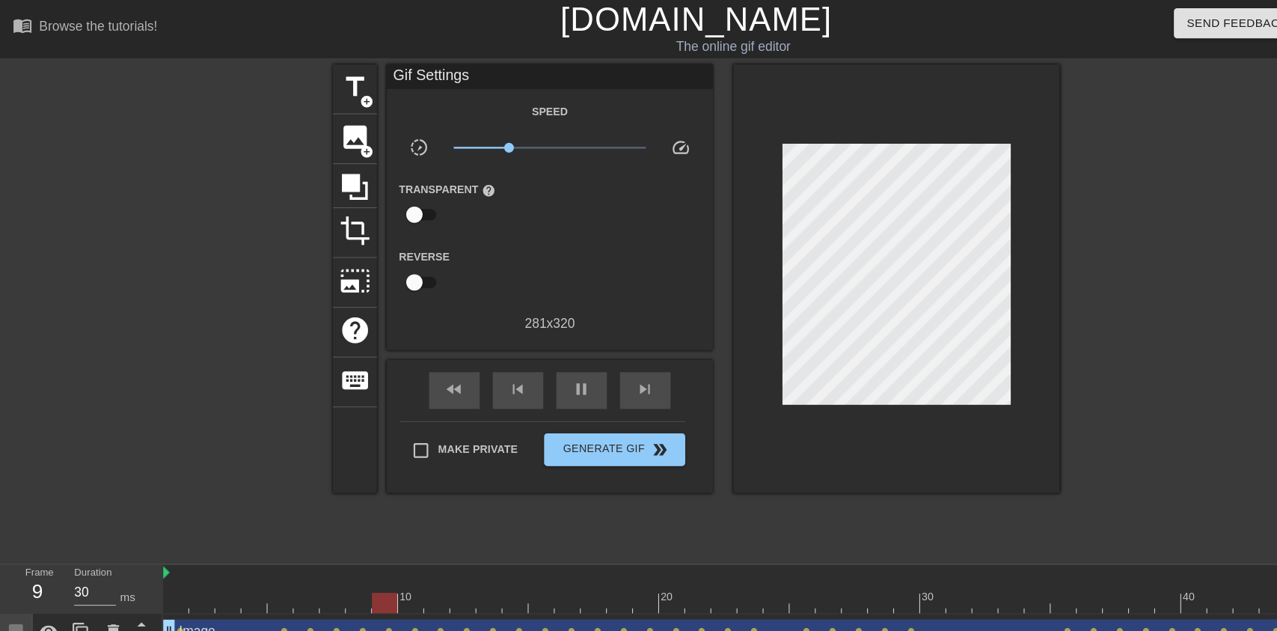
click at [536, 363] on span "pause" at bounding box center [533, 357] width 18 height 18
click at [95, 575] on icon at bounding box center [104, 579] width 18 height 18
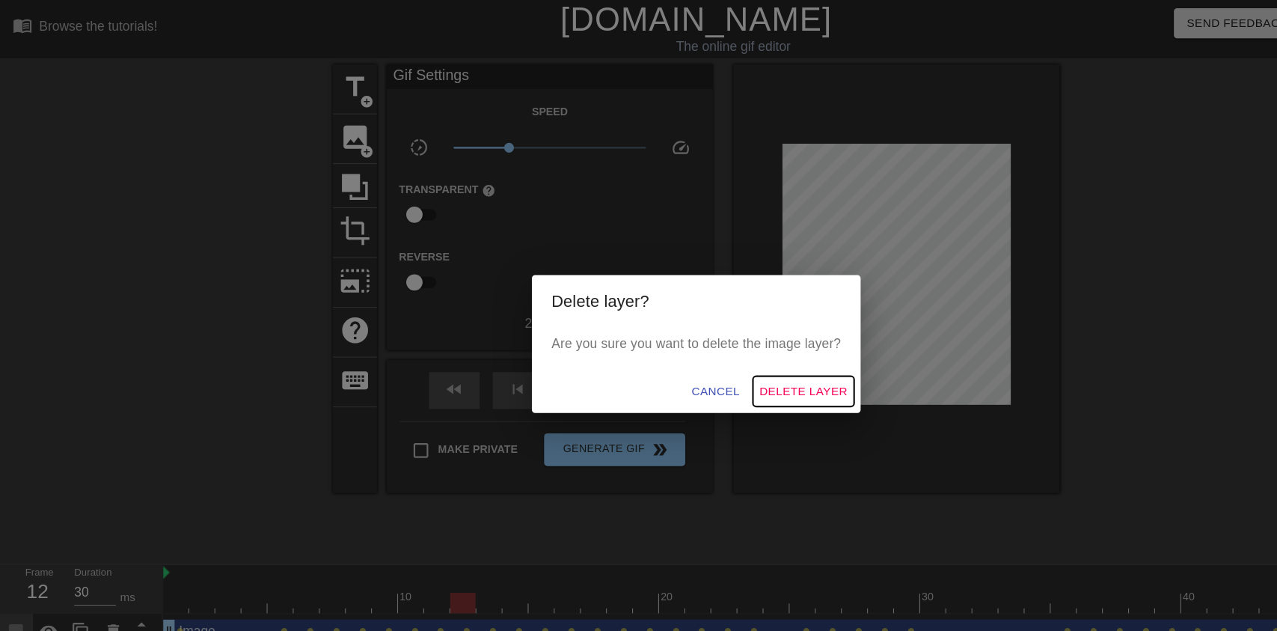
click at [768, 368] on span "Delete Layer" at bounding box center [736, 358] width 81 height 19
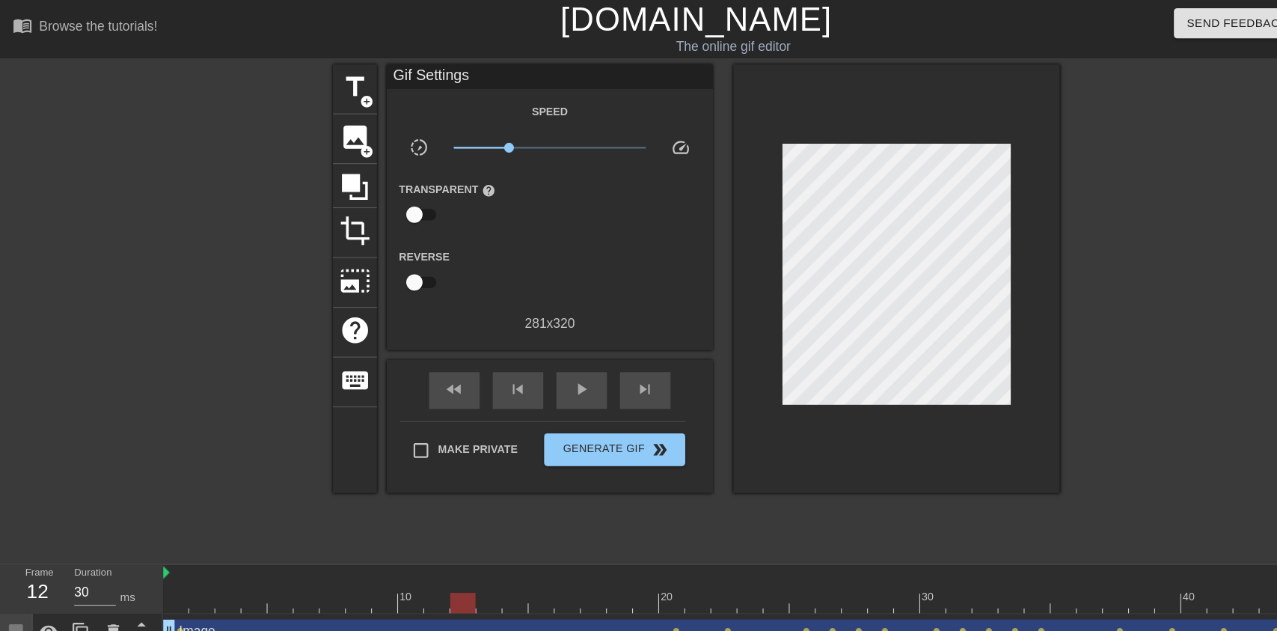
click at [326, 121] on span "image" at bounding box center [325, 125] width 28 height 28
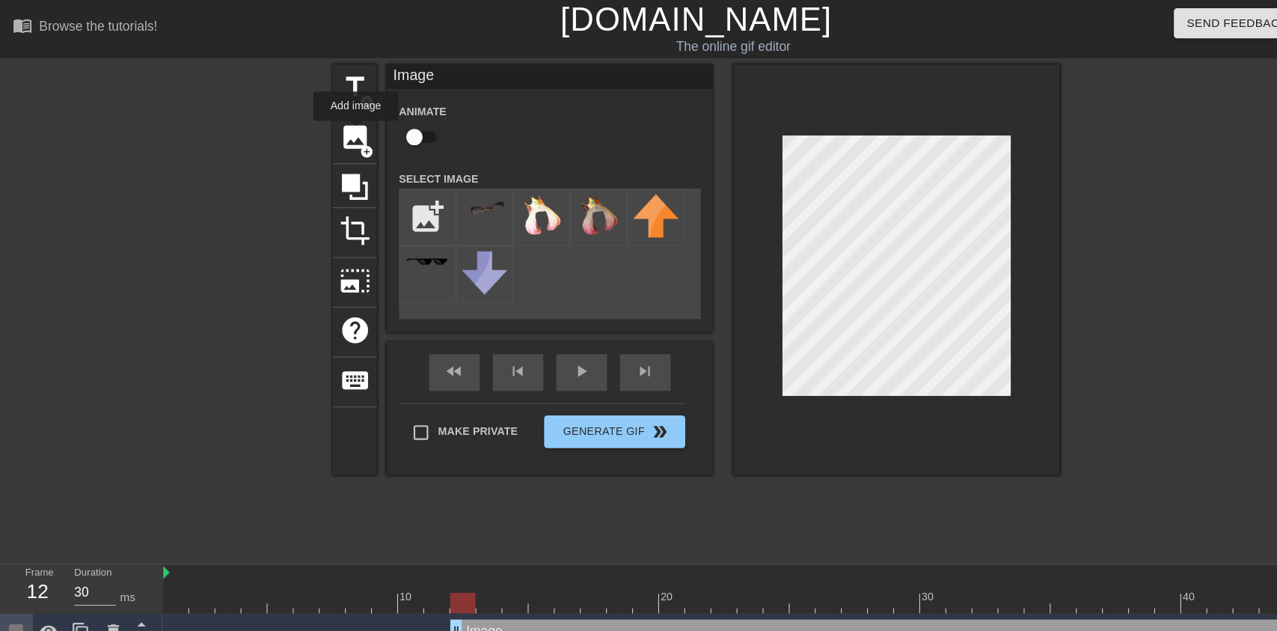
click at [558, 191] on img at bounding box center [549, 197] width 42 height 38
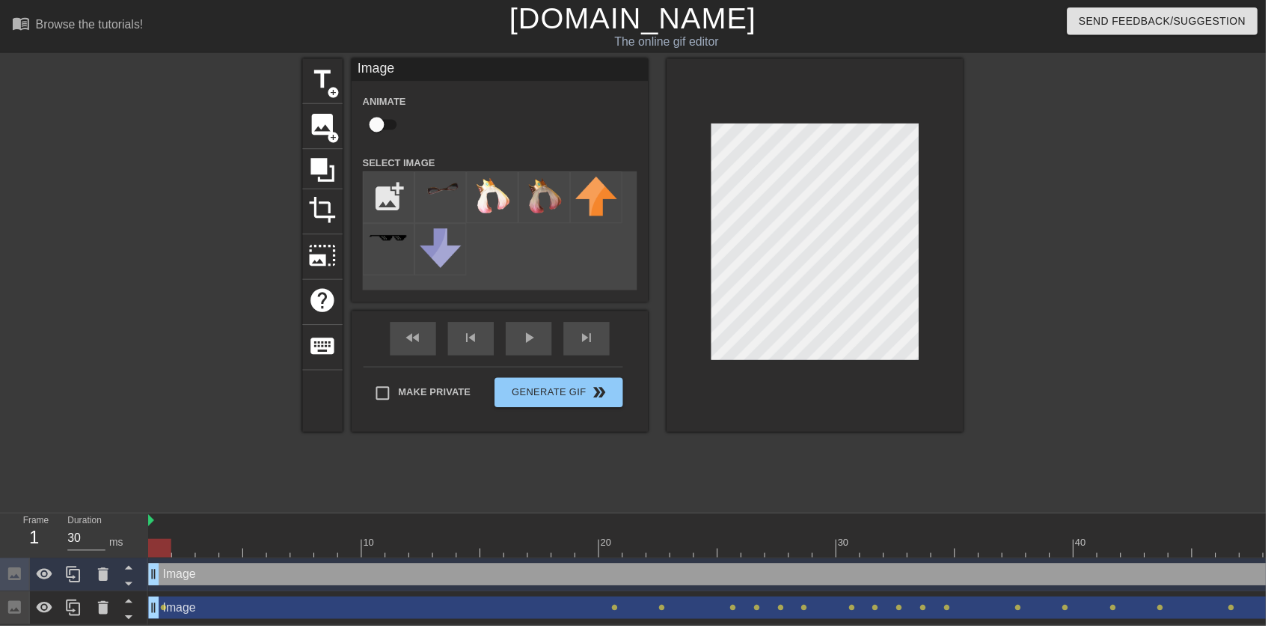
click at [384, 122] on input "checkbox" at bounding box center [379, 125] width 85 height 28
checkbox input "true"
click at [541, 347] on div "play_arrow" at bounding box center [533, 342] width 46 height 34
click at [544, 341] on div "fast_rewind skip_previous pause skip_next" at bounding box center [504, 341] width 244 height 56
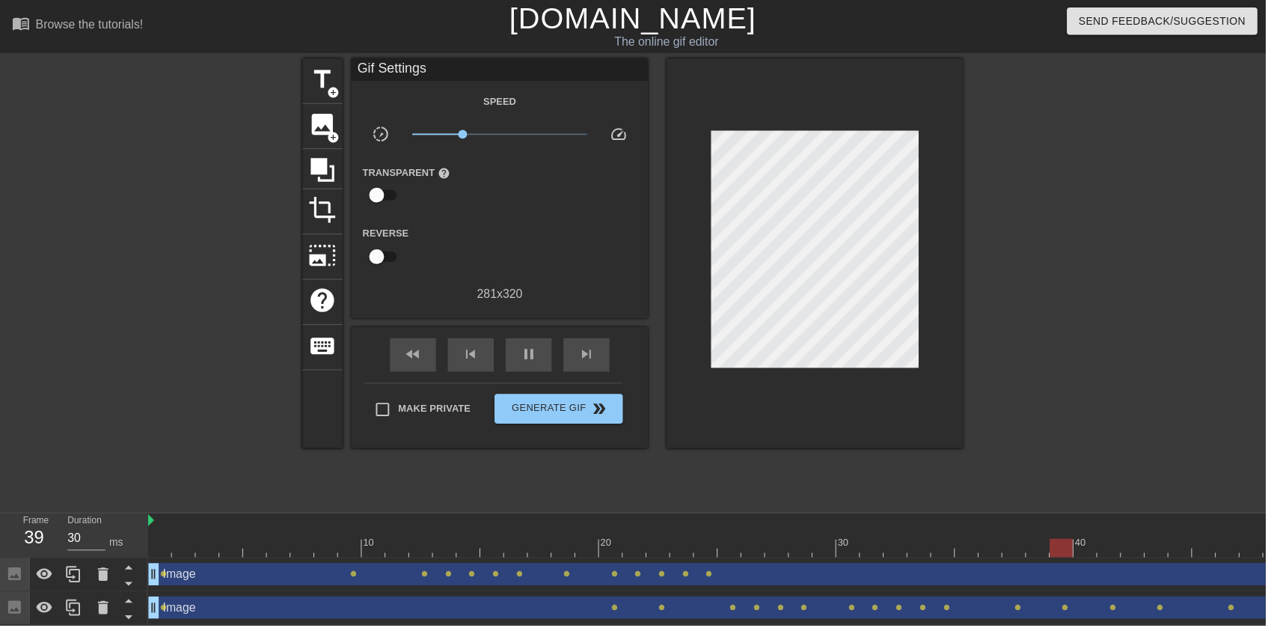
click at [524, 359] on span "pause" at bounding box center [533, 357] width 18 height 18
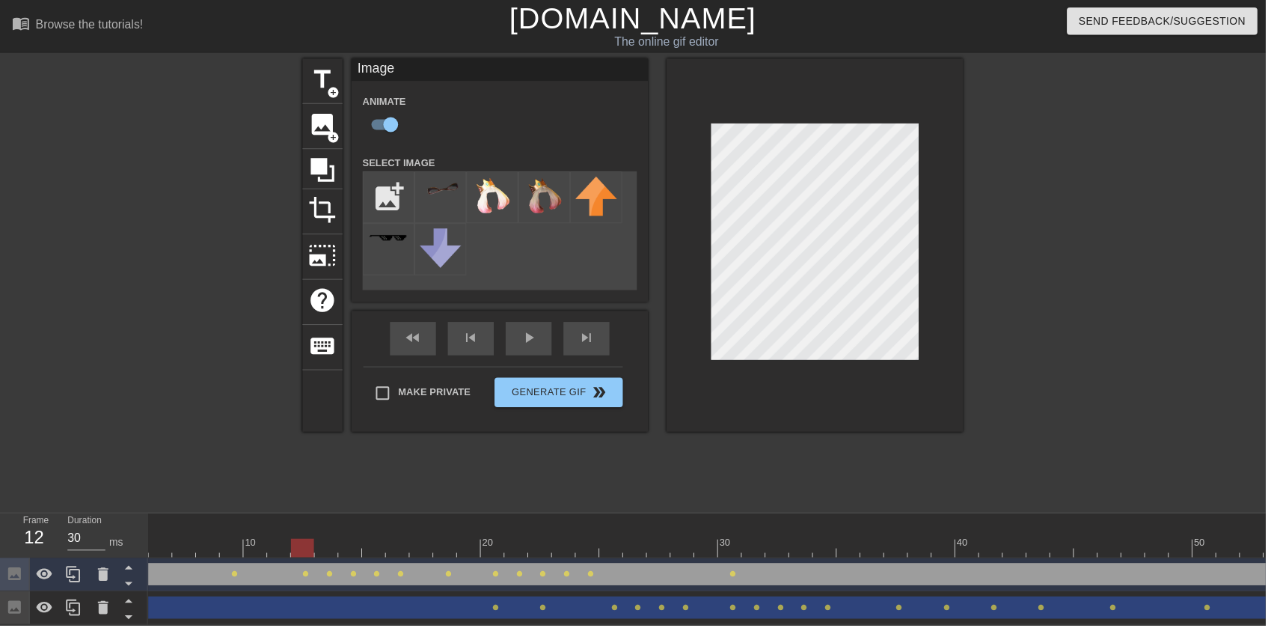
click at [806, 540] on div at bounding box center [808, 542] width 24 height 19
click at [462, 539] on div at bounding box center [463, 546] width 3 height 15
click at [554, 335] on div "fast_rewind skip_previous play_arrow skip_next" at bounding box center [504, 341] width 244 height 56
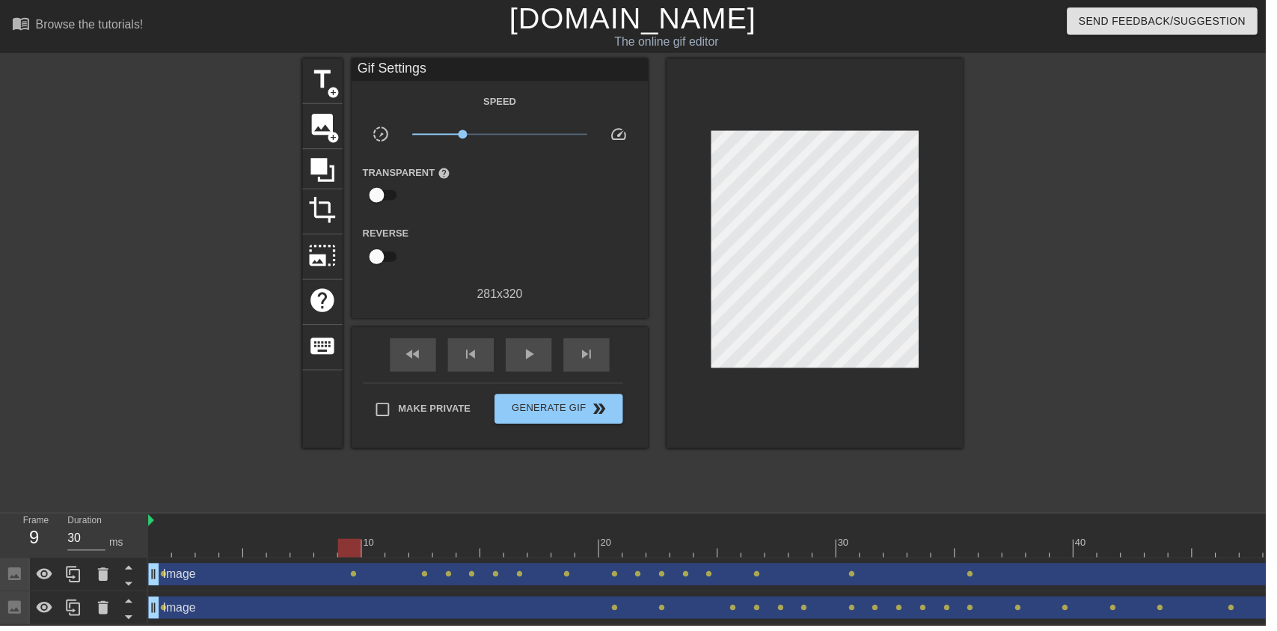
click at [527, 375] on div "play_arrow" at bounding box center [533, 358] width 46 height 34
click at [533, 364] on span "pause" at bounding box center [533, 357] width 18 height 18
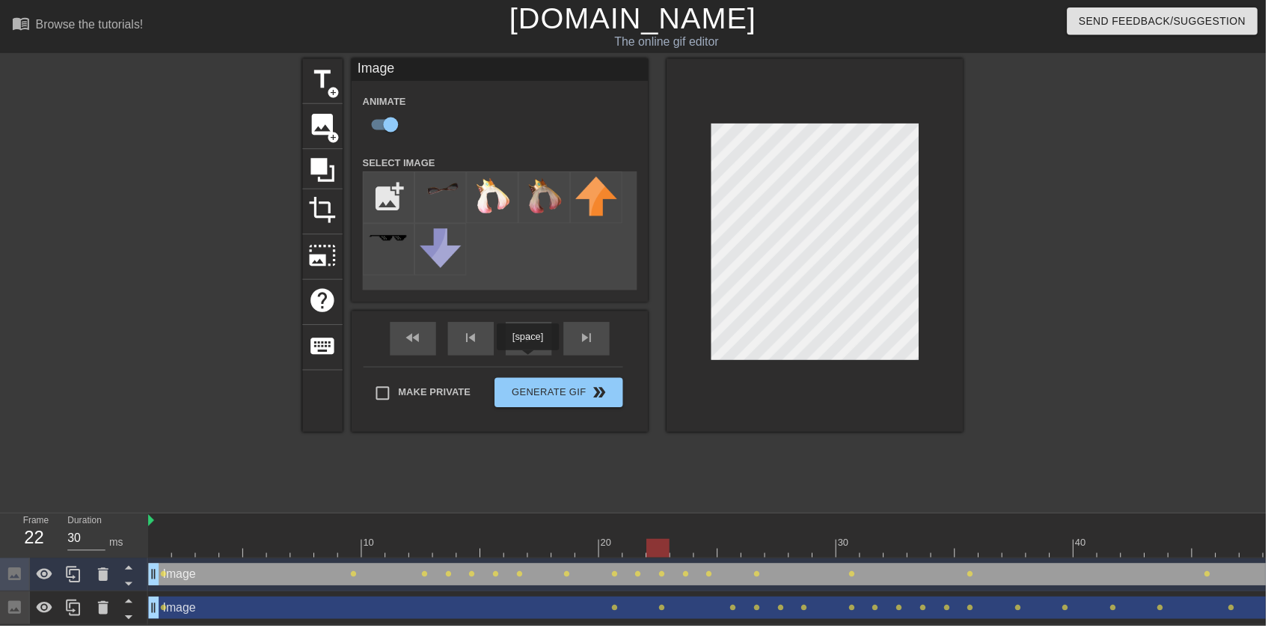
click at [543, 336] on div "fast_rewind skip_previous play_arrow skip_next" at bounding box center [504, 341] width 244 height 56
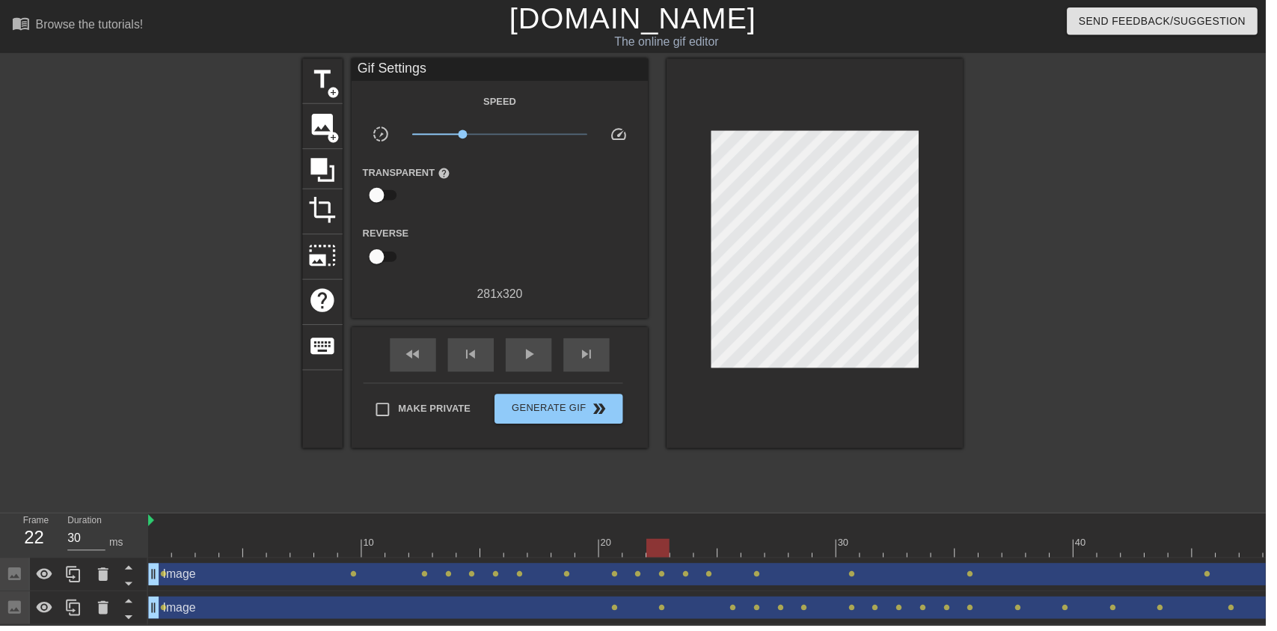
click at [517, 371] on div "play_arrow" at bounding box center [533, 358] width 46 height 34
click at [541, 354] on span "pause" at bounding box center [533, 357] width 18 height 18
click at [1041, 548] on div at bounding box center [1023, 552] width 1747 height 19
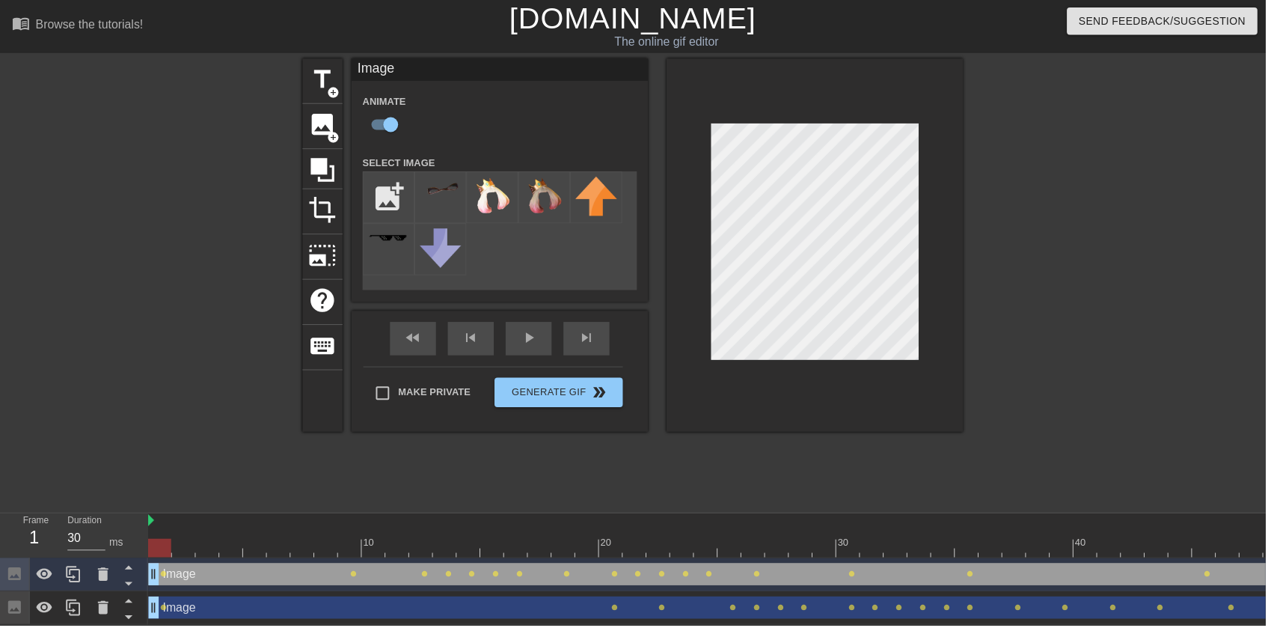
click at [552, 343] on div "play_arrow" at bounding box center [533, 342] width 46 height 34
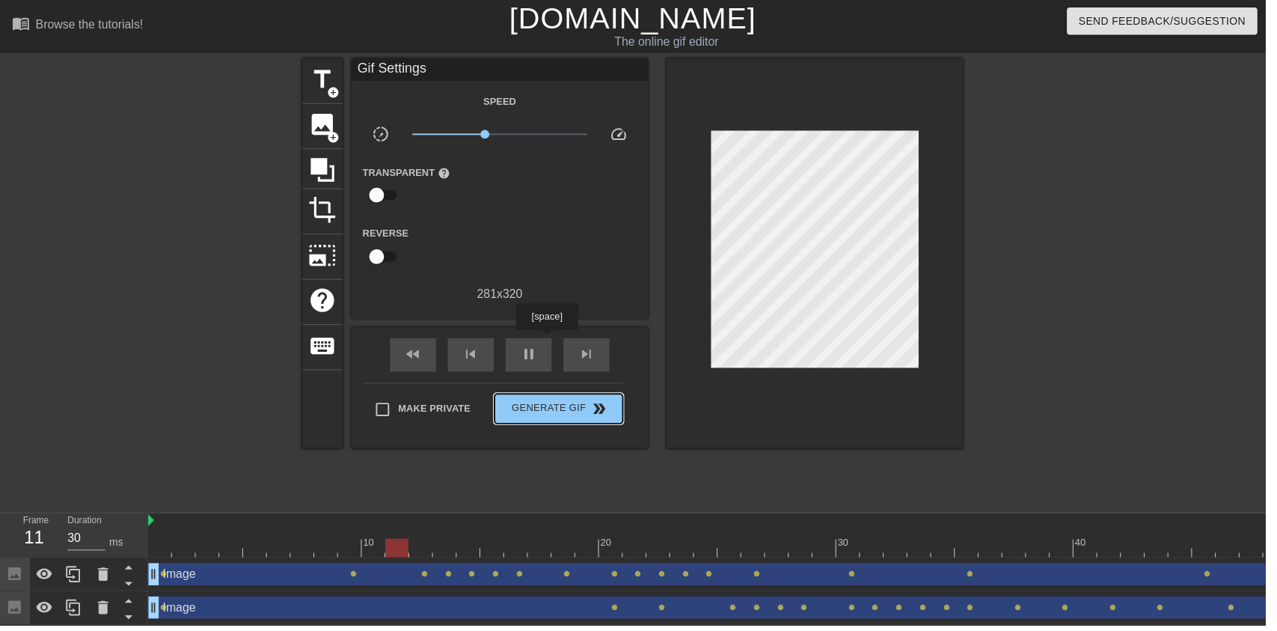
click at [528, 411] on span "Generate Gif double_arrow" at bounding box center [563, 412] width 117 height 18
